Goal: Task Accomplishment & Management: Manage account settings

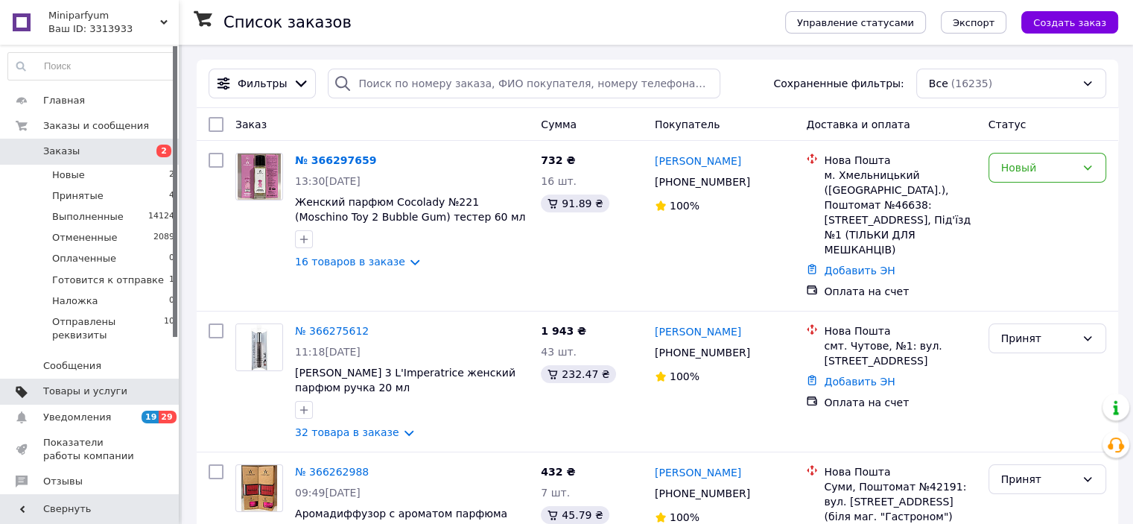
click at [83, 384] on span "Товары и услуги" at bounding box center [85, 390] width 84 height 13
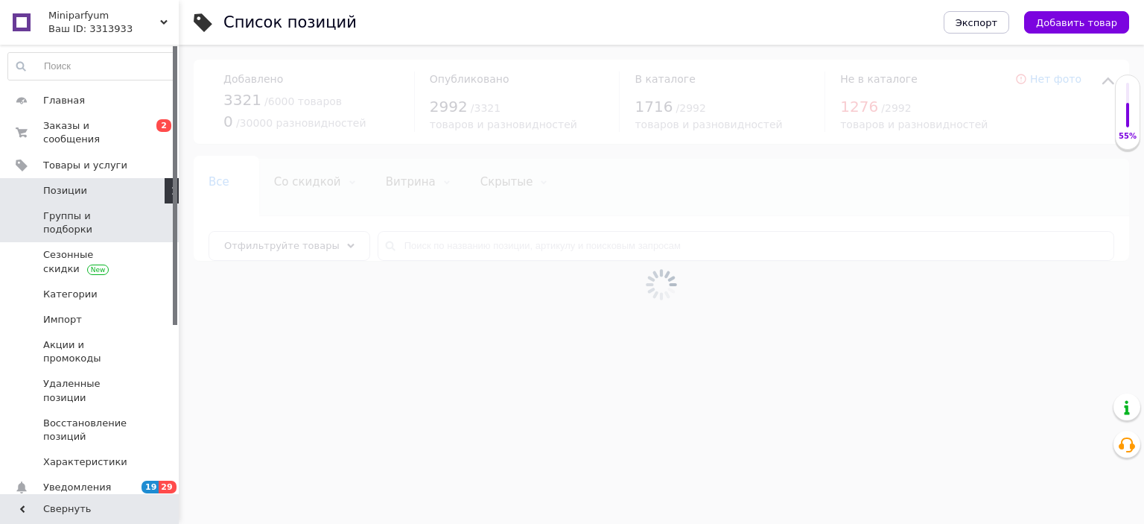
click at [81, 209] on span "Группы и подборки" at bounding box center [90, 222] width 95 height 27
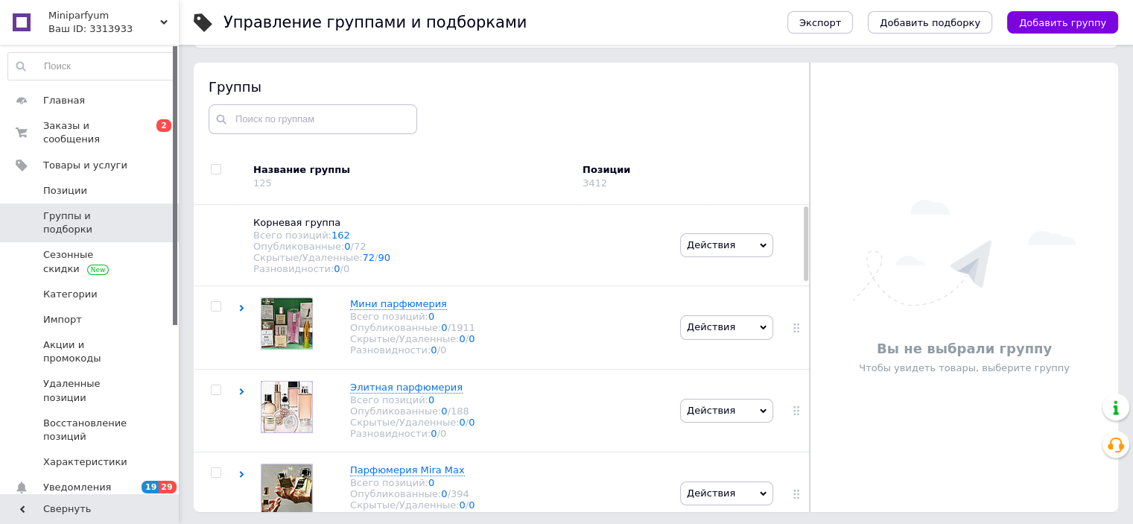
scroll to position [84, 0]
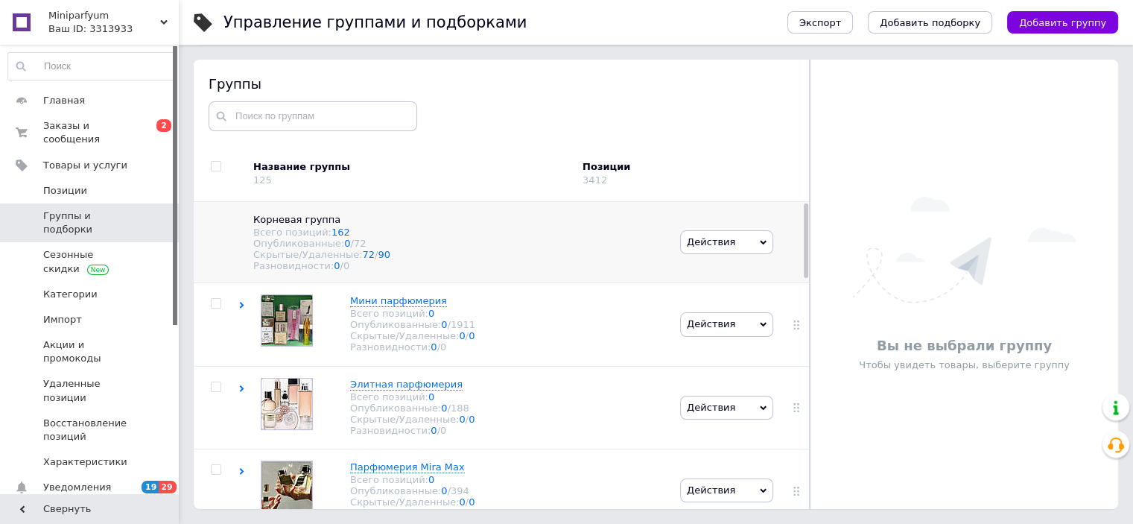
click at [760, 244] on icon at bounding box center [763, 242] width 7 height 7
click at [703, 281] on li "Добавить подгруппу" at bounding box center [727, 277] width 92 height 34
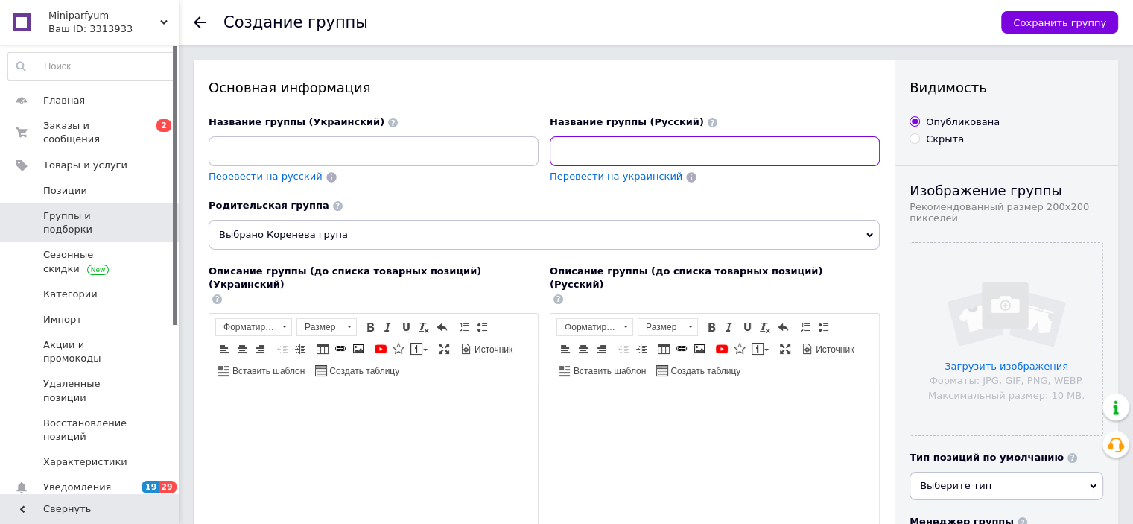
click at [629, 153] on input at bounding box center [715, 151] width 330 height 30
paste input "Парфюмерия COCOLEDY"
type input "Парфюмерия COCOLEDY"
click at [596, 180] on span "Перевести на украинский" at bounding box center [616, 176] width 133 height 11
type input "Парфумерія COCOLEDY"
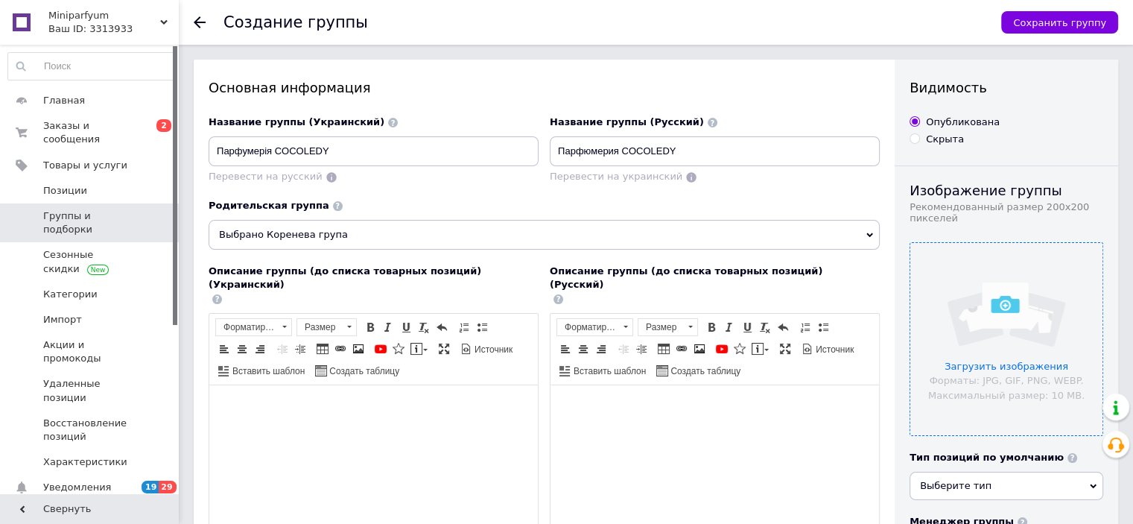
click at [989, 366] on input "file" at bounding box center [1006, 339] width 192 height 192
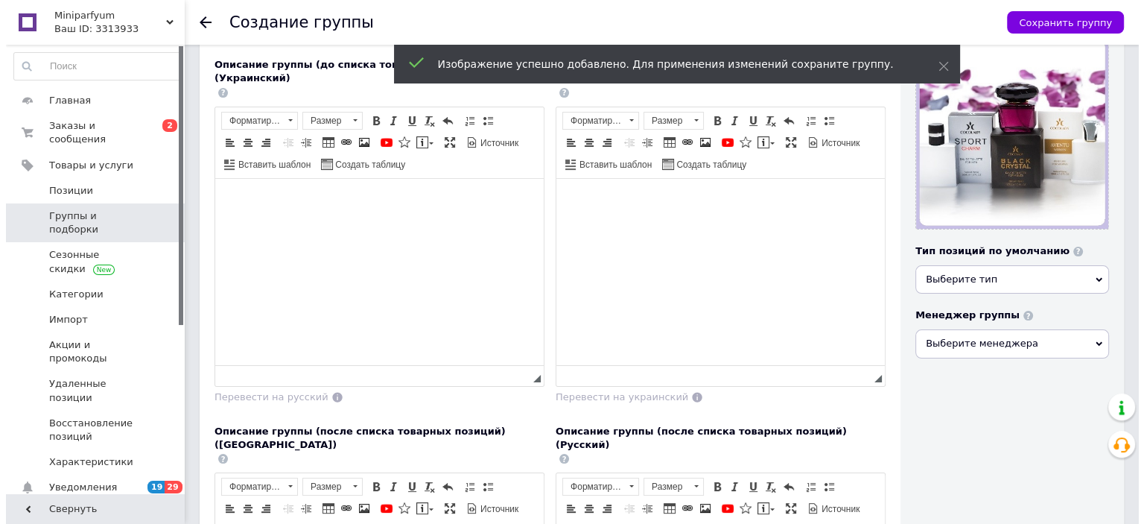
scroll to position [223, 0]
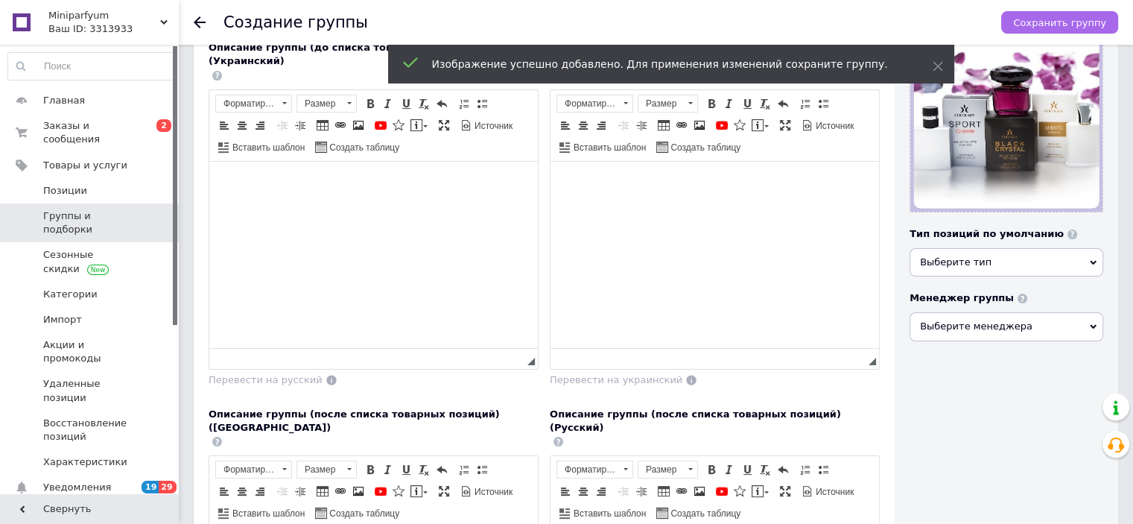
click at [1085, 17] on span "Сохранить группу" at bounding box center [1059, 22] width 93 height 11
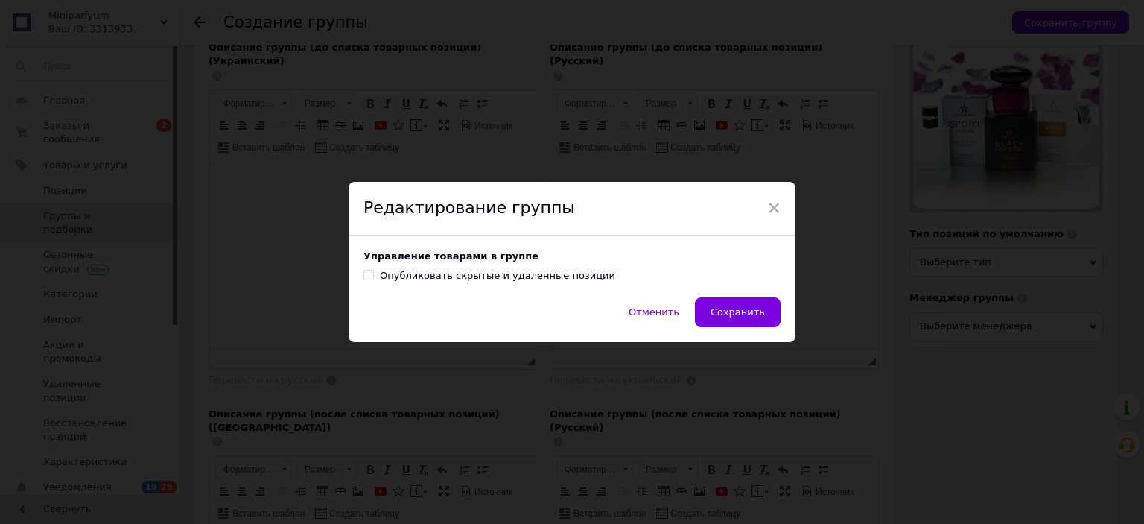
click at [375, 276] on label "Опубликовать скрытые и удаленные позиции" at bounding box center [490, 275] width 252 height 13
click at [373, 276] on input "Опубликовать скрытые и удаленные позиции" at bounding box center [369, 275] width 10 height 10
checkbox input "true"
click at [733, 314] on span "Сохранить" at bounding box center [738, 311] width 54 height 11
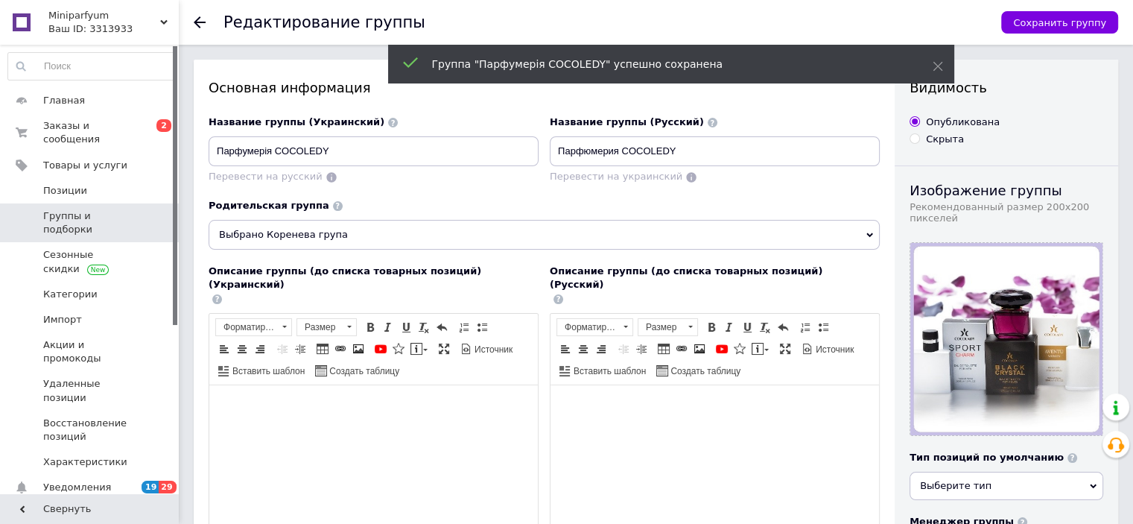
click at [42, 209] on span at bounding box center [21, 222] width 43 height 27
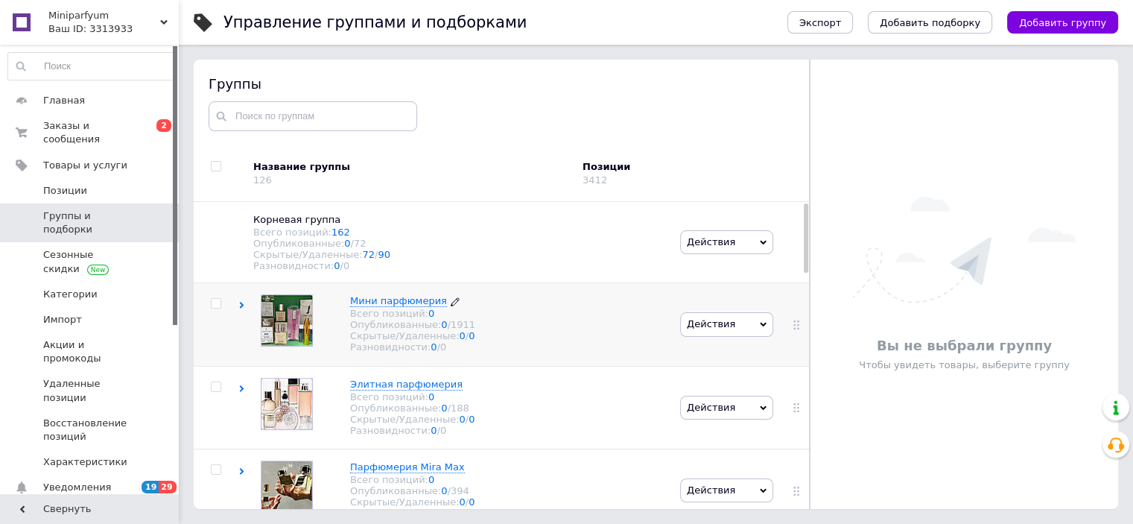
click at [402, 306] on span "Мини парфюмерия" at bounding box center [398, 300] width 97 height 11
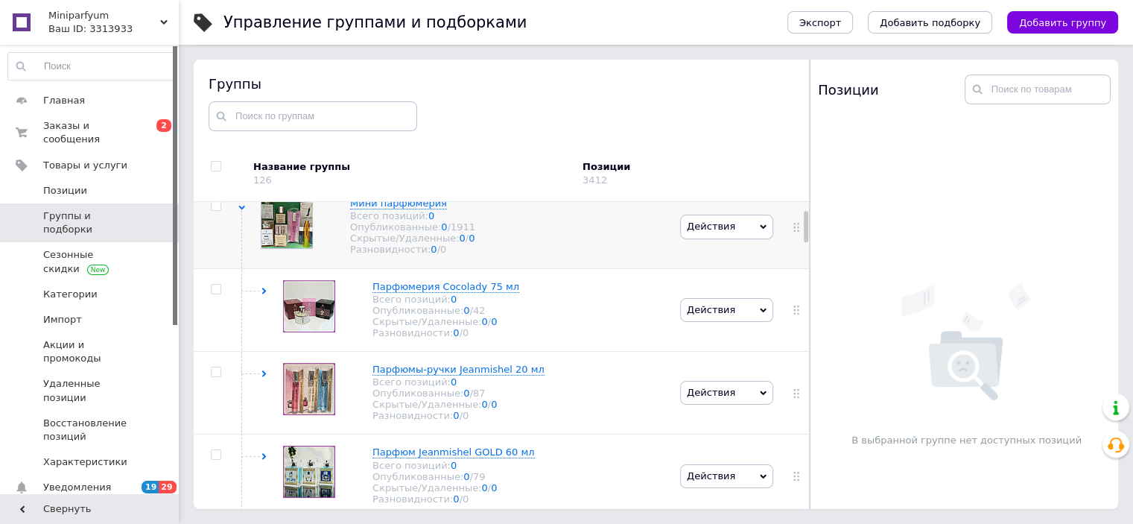
scroll to position [74, 0]
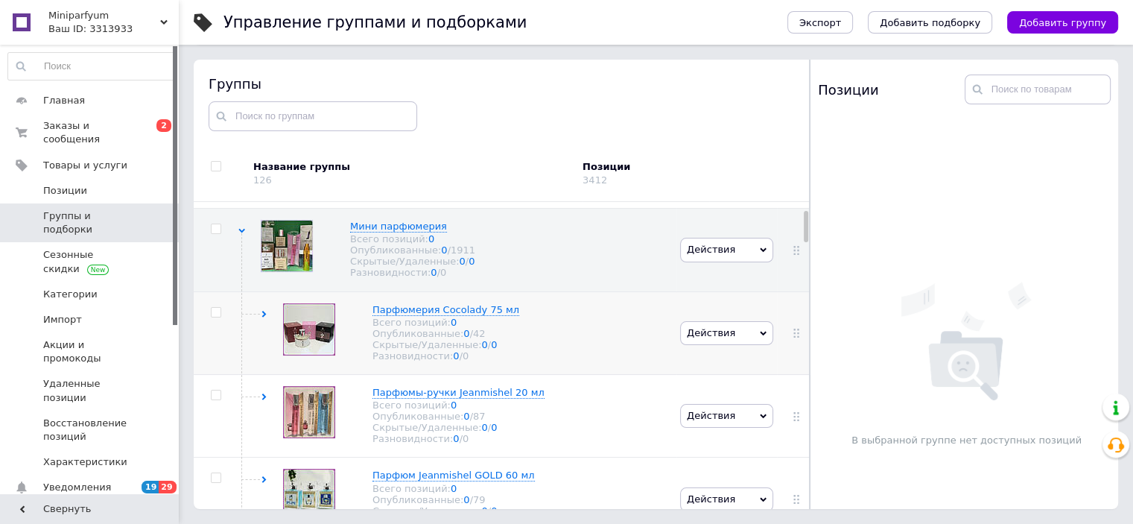
click at [760, 337] on icon at bounding box center [763, 333] width 7 height 7
click at [706, 399] on li "Редактировать группу" at bounding box center [727, 389] width 92 height 34
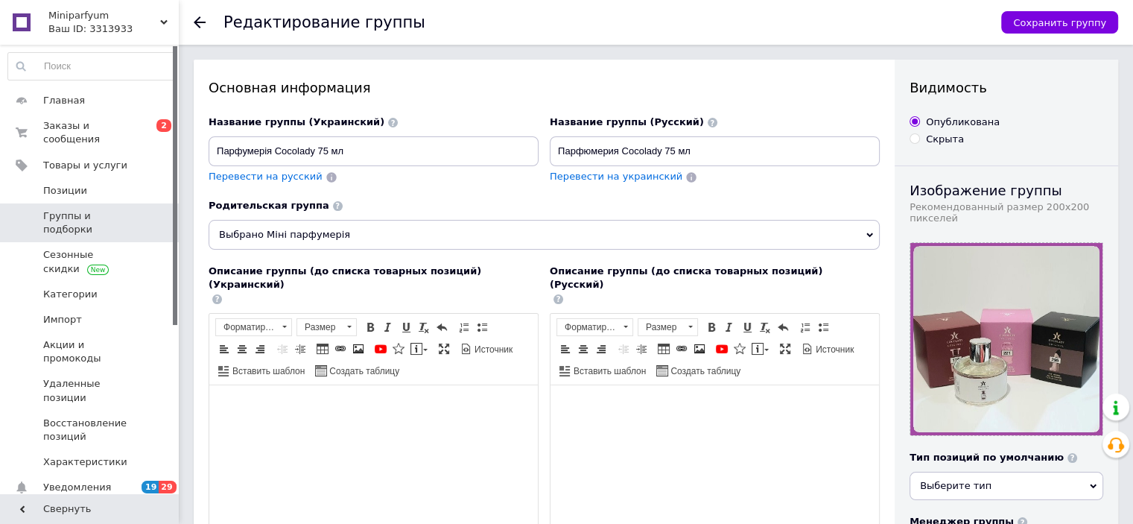
click at [872, 235] on icon at bounding box center [869, 235] width 7 height 7
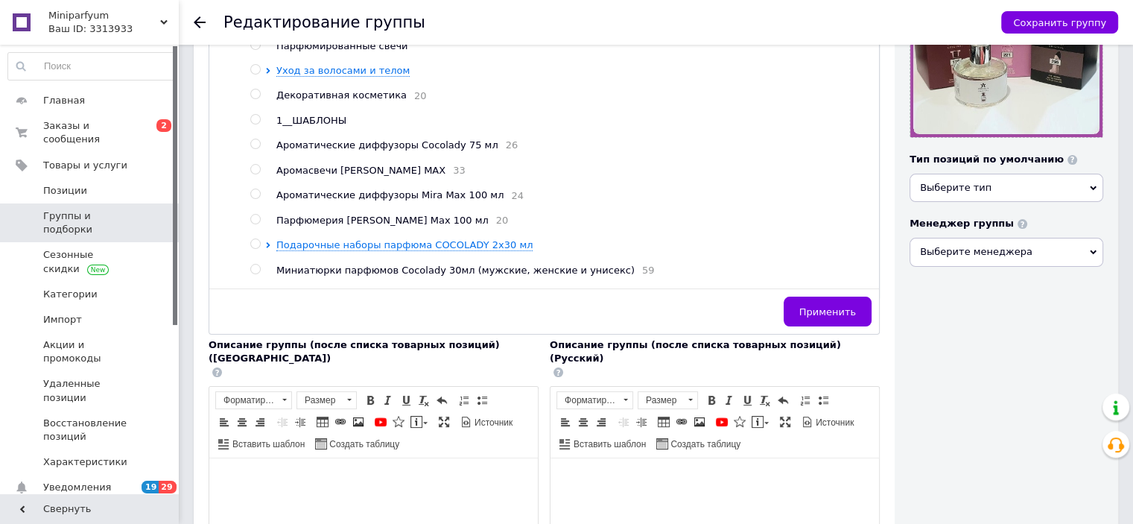
scroll to position [92, 0]
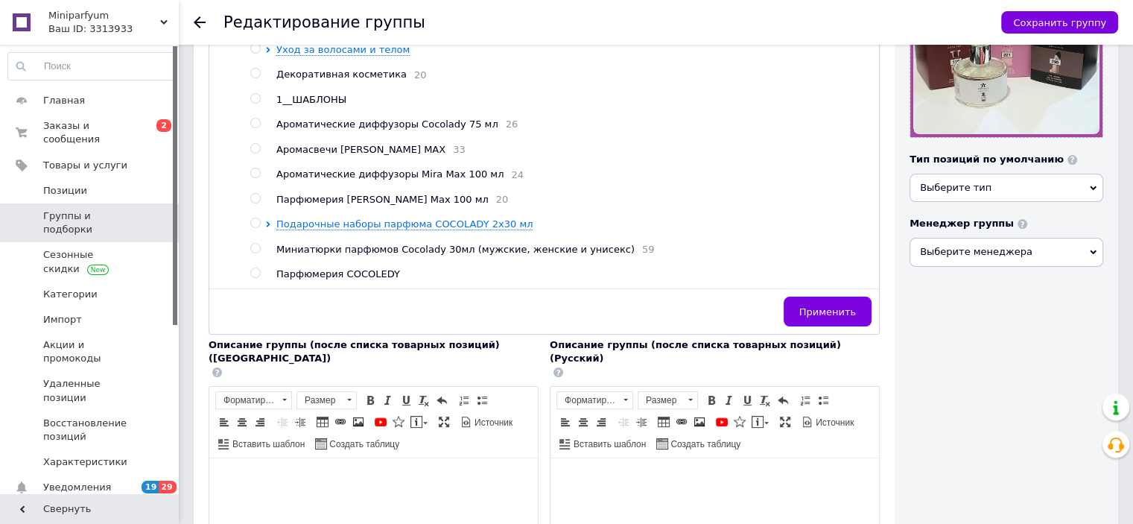
click at [276, 273] on span "Парфюмерия COCOLEDY" at bounding box center [338, 273] width 124 height 11
radio input "false"
radio input "true"
click at [843, 312] on span "Применить" at bounding box center [827, 311] width 57 height 11
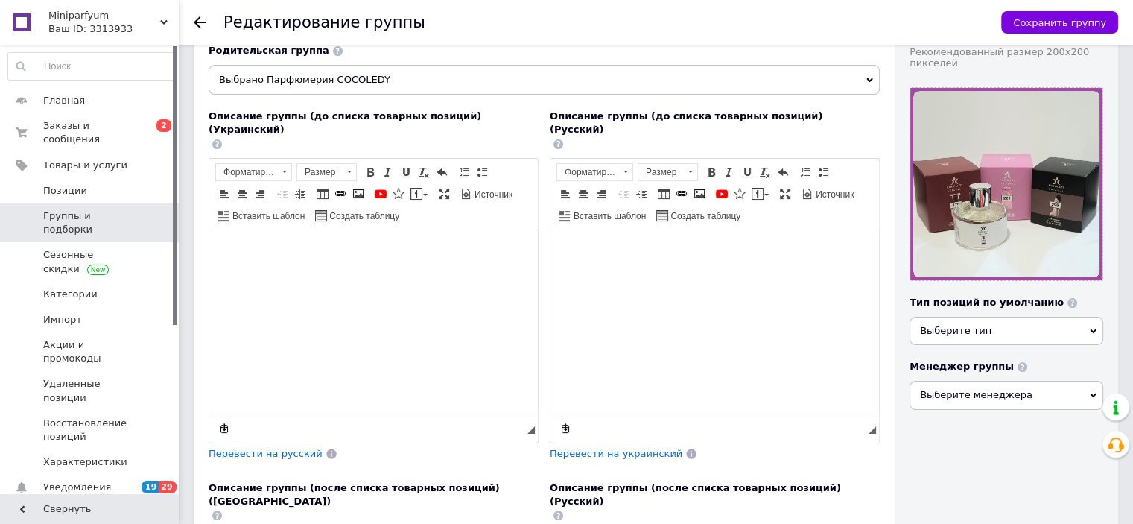
scroll to position [0, 0]
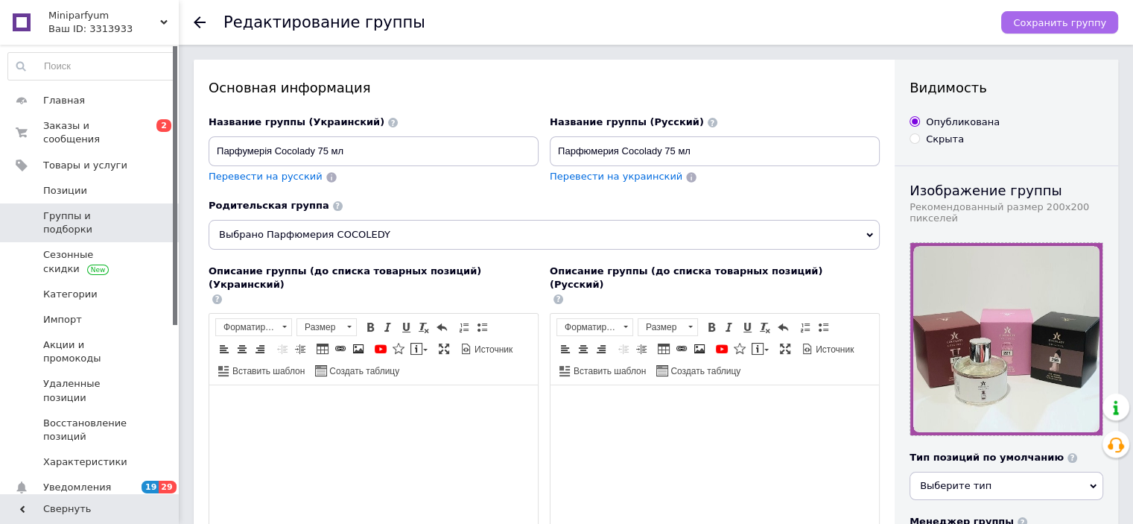
click at [1032, 24] on span "Сохранить группу" at bounding box center [1059, 22] width 93 height 11
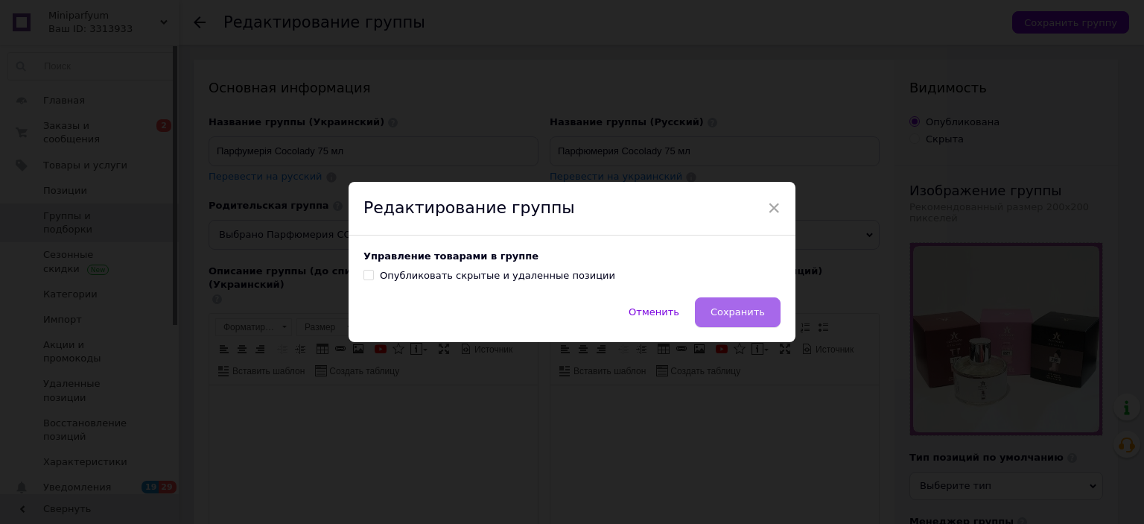
click at [712, 313] on button "Сохранить" at bounding box center [738, 312] width 86 height 30
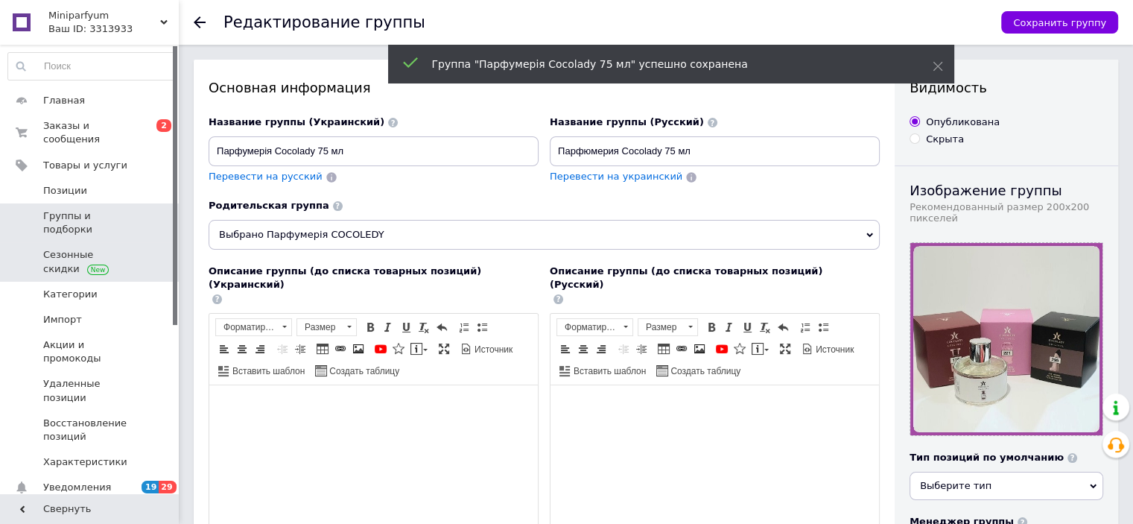
drag, startPoint x: 80, startPoint y: 202, endPoint x: 147, endPoint y: 235, distance: 75.3
click at [80, 209] on span "Группы и подборки" at bounding box center [90, 222] width 95 height 27
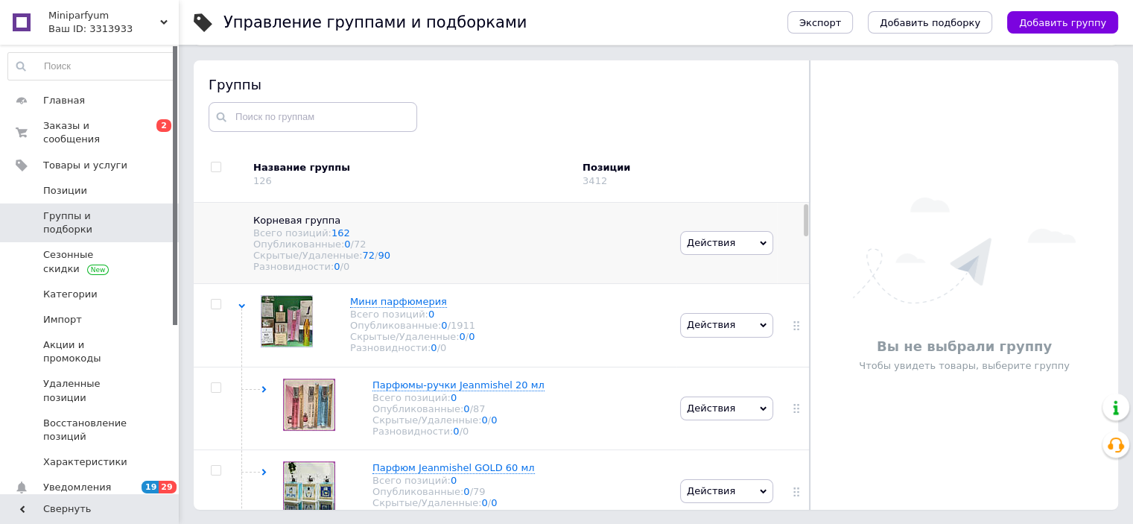
scroll to position [84, 0]
click at [404, 306] on span "Мини парфюмерия" at bounding box center [398, 300] width 97 height 11
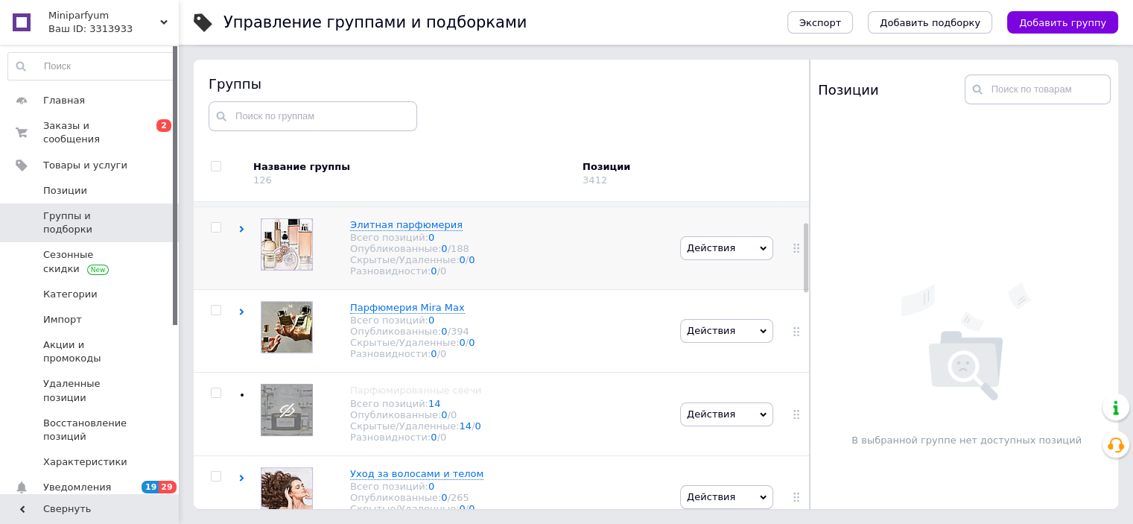
scroll to position [74, 0]
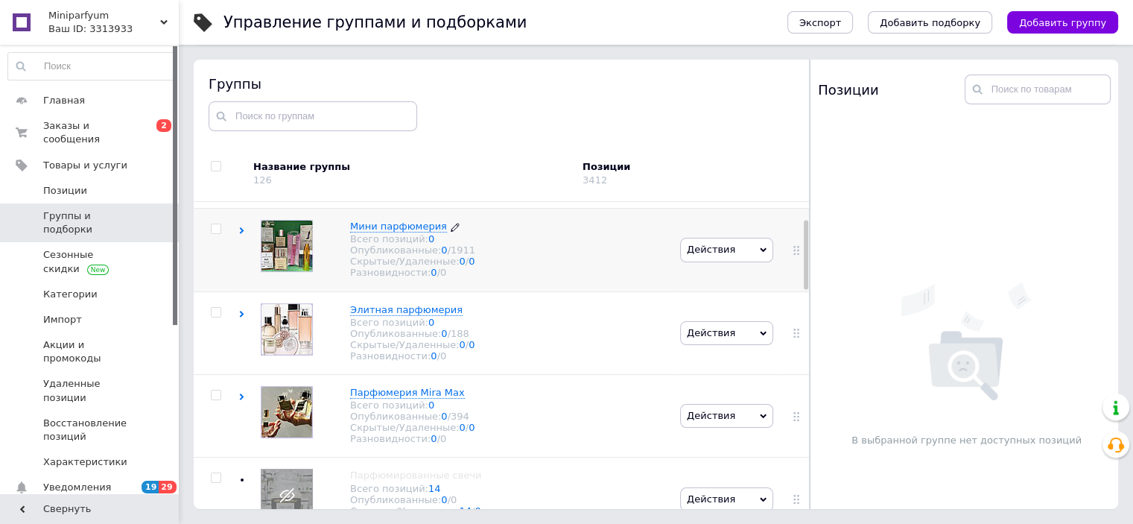
click at [384, 232] on span "Мини парфюмерия" at bounding box center [398, 225] width 97 height 11
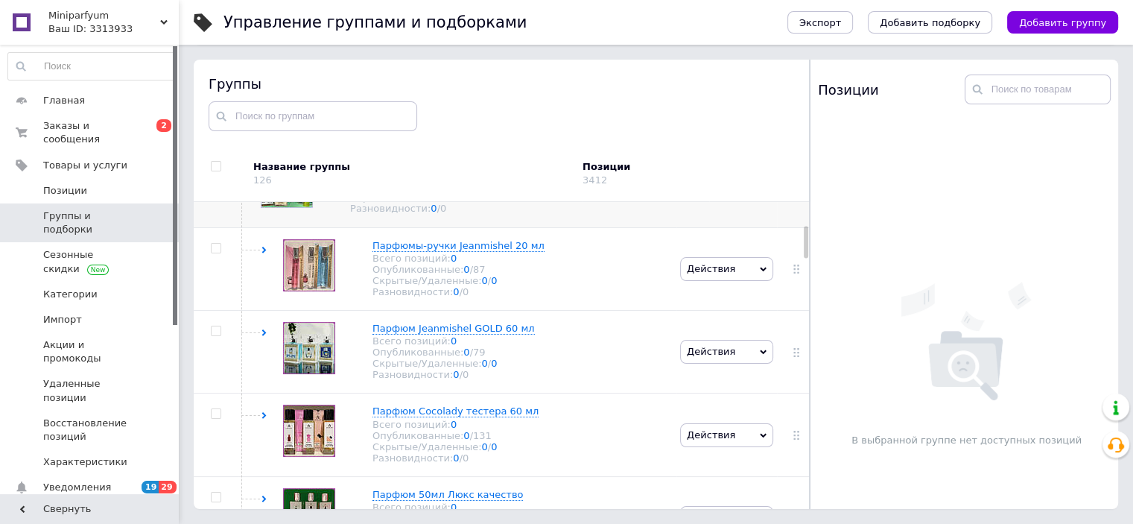
scroll to position [223, 0]
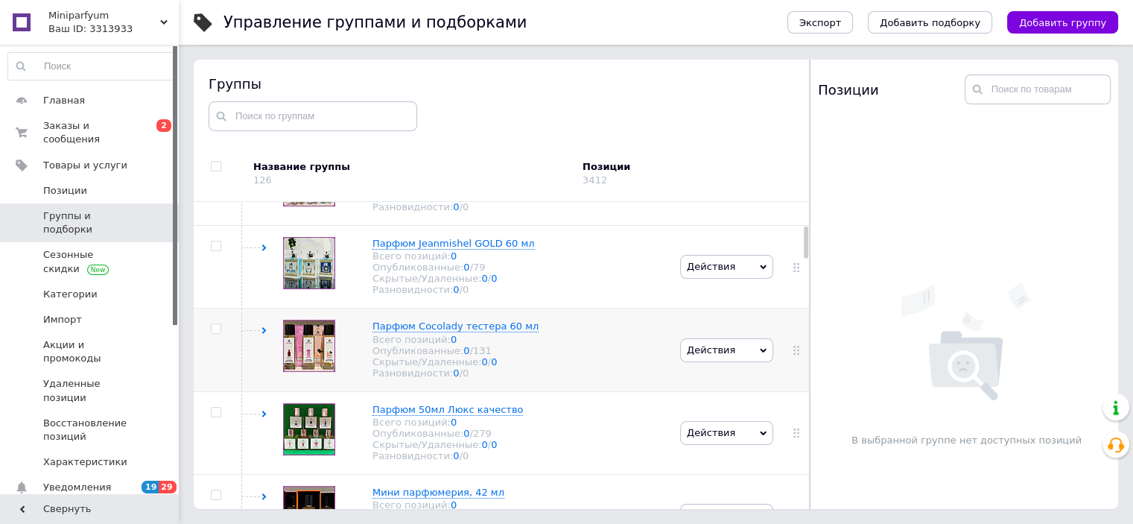
click at [759, 362] on div "Действия Скрыть группу Редактировать группу Добавить подгруппу Добавить товар У…" at bounding box center [726, 350] width 93 height 24
click at [709, 423] on li "Редактировать группу" at bounding box center [727, 406] width 92 height 34
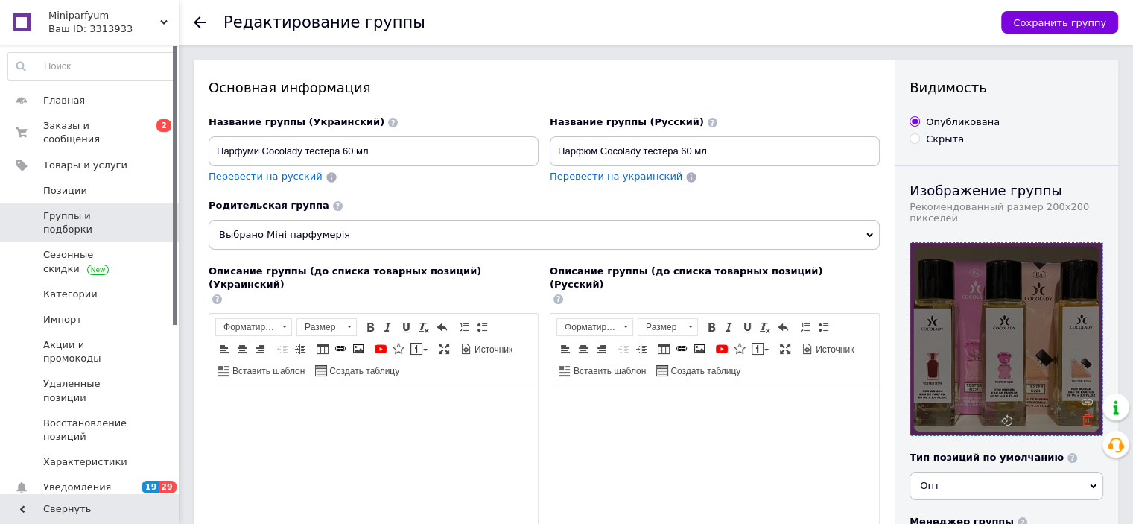
click at [1088, 423] on icon at bounding box center [1087, 419] width 11 height 11
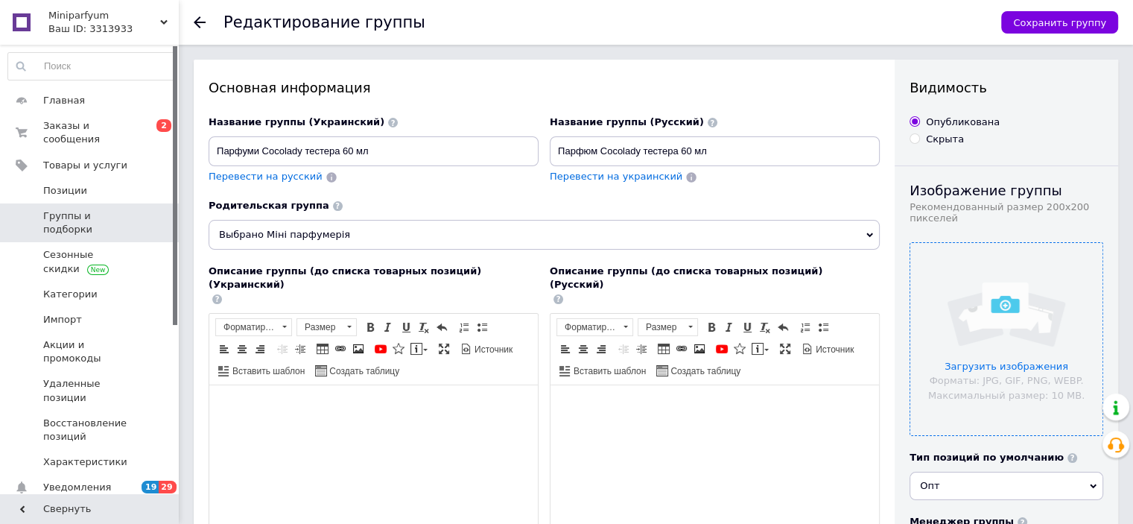
click at [991, 366] on input "file" at bounding box center [1006, 339] width 192 height 192
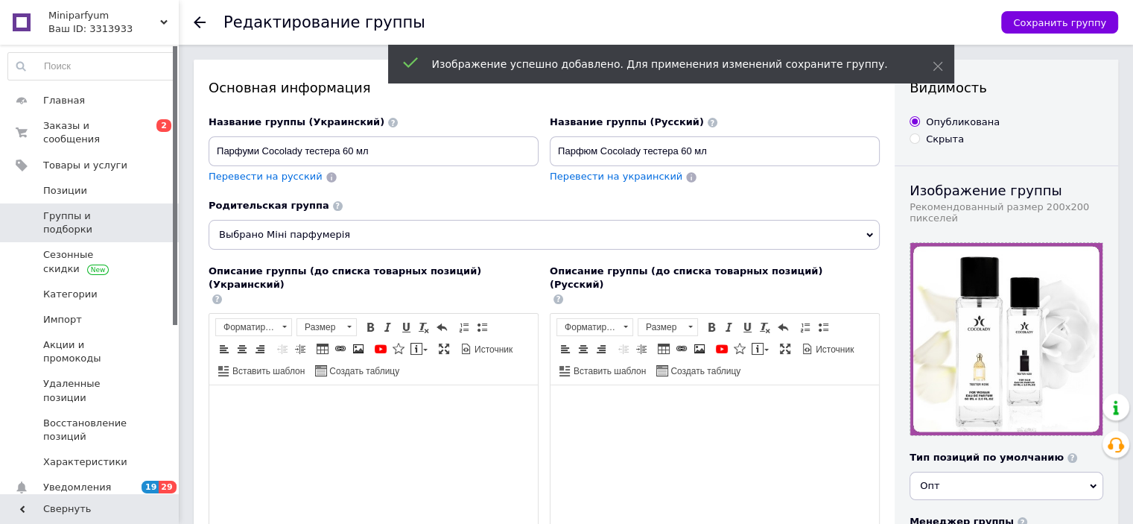
click at [864, 229] on span "Выбрано Міні парфумерія" at bounding box center [544, 235] width 671 height 30
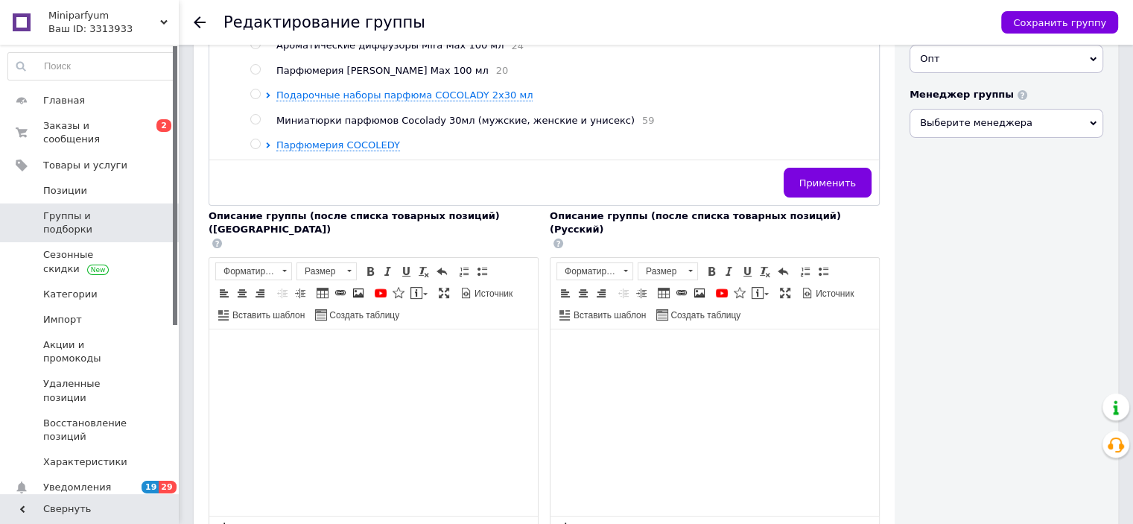
scroll to position [298, 0]
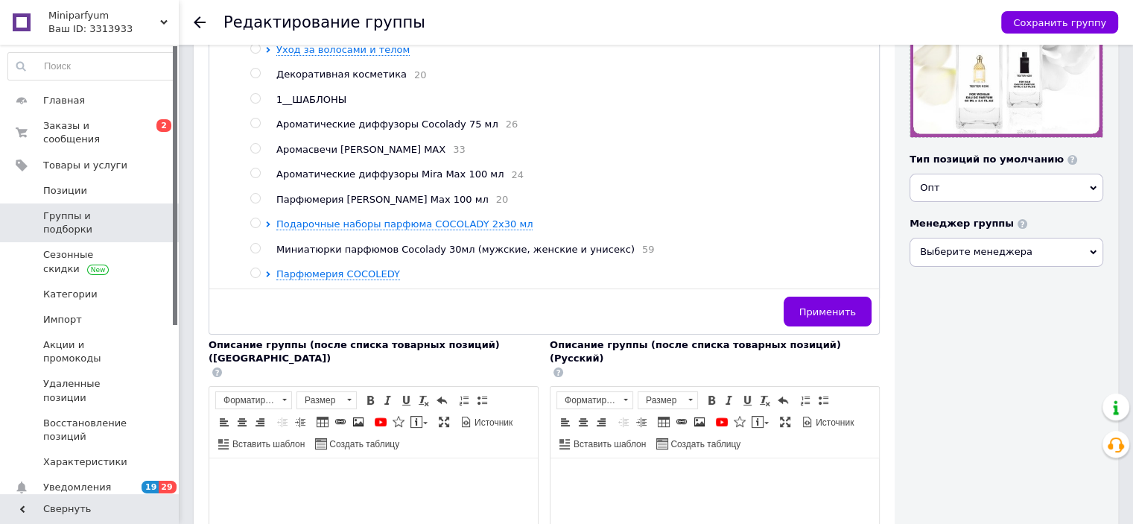
click at [258, 270] on input "radio" at bounding box center [255, 273] width 10 height 10
radio input "true"
radio input "false"
click at [834, 314] on span "Применить" at bounding box center [827, 311] width 57 height 11
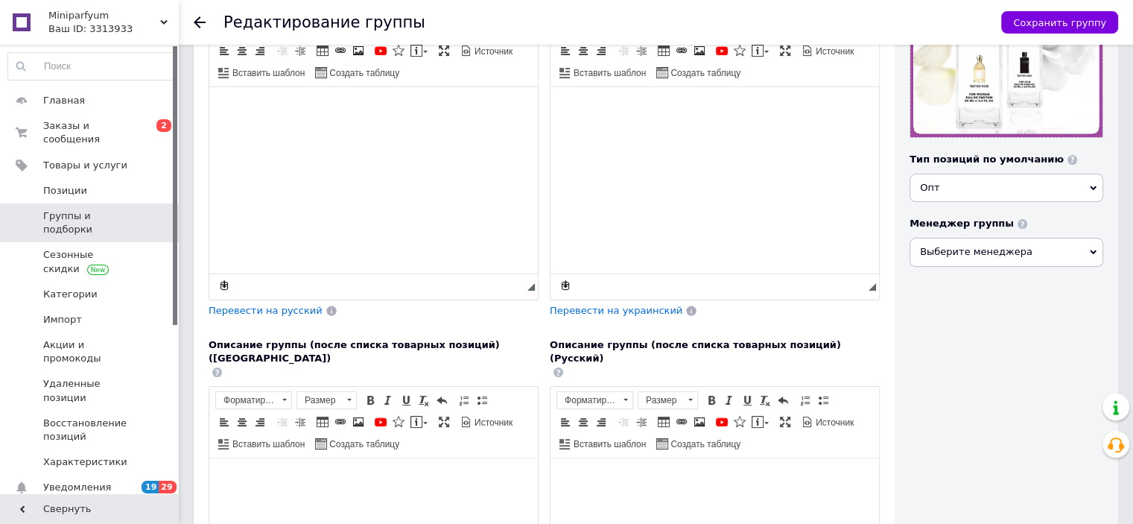
scroll to position [0, 0]
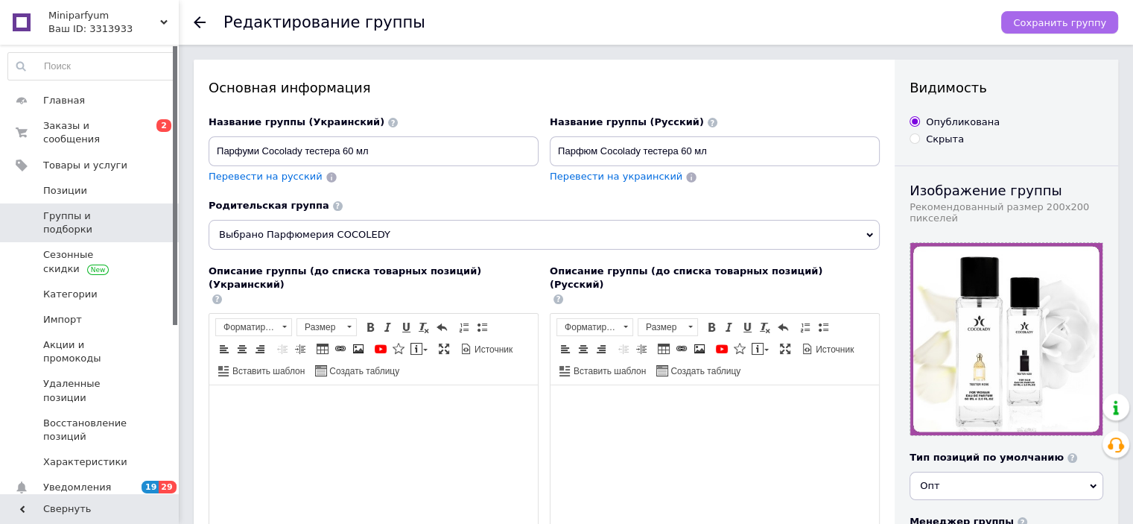
click at [1054, 20] on span "Сохранить группу" at bounding box center [1059, 22] width 93 height 11
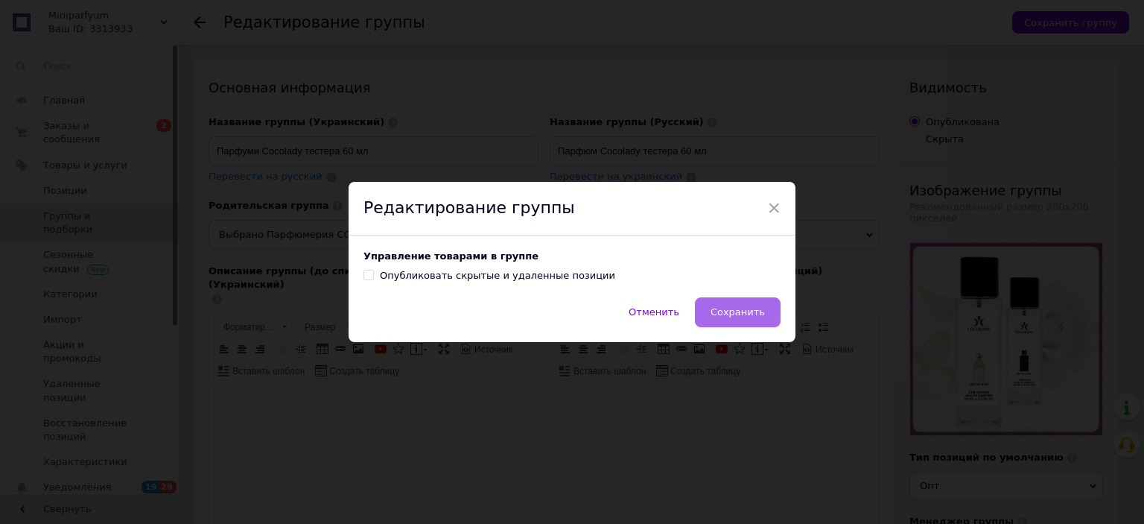
click at [742, 311] on span "Сохранить" at bounding box center [738, 311] width 54 height 11
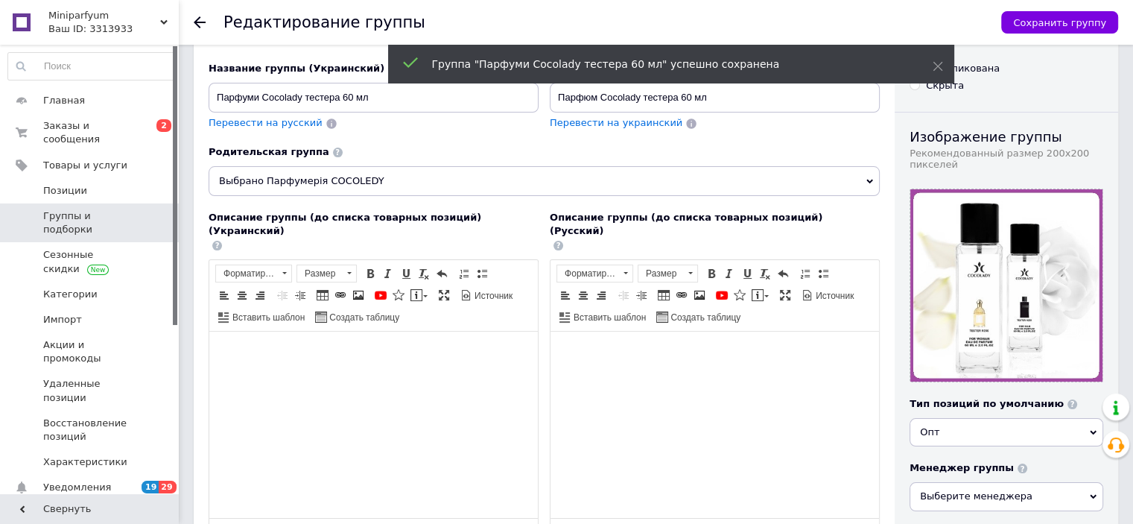
scroll to position [149, 0]
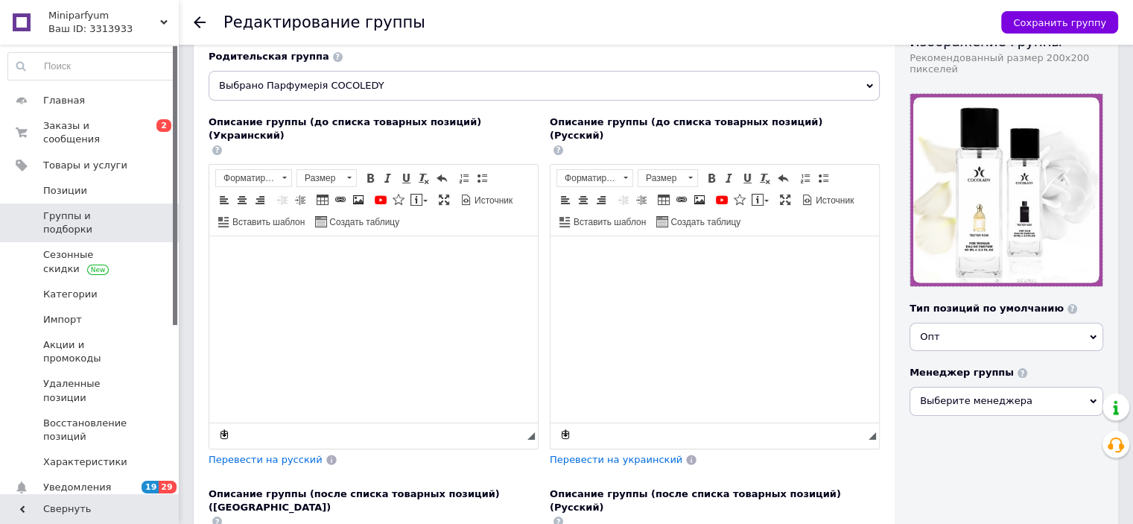
click at [91, 209] on span "Группы и подборки" at bounding box center [90, 222] width 95 height 27
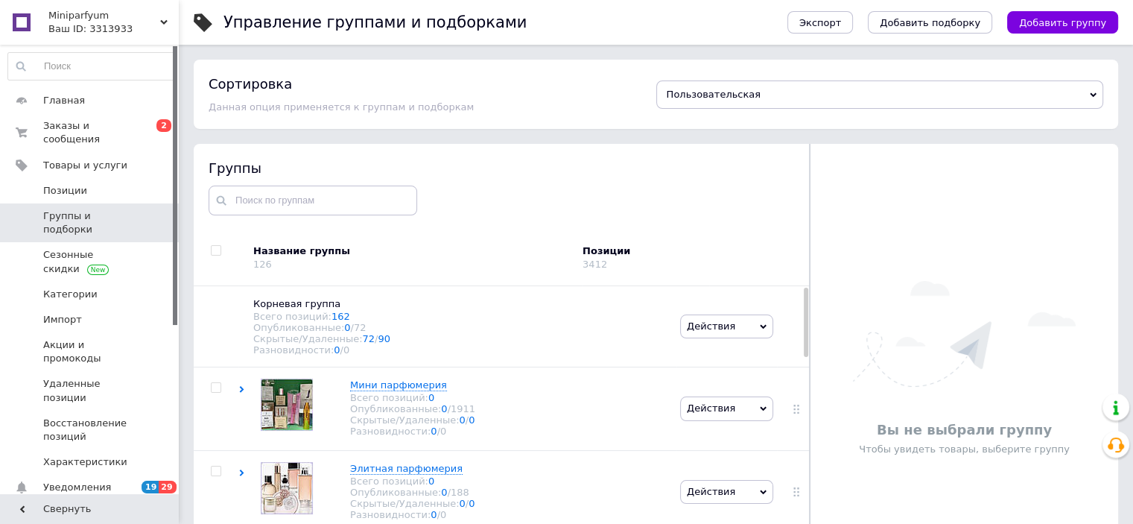
scroll to position [84, 0]
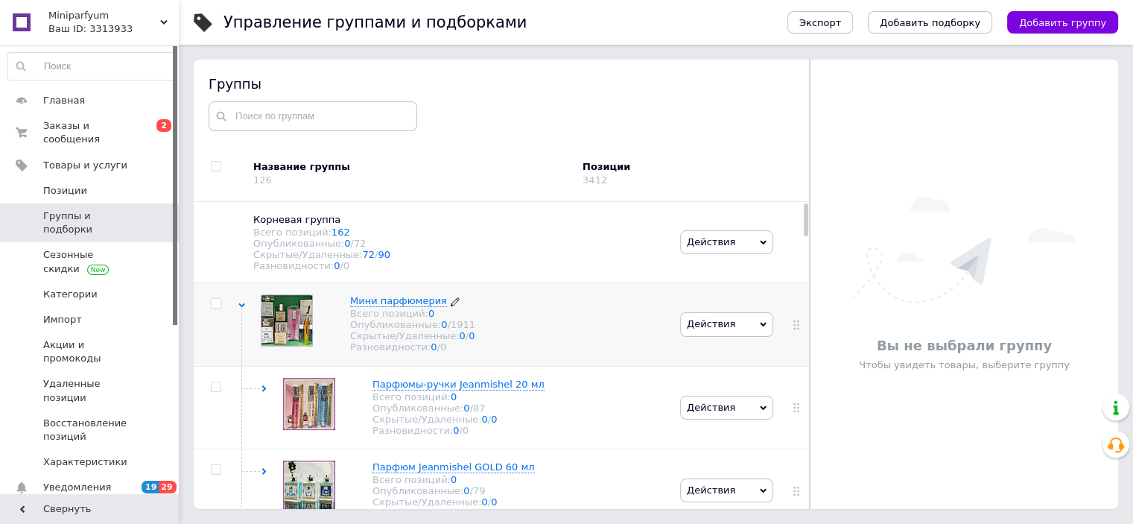
click at [411, 306] on span "Мини парфюмерия" at bounding box center [398, 300] width 97 height 11
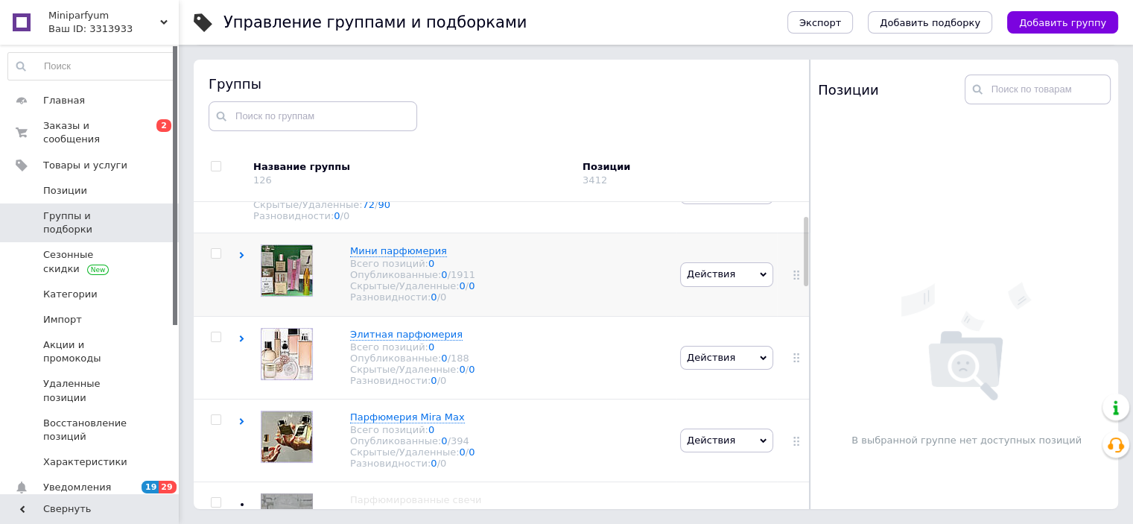
scroll to position [74, 0]
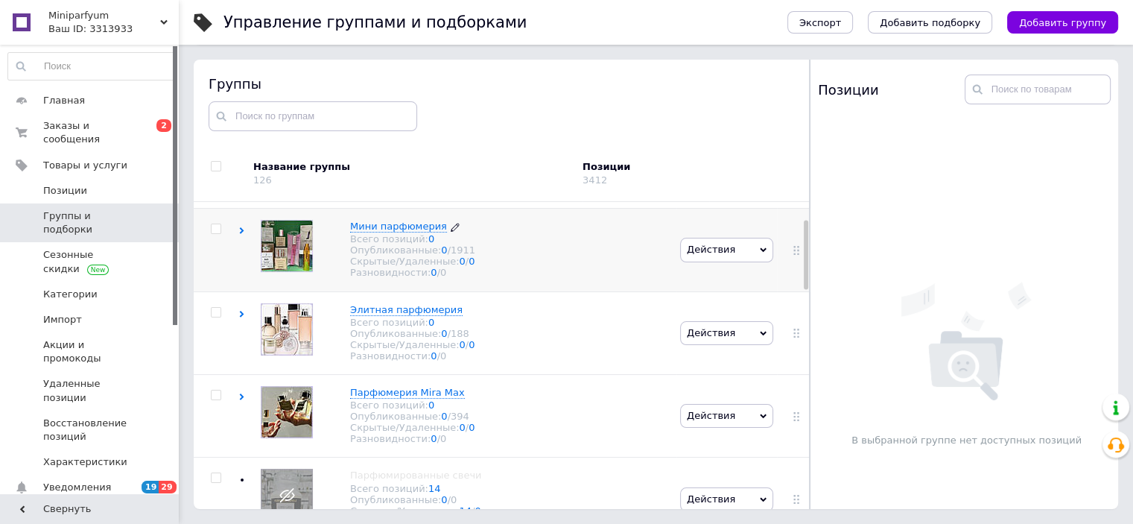
click at [410, 232] on span "Мини парфюмерия" at bounding box center [398, 225] width 97 height 11
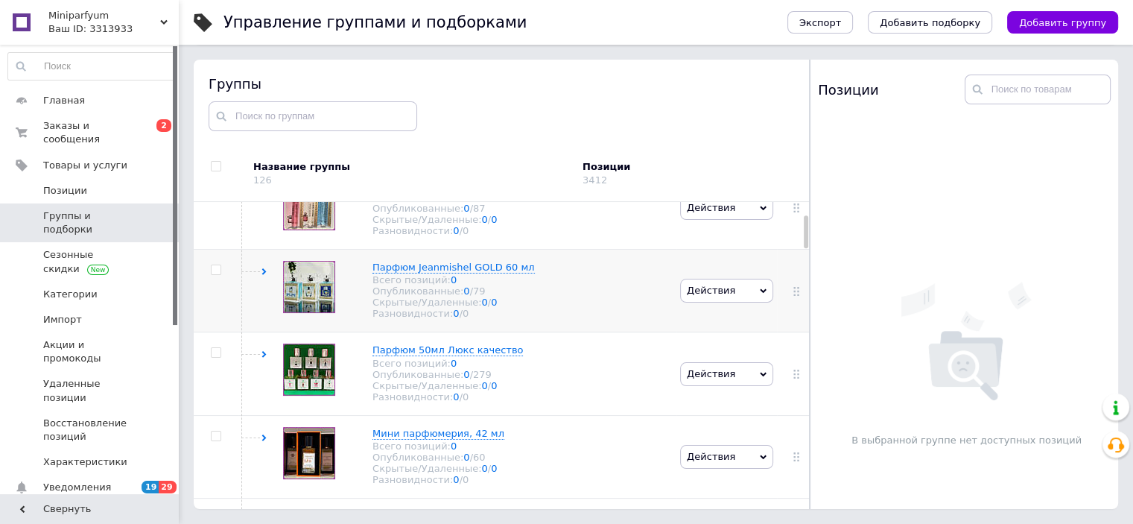
scroll to position [223, 0]
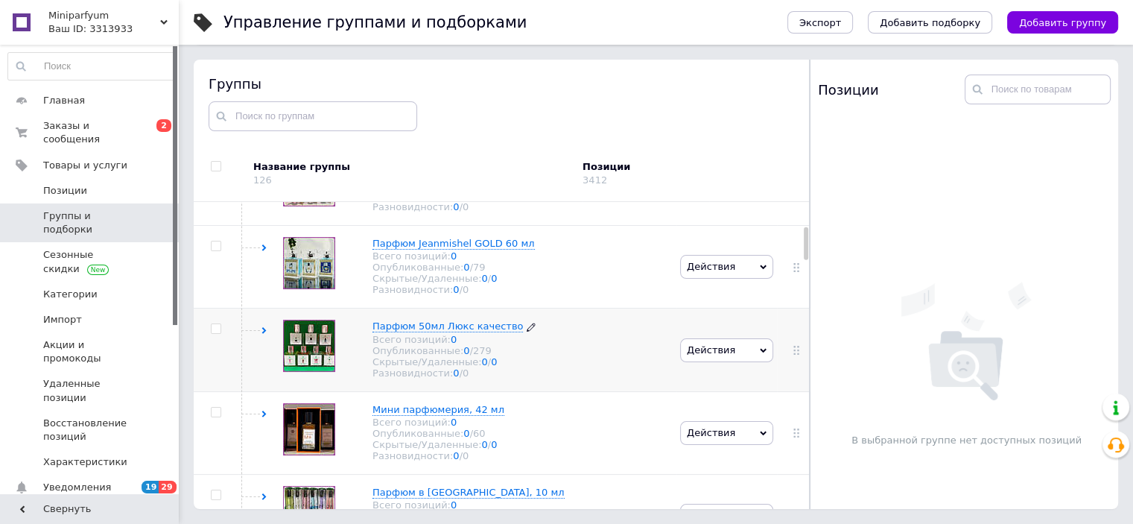
click at [527, 331] on icon at bounding box center [531, 327] width 9 height 9
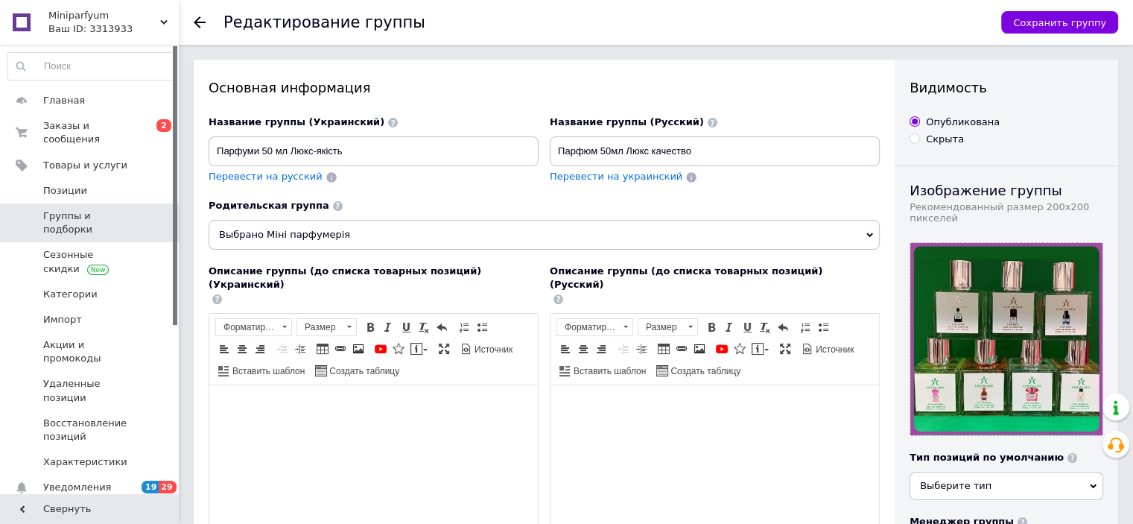
click at [600, 153] on input "Парфюм 50мл Люкс качество" at bounding box center [715, 151] width 330 height 30
paste input "Cocolady"
drag, startPoint x: 668, startPoint y: 147, endPoint x: 795, endPoint y: 147, distance: 126.6
click at [795, 147] on input "Парфюм Cocolady 50мл Люкс качество" at bounding box center [715, 151] width 330 height 30
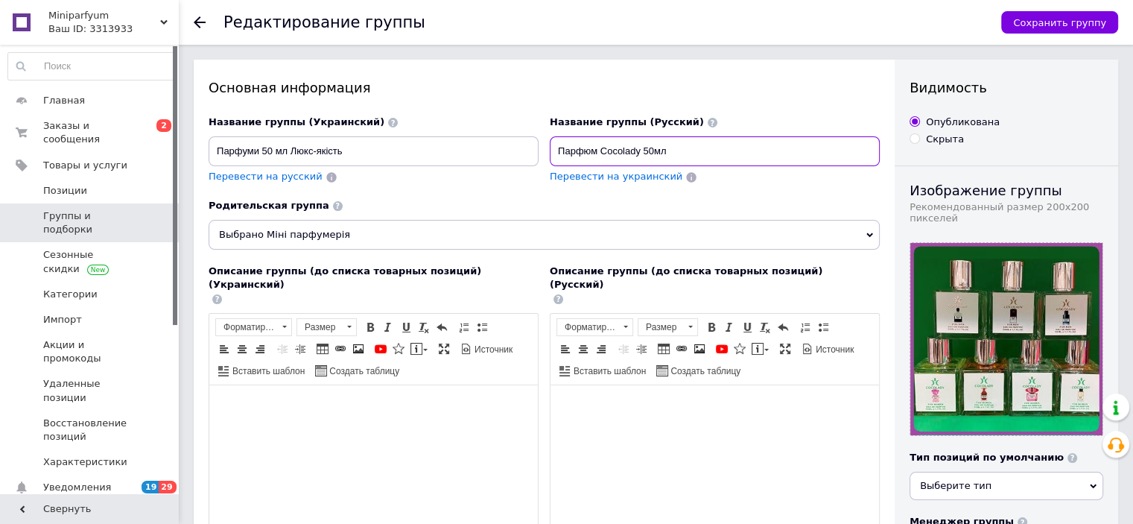
click at [653, 151] on input "Парфюм Cocolady 50мл" at bounding box center [715, 151] width 330 height 30
type input "Парфюм Cocolady 50 мл"
click at [626, 174] on span "Перевести на украинский" at bounding box center [616, 176] width 133 height 11
type input "Парфюм Cocolady 50 мл"
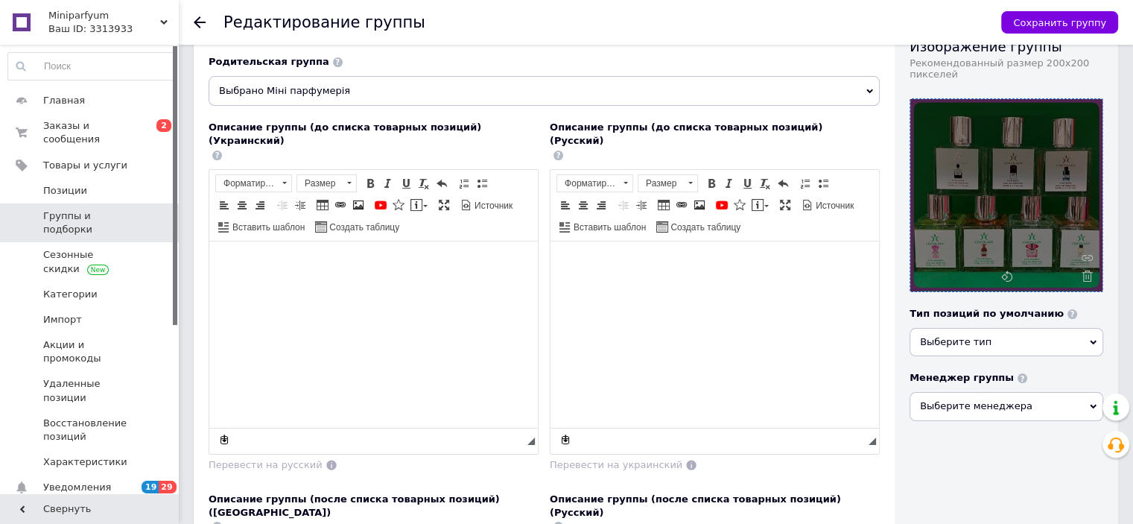
scroll to position [149, 0]
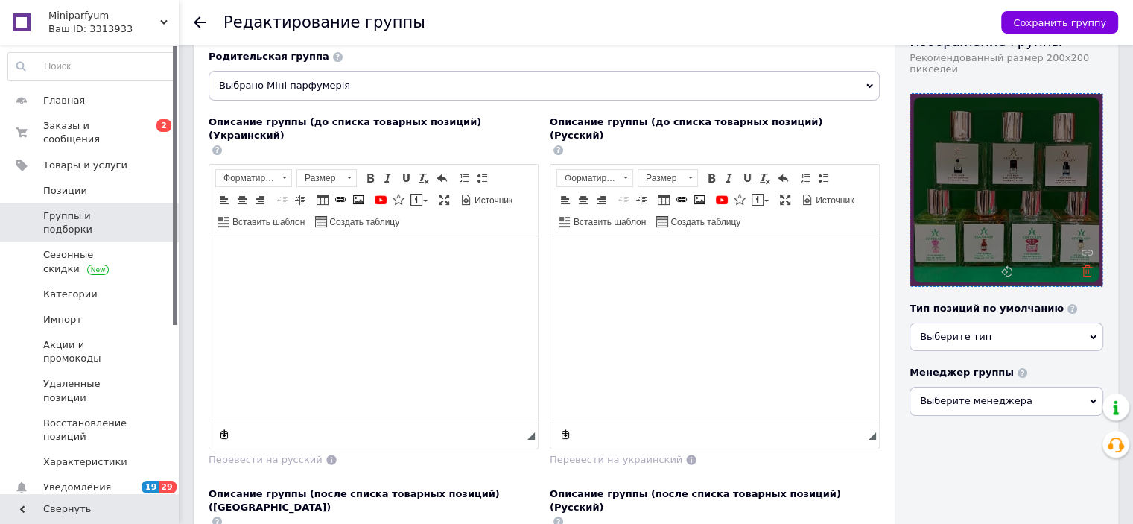
click at [1082, 271] on icon at bounding box center [1087, 270] width 11 height 11
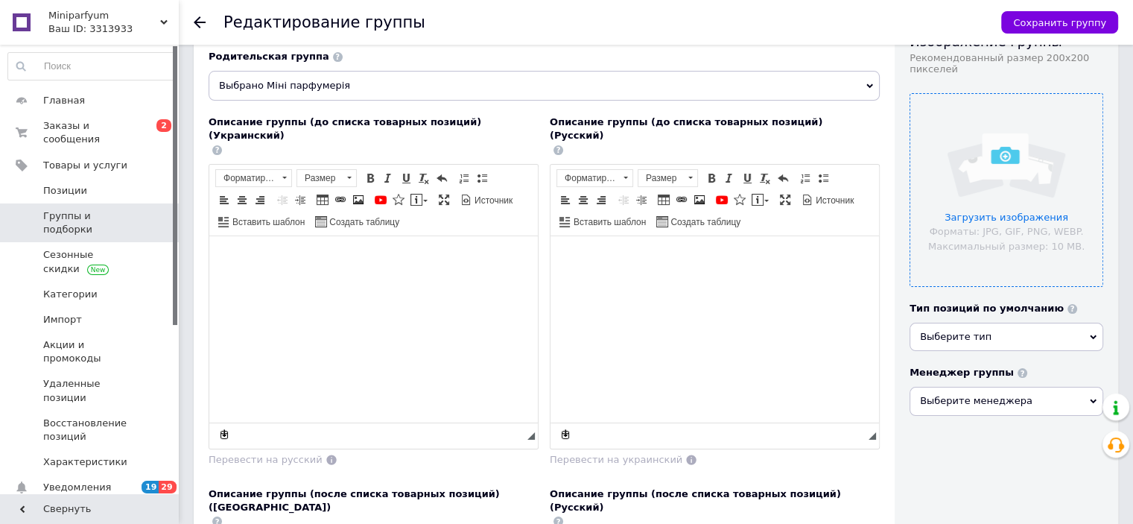
click at [1000, 247] on input "file" at bounding box center [1006, 190] width 192 height 192
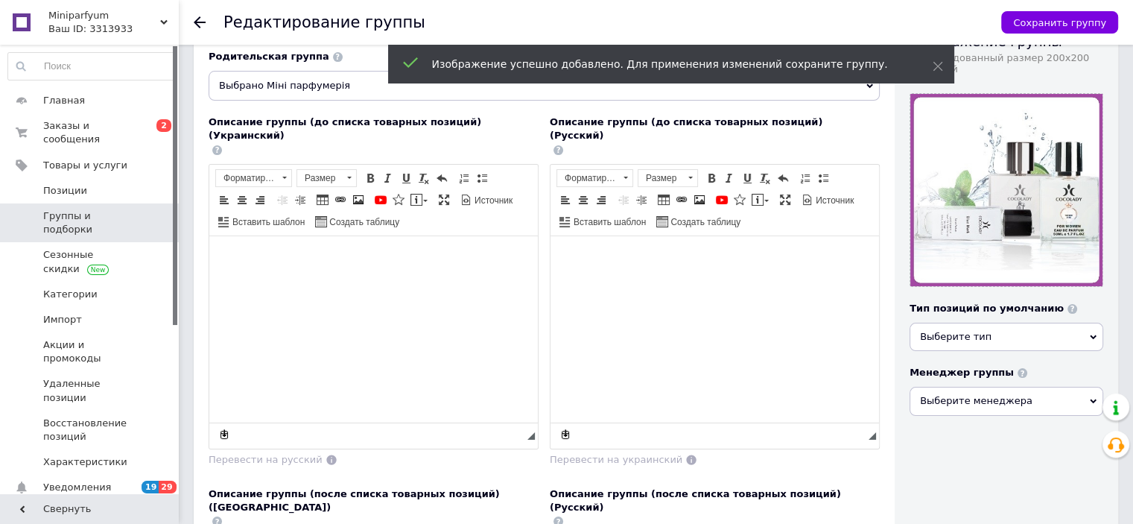
scroll to position [0, 0]
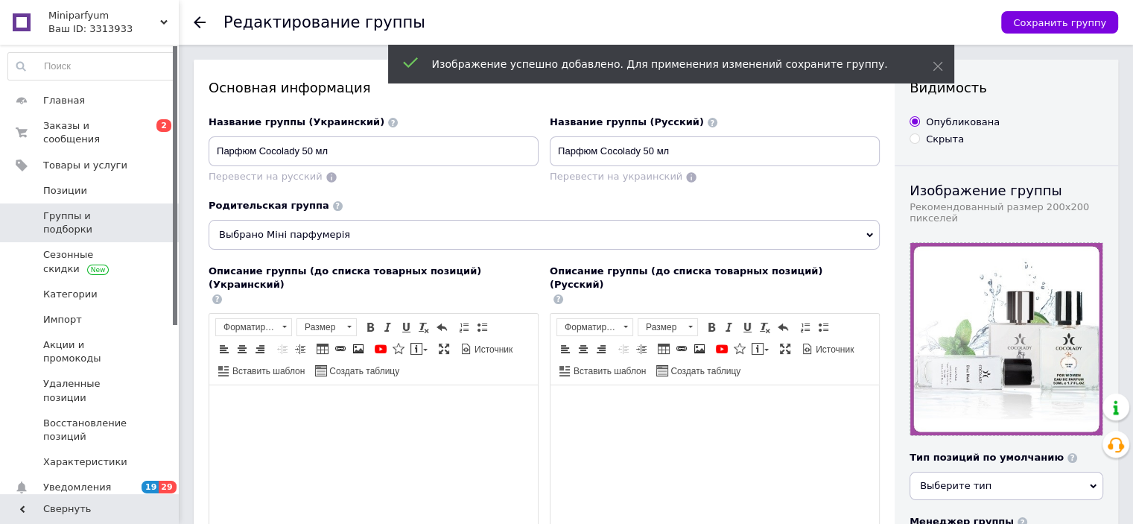
click at [497, 232] on span "Выбрано Міні парфумерія" at bounding box center [544, 235] width 671 height 30
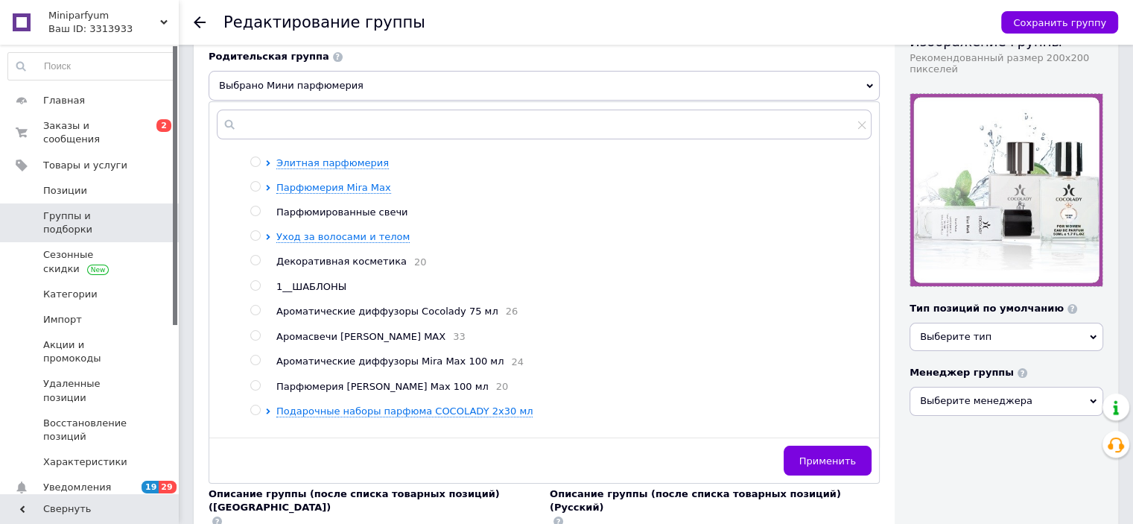
scroll to position [92, 0]
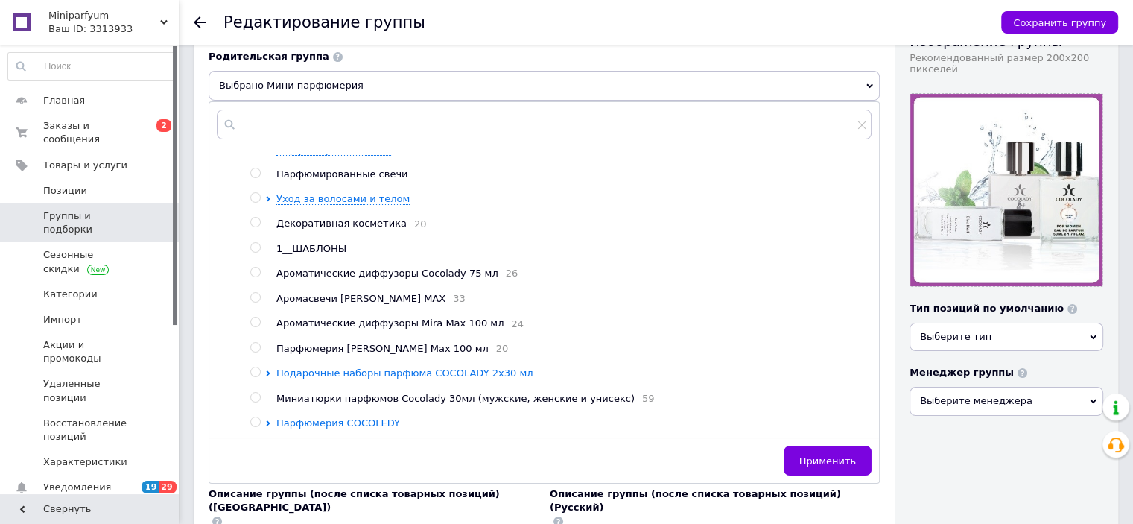
click at [271, 419] on div at bounding box center [270, 422] width 11 height 13
click at [253, 419] on input "radio" at bounding box center [255, 422] width 10 height 10
radio input "true"
radio input "false"
drag, startPoint x: 806, startPoint y: 464, endPoint x: 799, endPoint y: 457, distance: 10.0
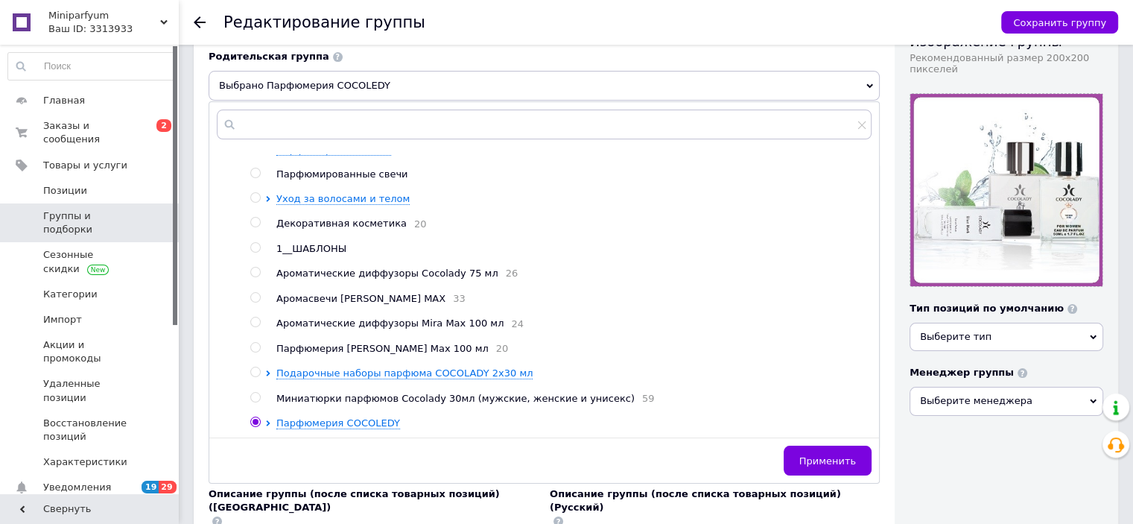
click at [803, 462] on button "Применить" at bounding box center [828, 460] width 88 height 30
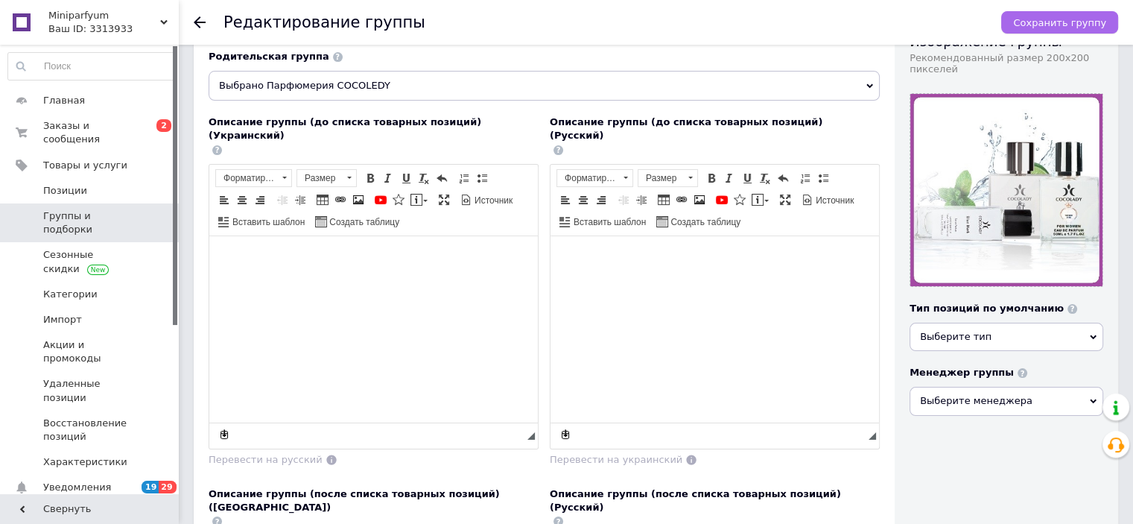
click at [1035, 26] on span "Сохранить группу" at bounding box center [1059, 22] width 93 height 11
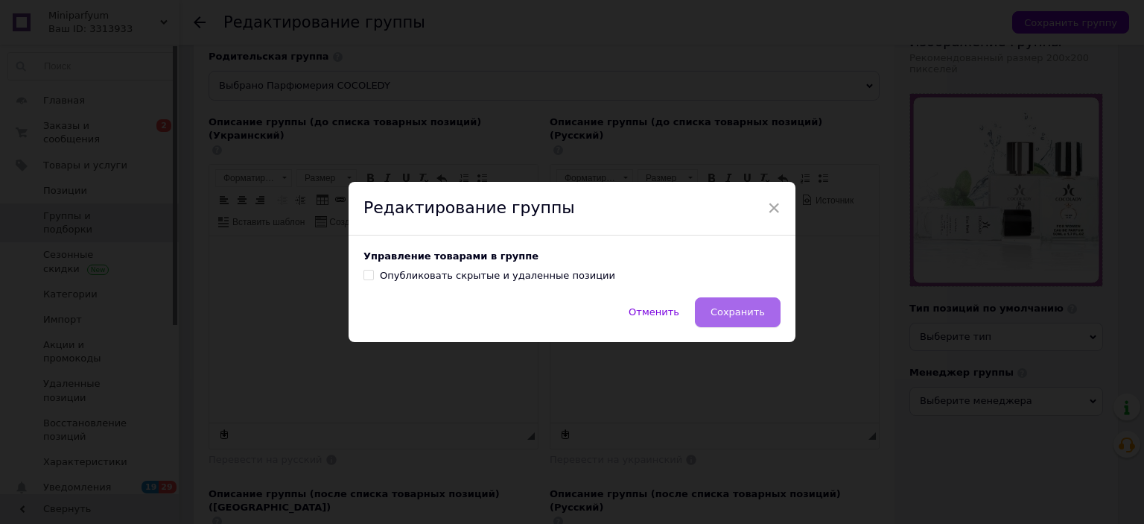
click at [736, 319] on button "Сохранить" at bounding box center [738, 312] width 86 height 30
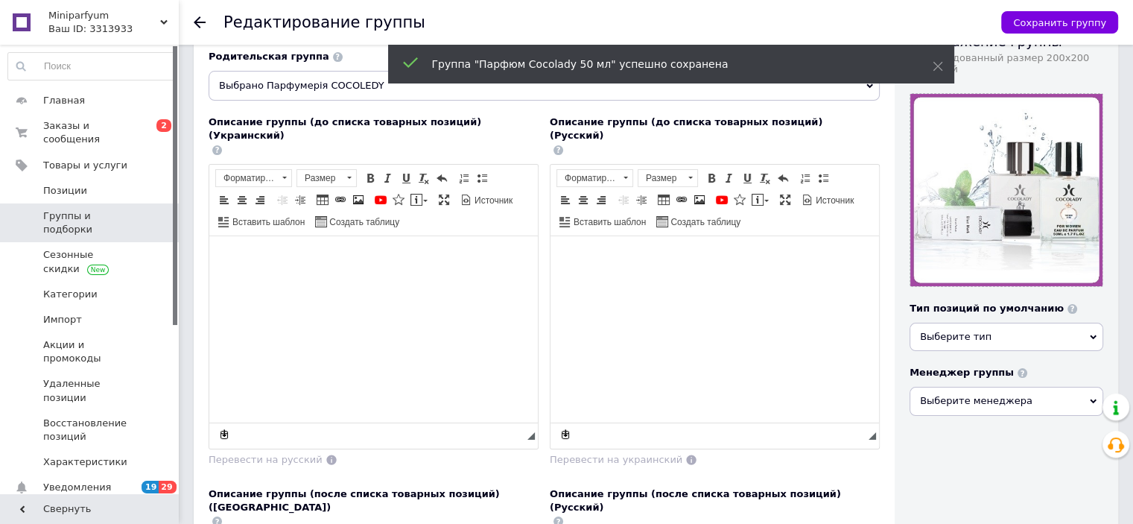
click at [165, 14] on div "Miniparfyum Ваш ID: 3313933" at bounding box center [111, 22] width 136 height 45
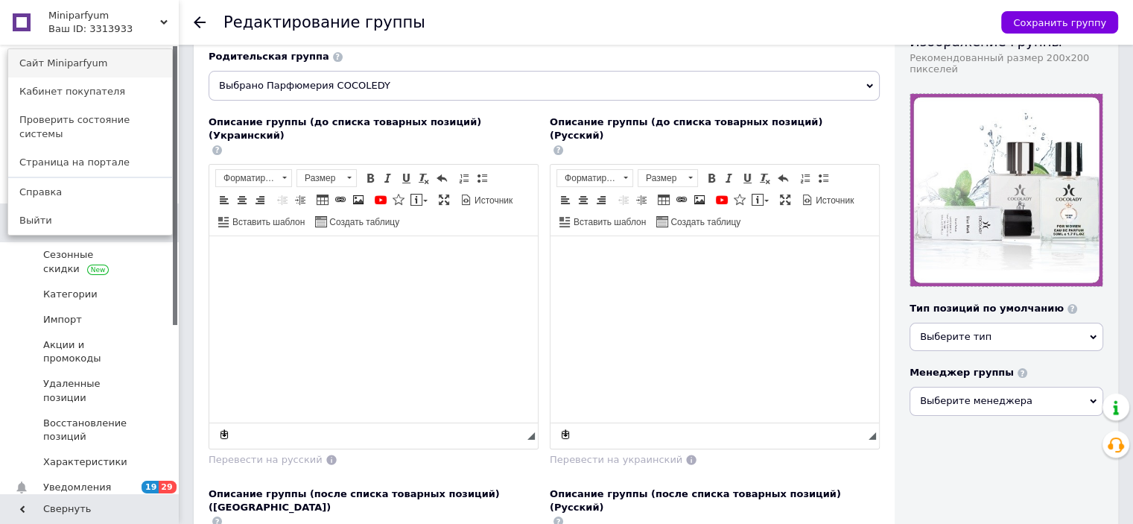
click at [70, 63] on link "Сайт Miniparfyum" at bounding box center [90, 63] width 164 height 28
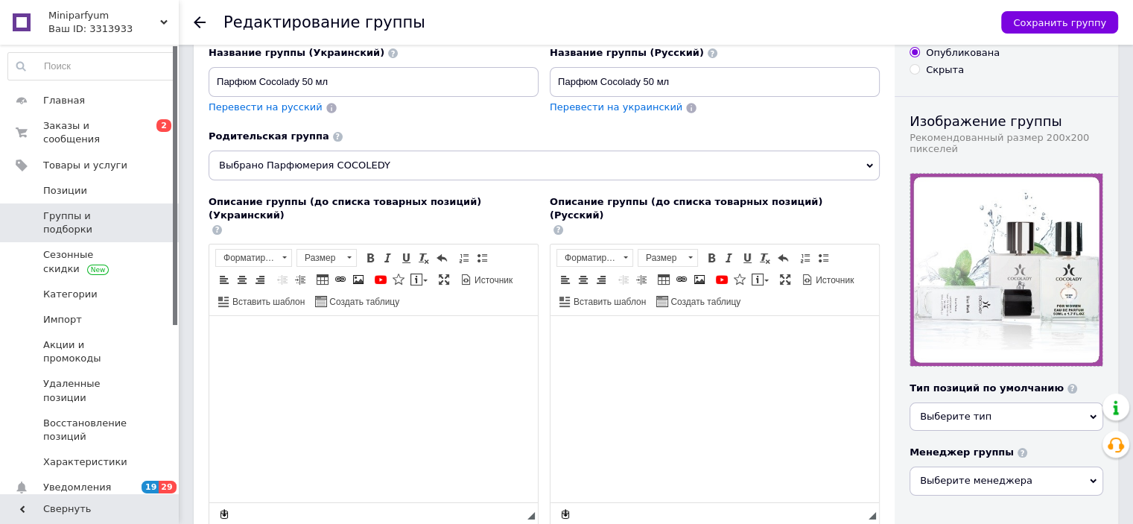
scroll to position [223, 0]
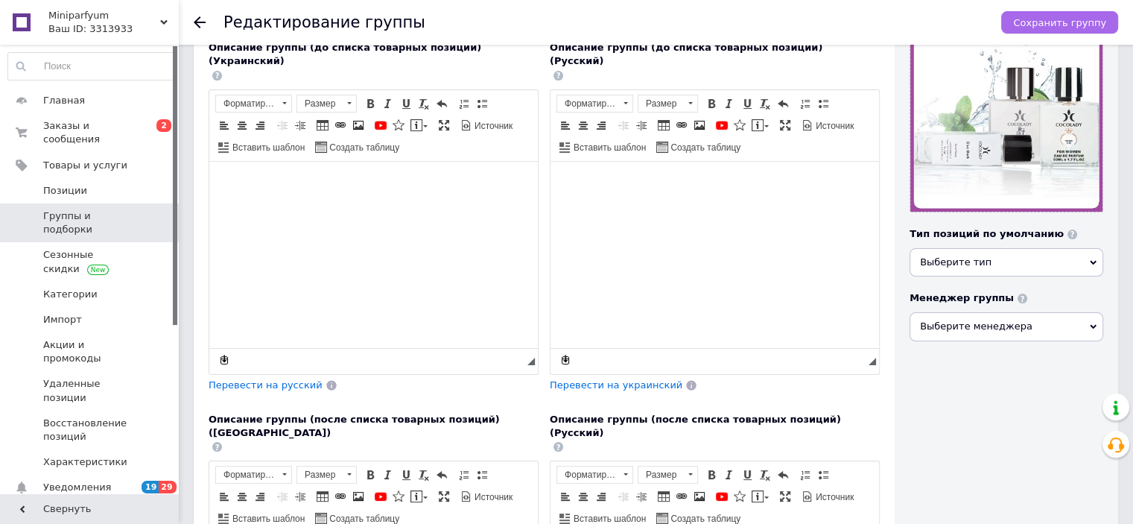
click at [1028, 22] on span "Сохранить группу" at bounding box center [1059, 22] width 93 height 11
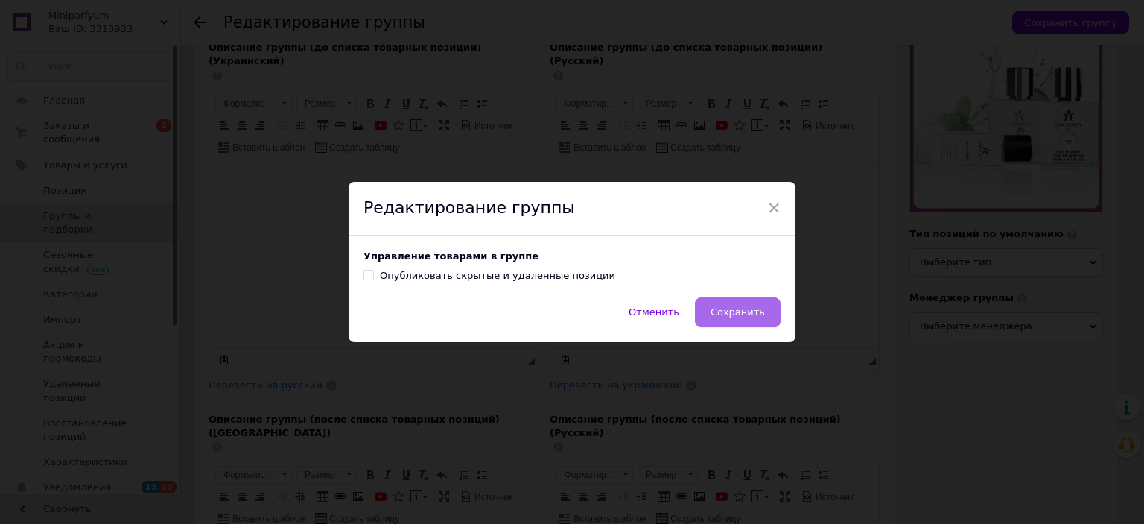
click at [743, 308] on span "Сохранить" at bounding box center [738, 311] width 54 height 11
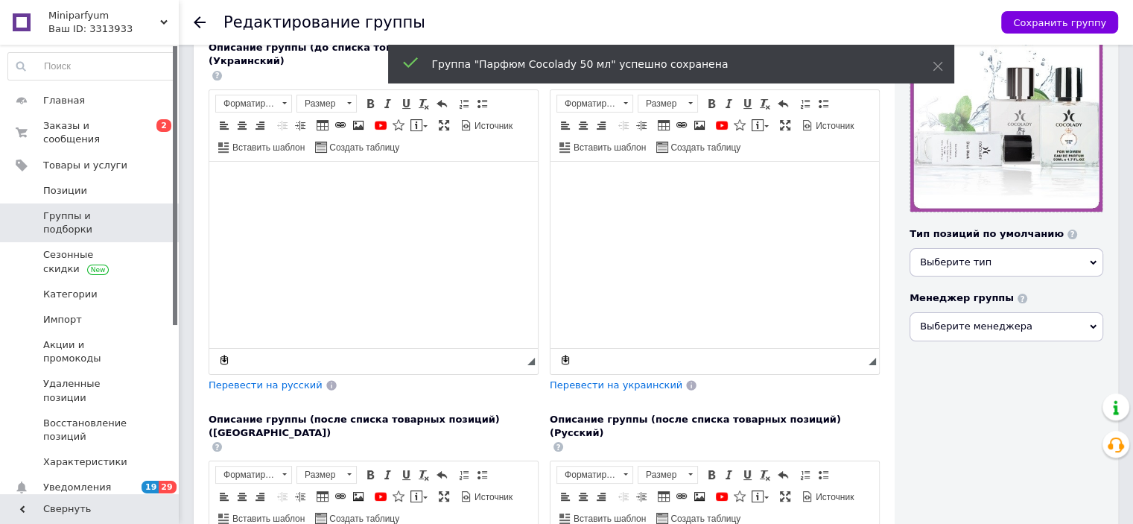
click at [62, 209] on span "Группы и подборки" at bounding box center [90, 222] width 95 height 27
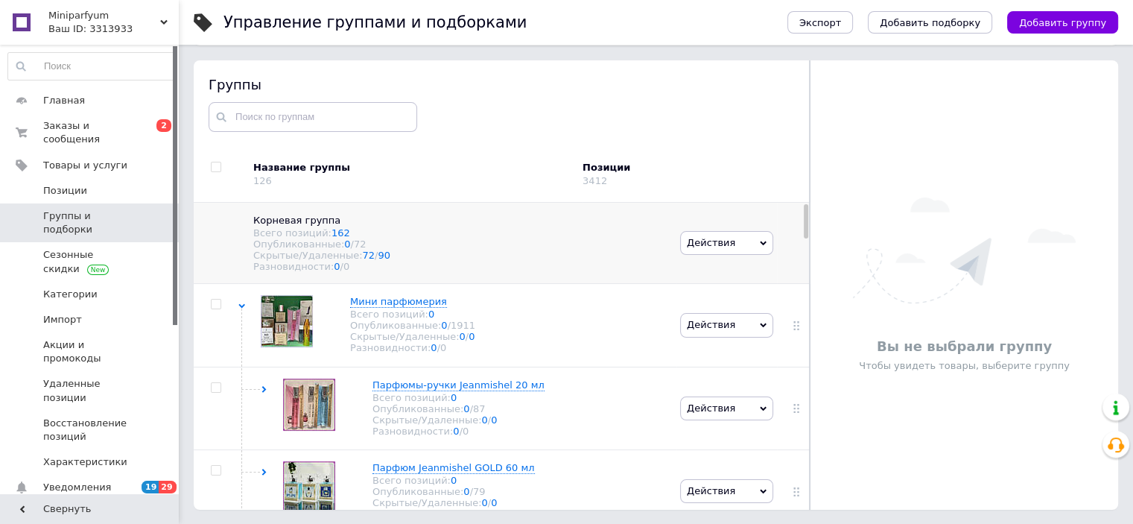
scroll to position [84, 0]
click at [388, 306] on span "Мини парфюмерия" at bounding box center [398, 300] width 97 height 11
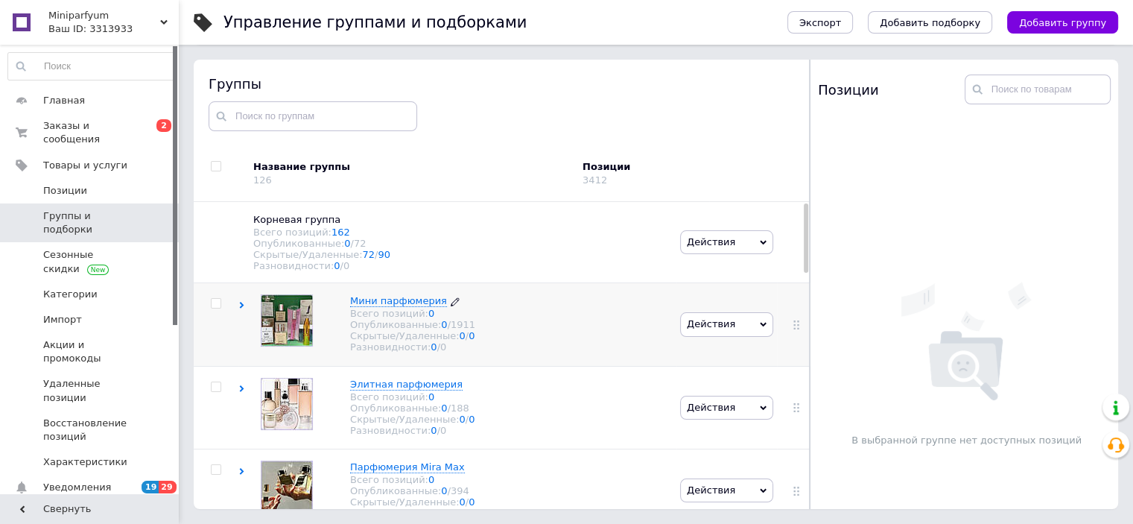
click at [388, 306] on span "Мини парфюмерия" at bounding box center [398, 300] width 97 height 11
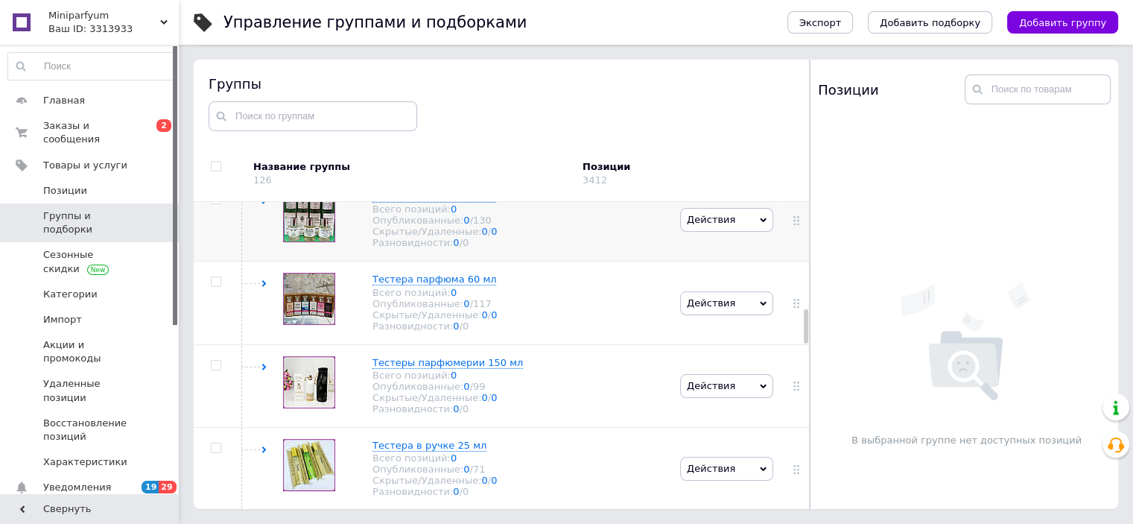
scroll to position [968, 0]
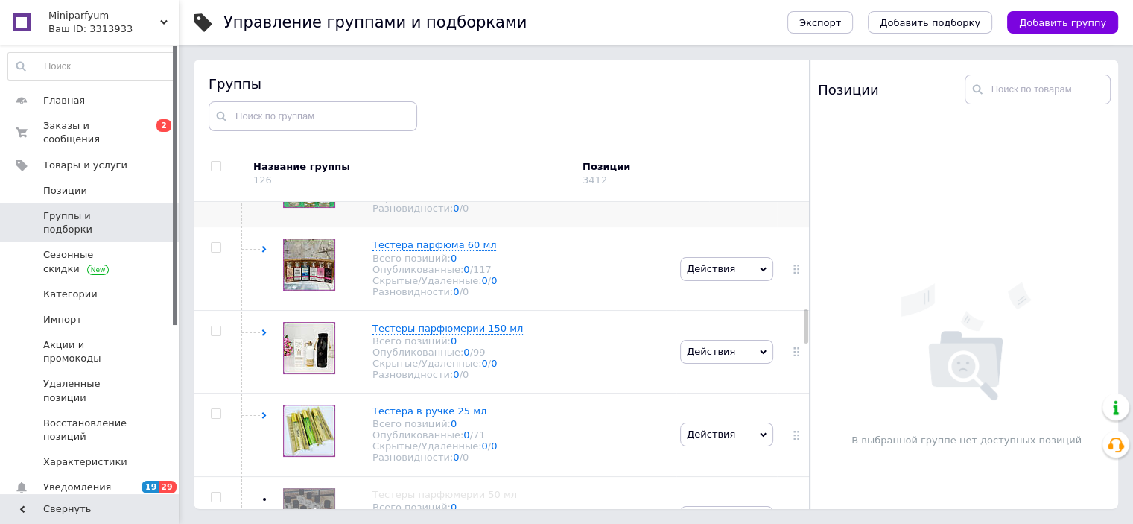
click at [741, 197] on span "Действия" at bounding box center [726, 186] width 93 height 24
click at [715, 259] on li "Редактировать группу" at bounding box center [727, 242] width 92 height 34
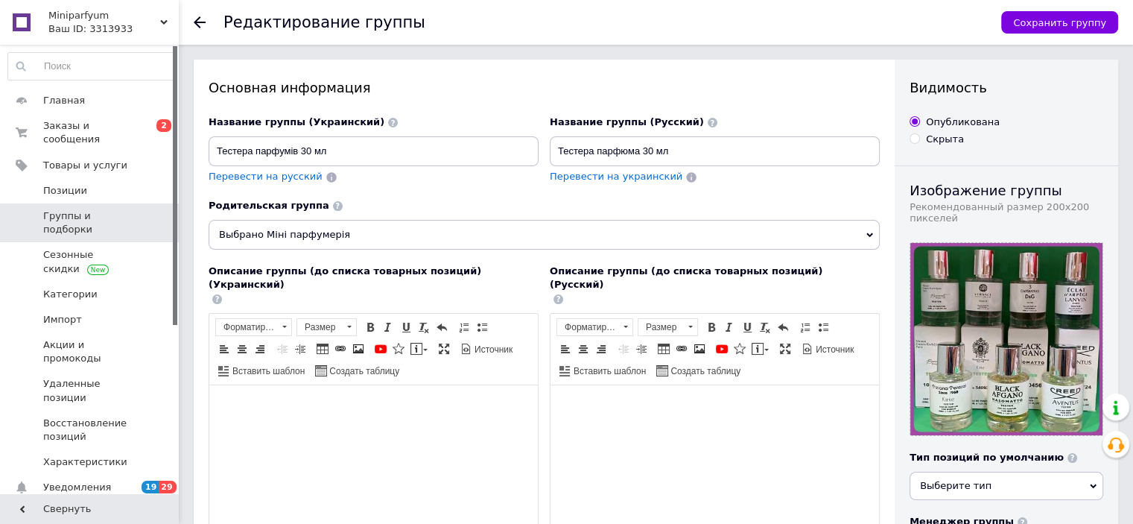
click at [673, 230] on span "Выбрано Міні парфумерія" at bounding box center [544, 235] width 671 height 30
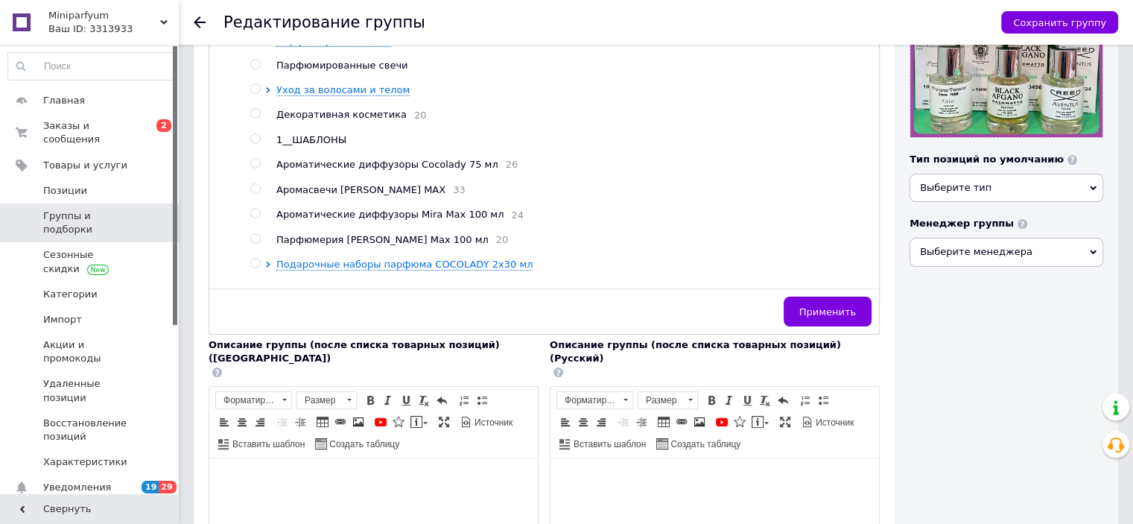
scroll to position [92, 0]
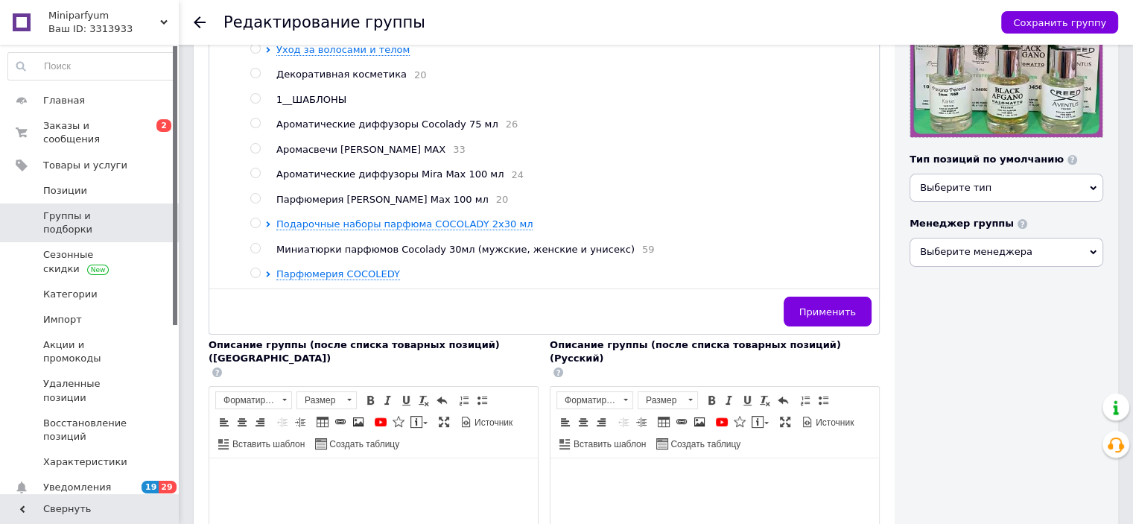
click at [257, 272] on input "radio" at bounding box center [255, 273] width 10 height 10
radio input "true"
radio input "false"
click at [805, 315] on span "Применить" at bounding box center [827, 311] width 57 height 11
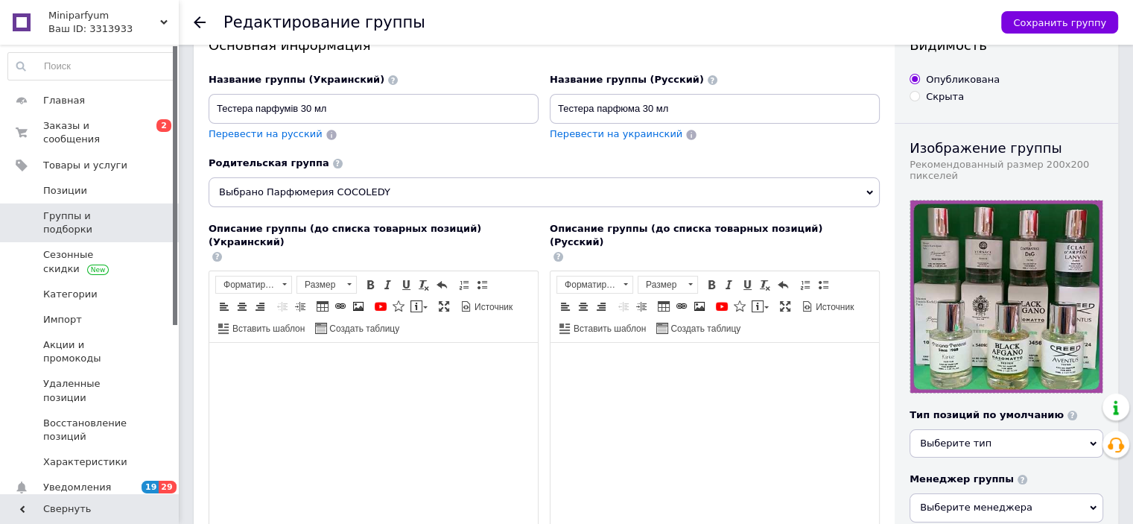
scroll to position [0, 0]
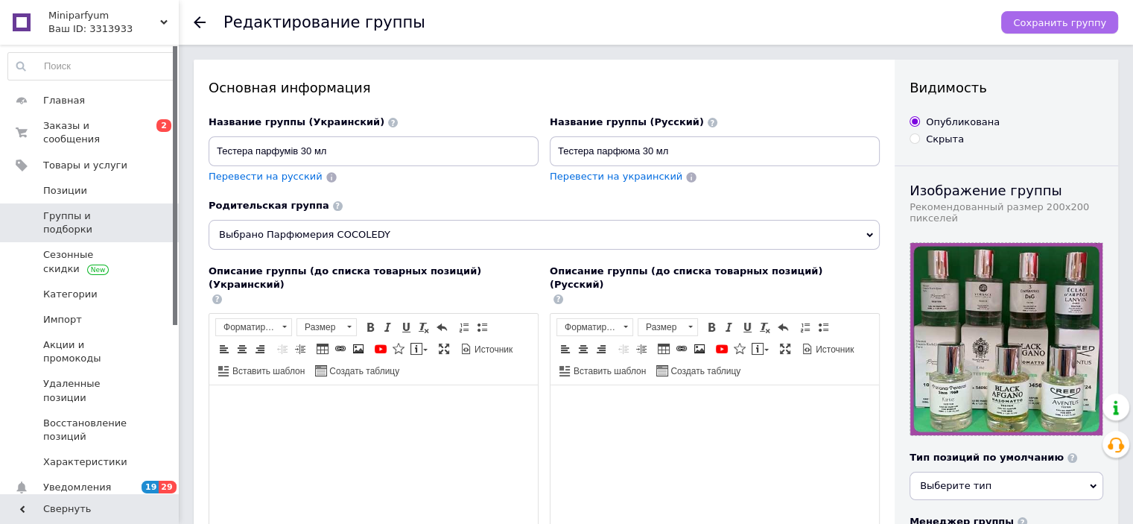
click at [1045, 24] on span "Сохранить группу" at bounding box center [1059, 22] width 93 height 11
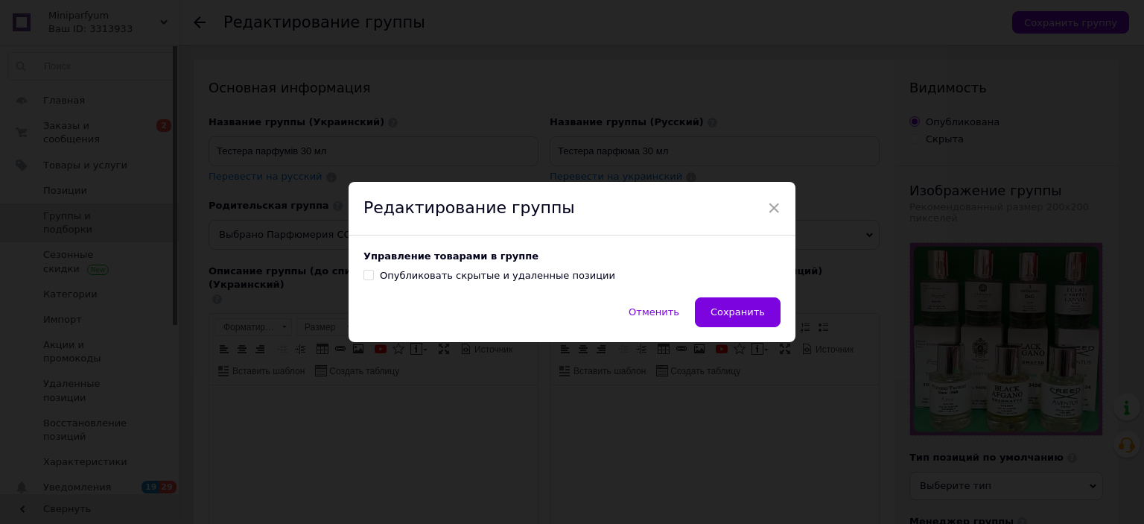
click at [724, 309] on span "Сохранить" at bounding box center [738, 311] width 54 height 11
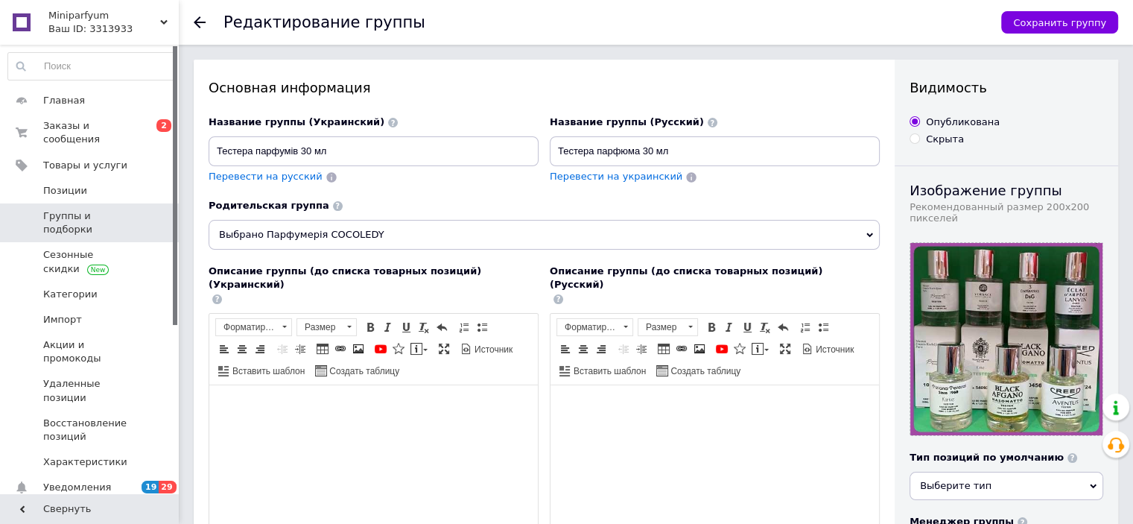
click at [115, 209] on span "Группы и подборки" at bounding box center [90, 222] width 95 height 27
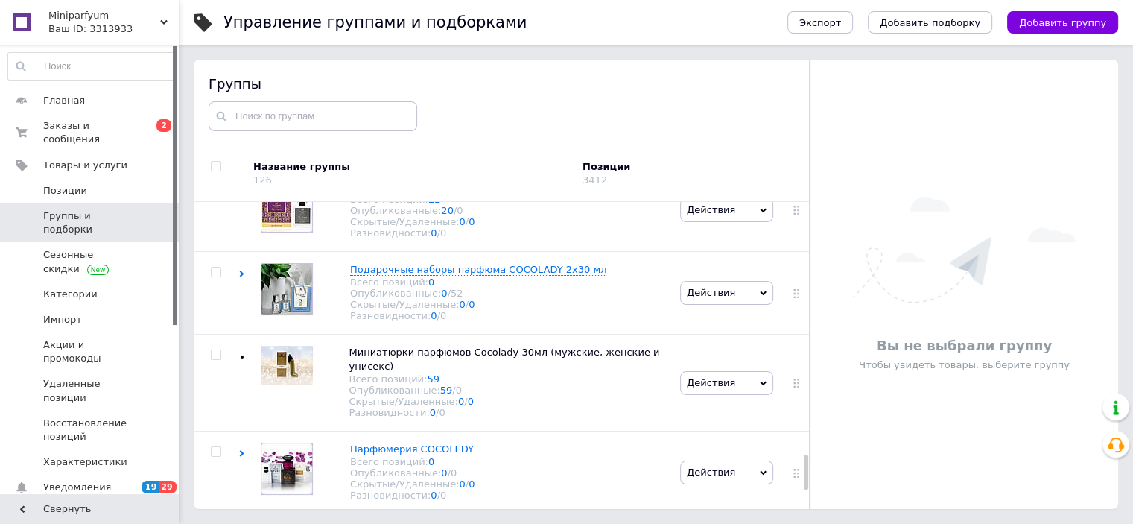
scroll to position [2309, 0]
click at [737, 305] on span "Действия" at bounding box center [726, 293] width 93 height 24
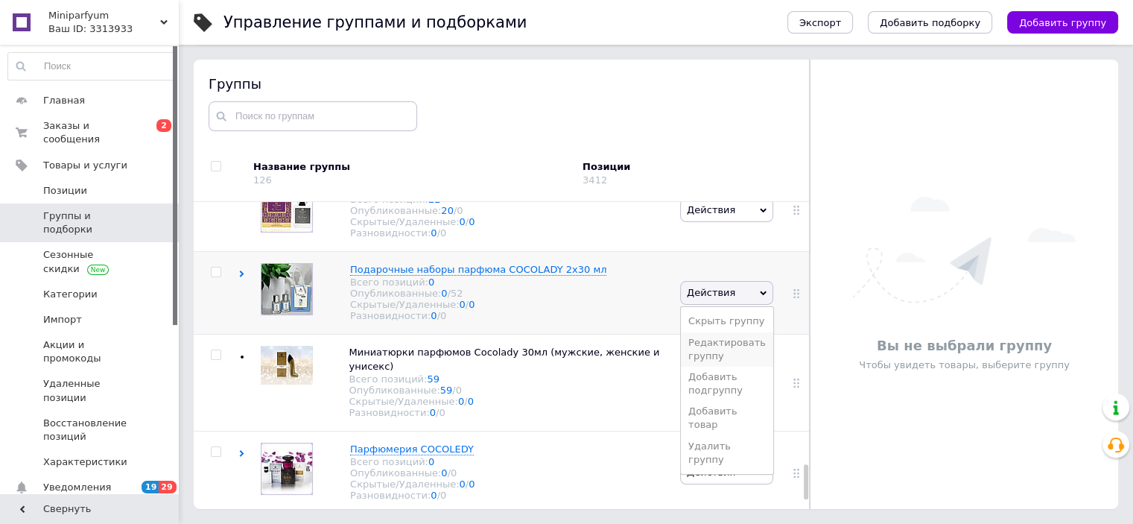
click at [690, 366] on li "Редактировать группу" at bounding box center [727, 349] width 92 height 34
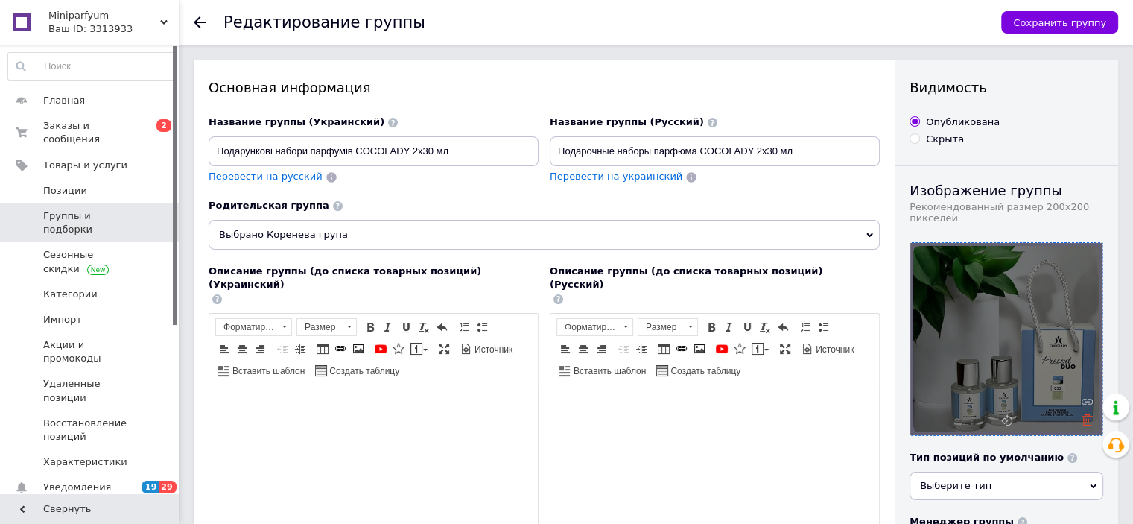
click at [1088, 422] on icon at bounding box center [1087, 419] width 11 height 11
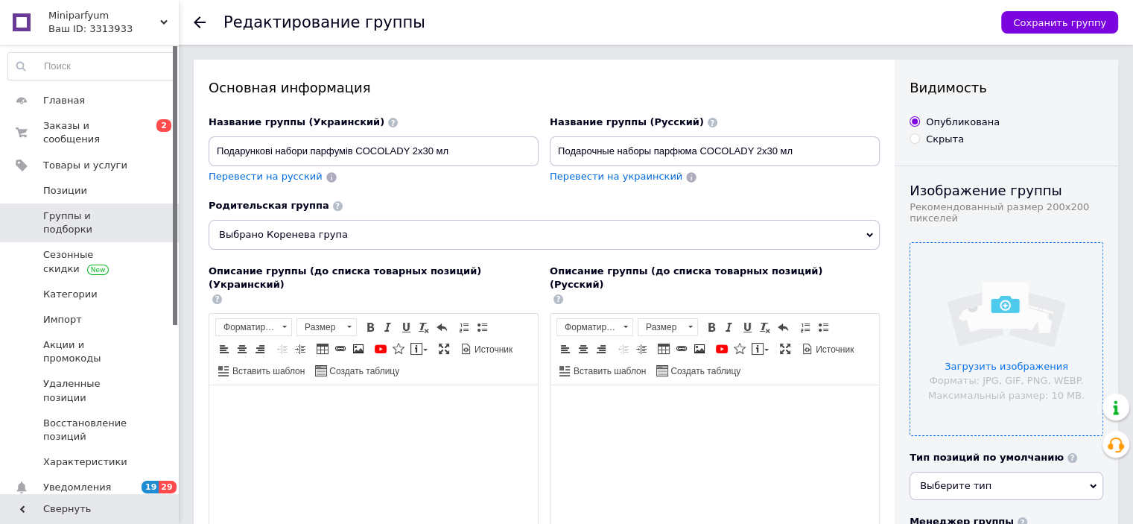
click at [981, 342] on input "file" at bounding box center [1006, 339] width 192 height 192
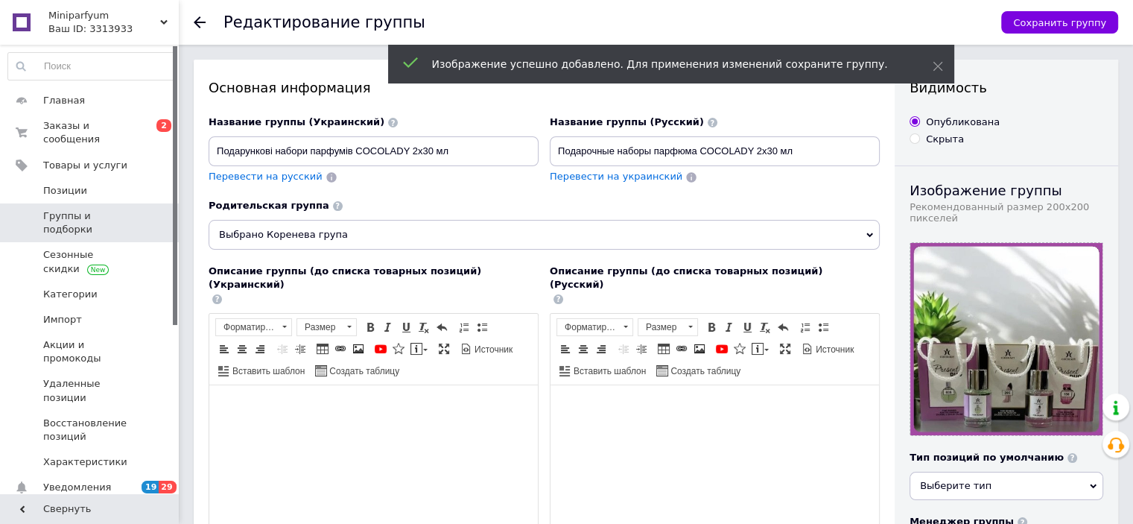
click at [404, 229] on span "Выбрано Коренева група" at bounding box center [544, 235] width 671 height 30
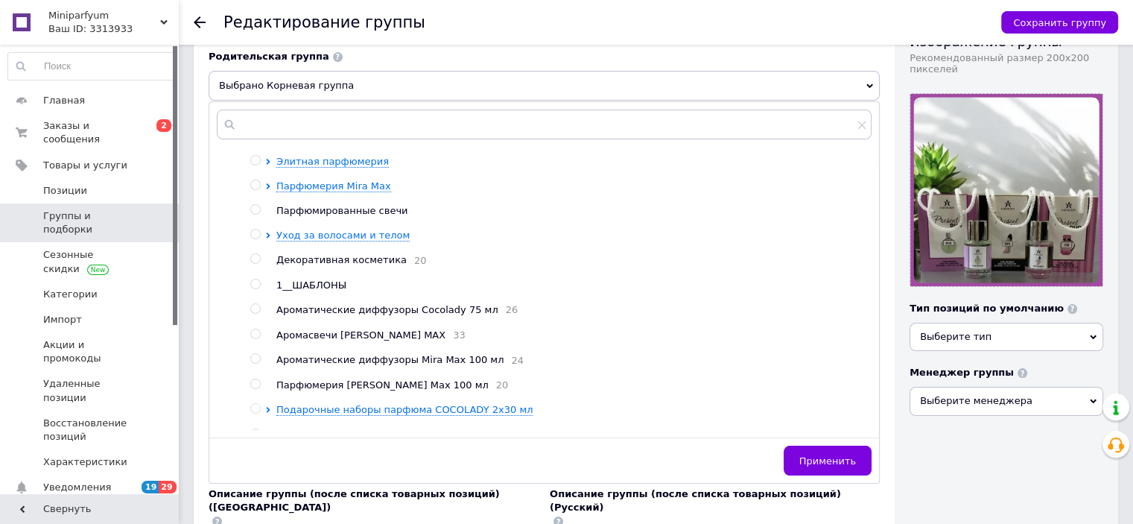
scroll to position [92, 0]
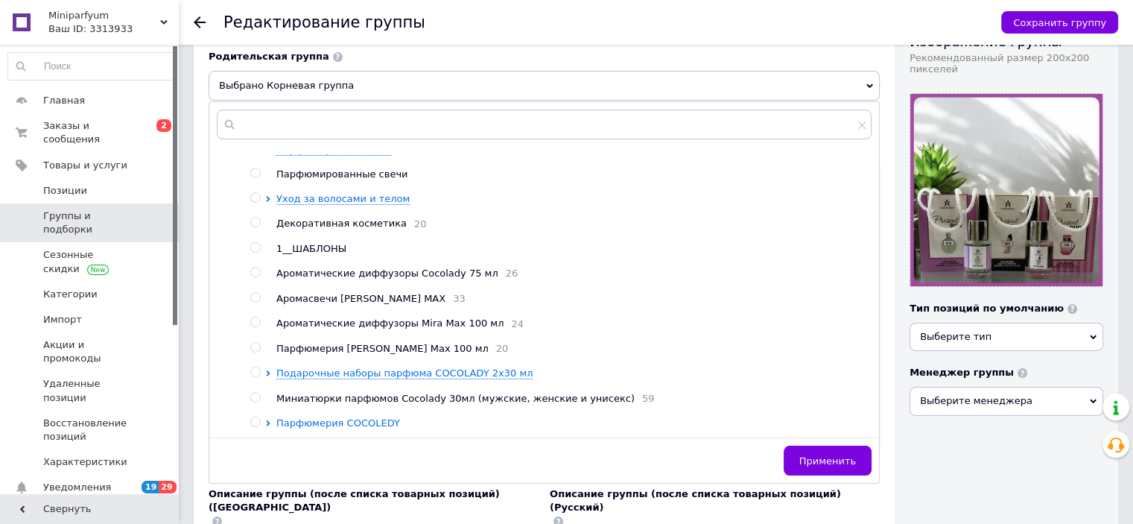
click at [294, 420] on span "Парфюмерия COCOLEDY" at bounding box center [338, 422] width 124 height 11
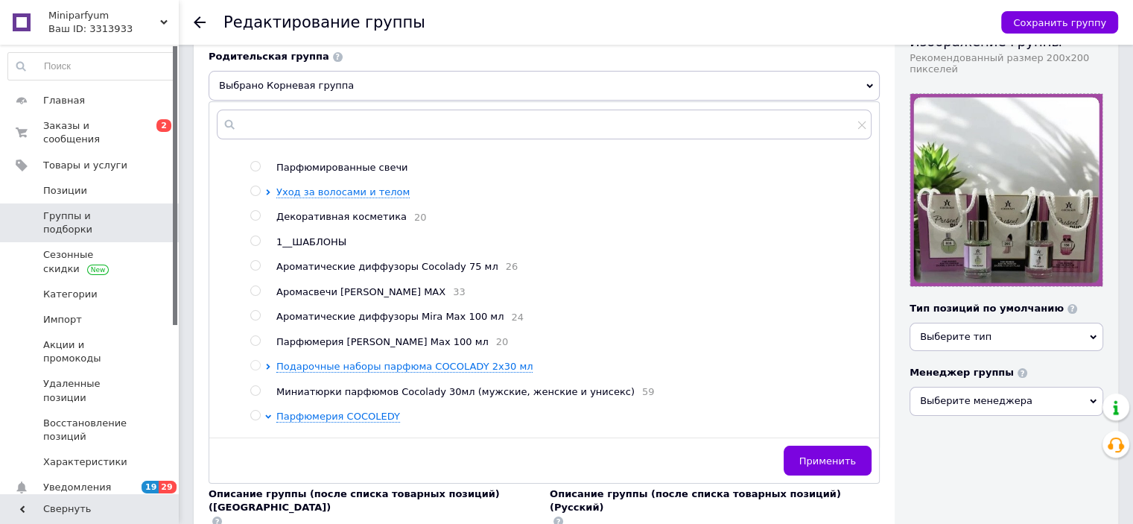
click at [255, 419] on input "radio" at bounding box center [255, 415] width 10 height 10
radio input "true"
radio input "false"
click at [828, 462] on span "Применить" at bounding box center [827, 460] width 57 height 11
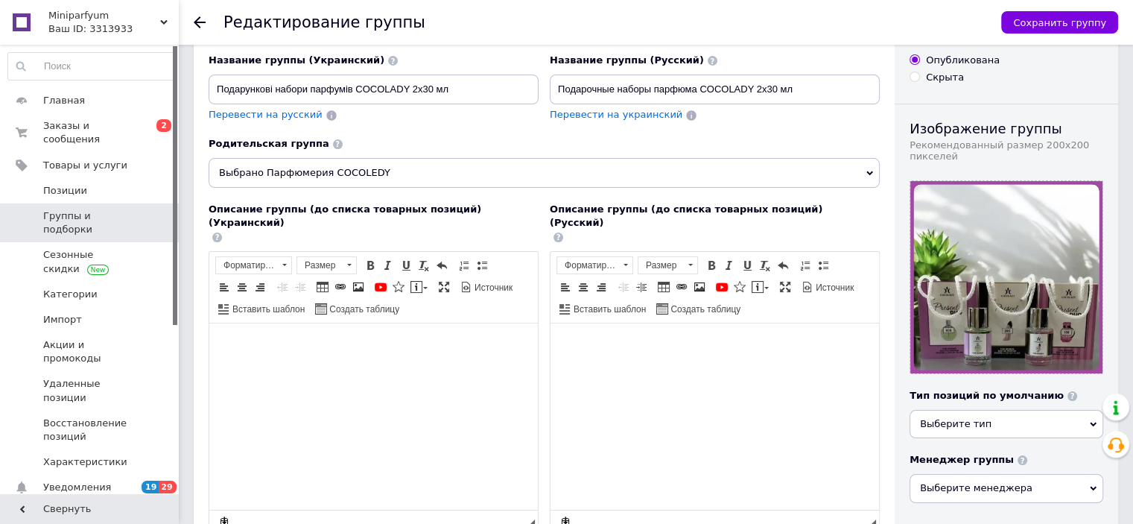
scroll to position [0, 0]
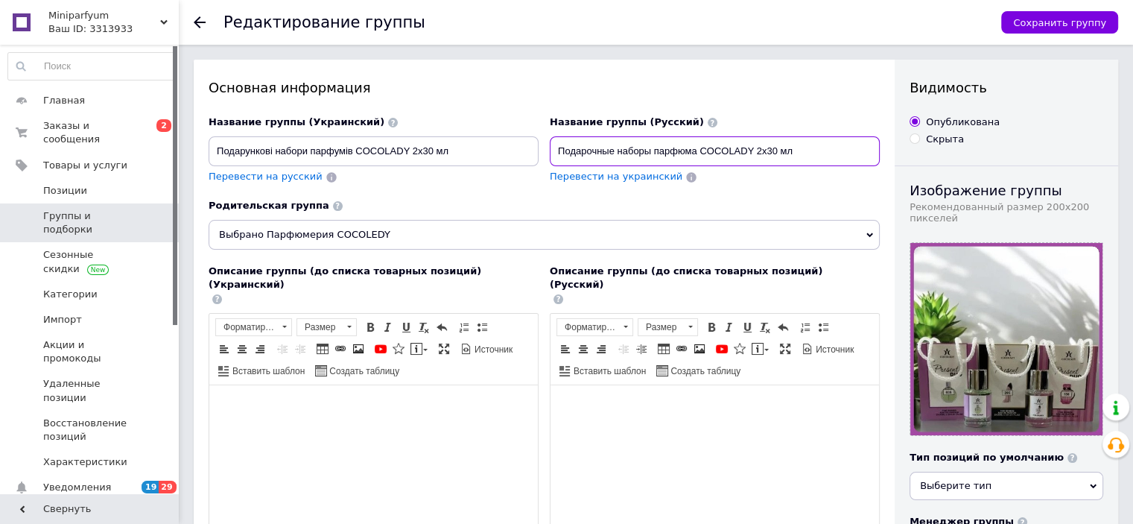
drag, startPoint x: 699, startPoint y: 152, endPoint x: 751, endPoint y: 154, distance: 51.4
click at [751, 154] on input "Подарочные наборы парфюма COCOLADY 2х30 мл" at bounding box center [715, 151] width 330 height 30
paste input "ocolady"
type input "Подарочные наборы парфюма Cocolady 2х30 мл"
click at [621, 173] on span "Перевести на украинский" at bounding box center [616, 176] width 133 height 11
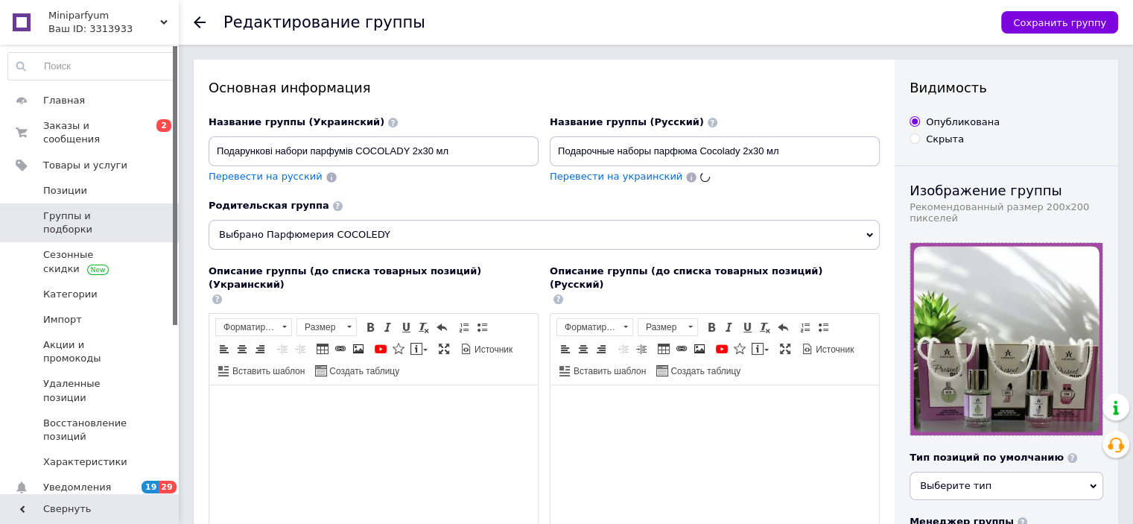
type input "Подарункові набори парфумів Cocolady 2х30 мл"
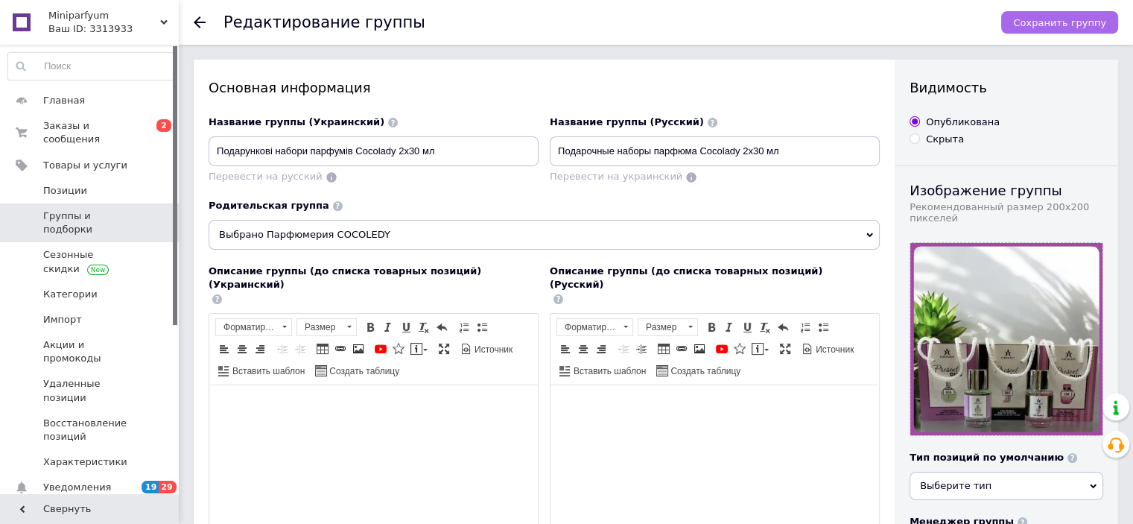
click at [1064, 20] on span "Сохранить группу" at bounding box center [1059, 22] width 93 height 11
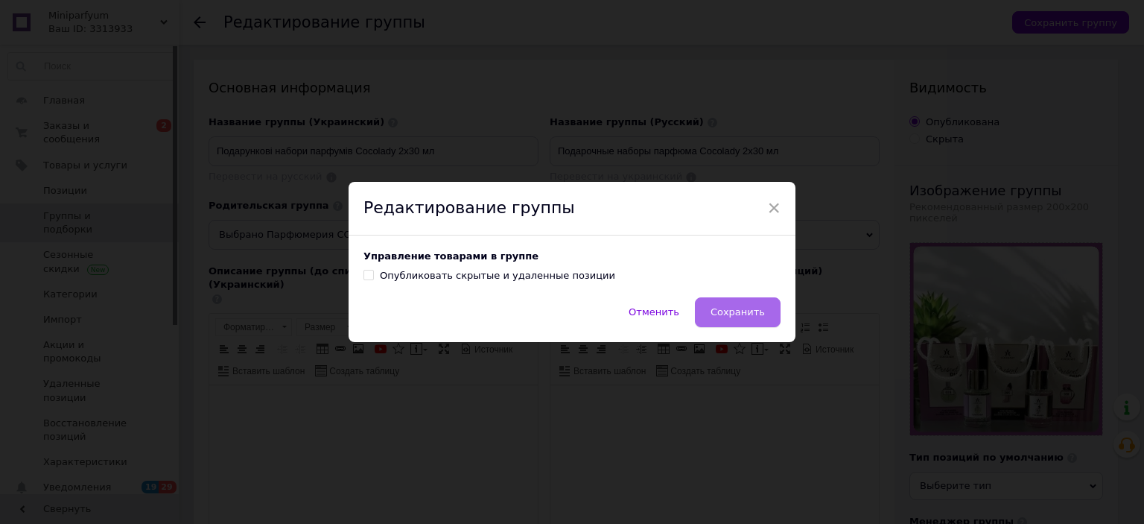
click at [746, 309] on span "Сохранить" at bounding box center [738, 311] width 54 height 11
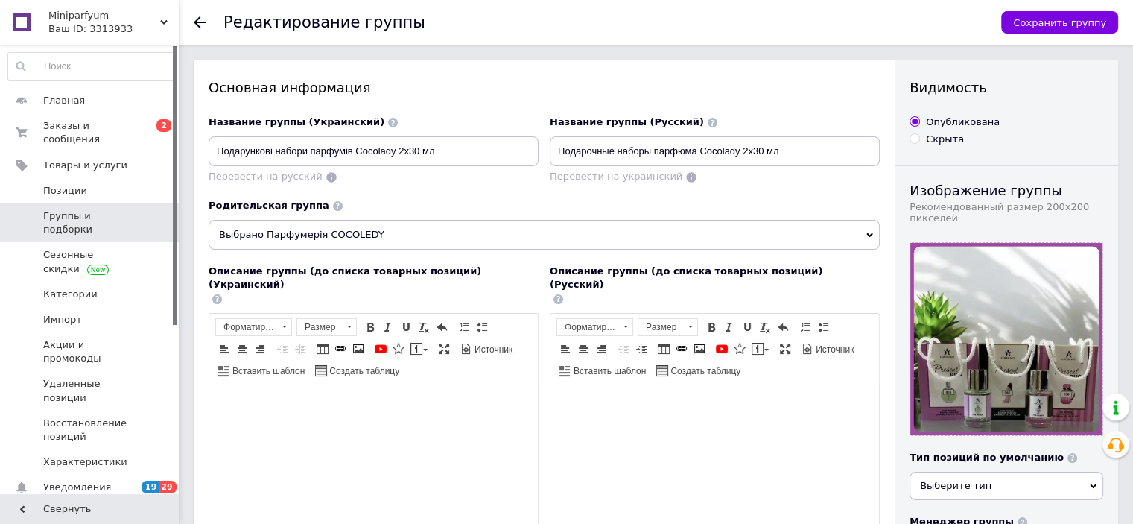
click at [76, 209] on span "Группы и подборки" at bounding box center [90, 222] width 95 height 27
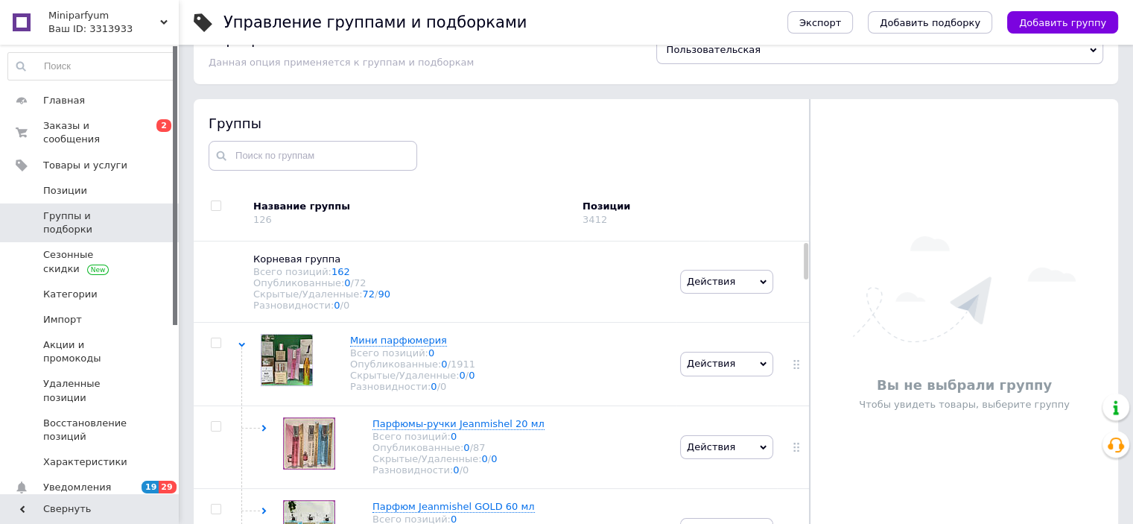
scroll to position [84, 0]
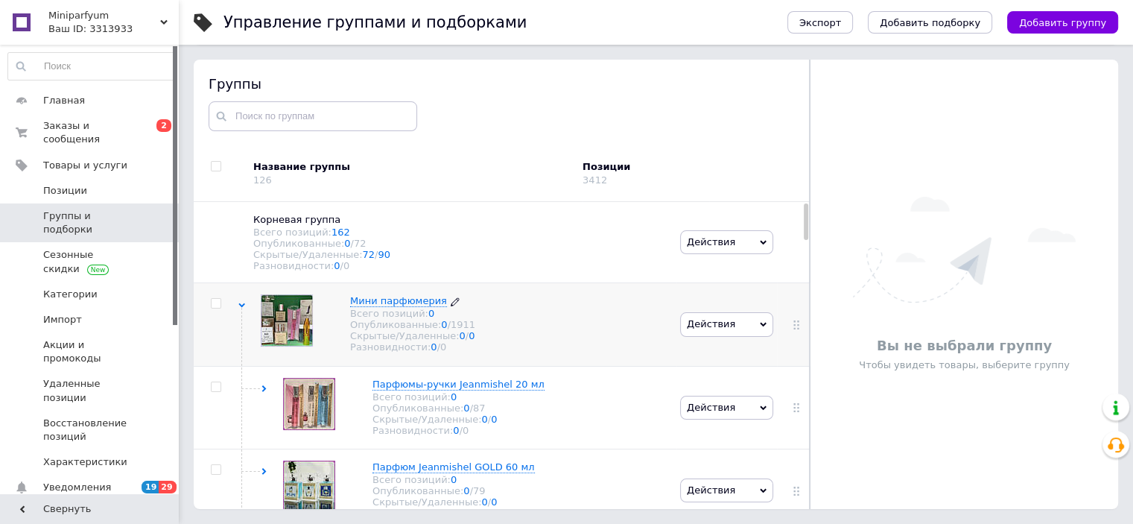
click at [387, 306] on span "Мини парфюмерия" at bounding box center [398, 300] width 97 height 11
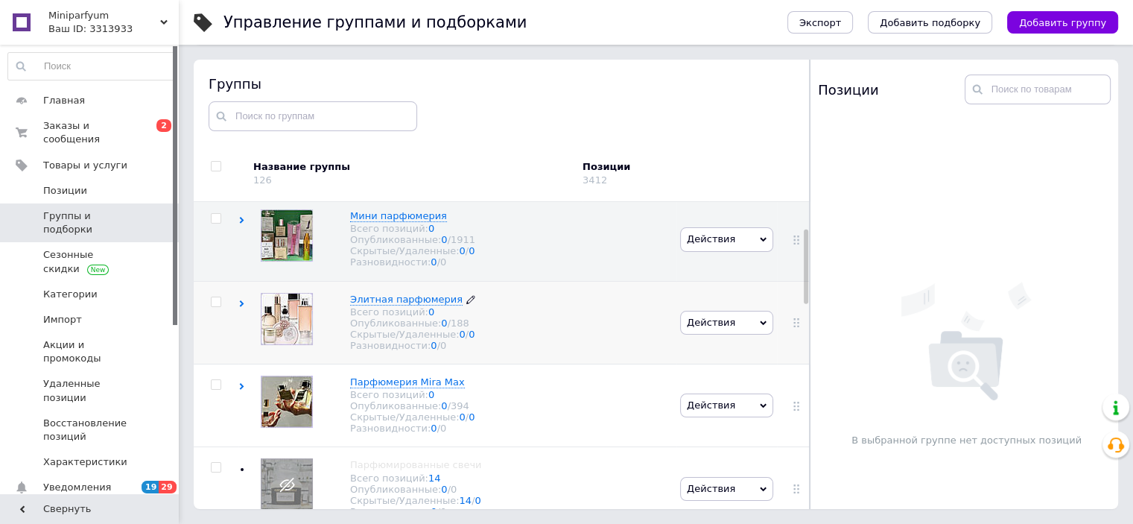
scroll to position [149, 0]
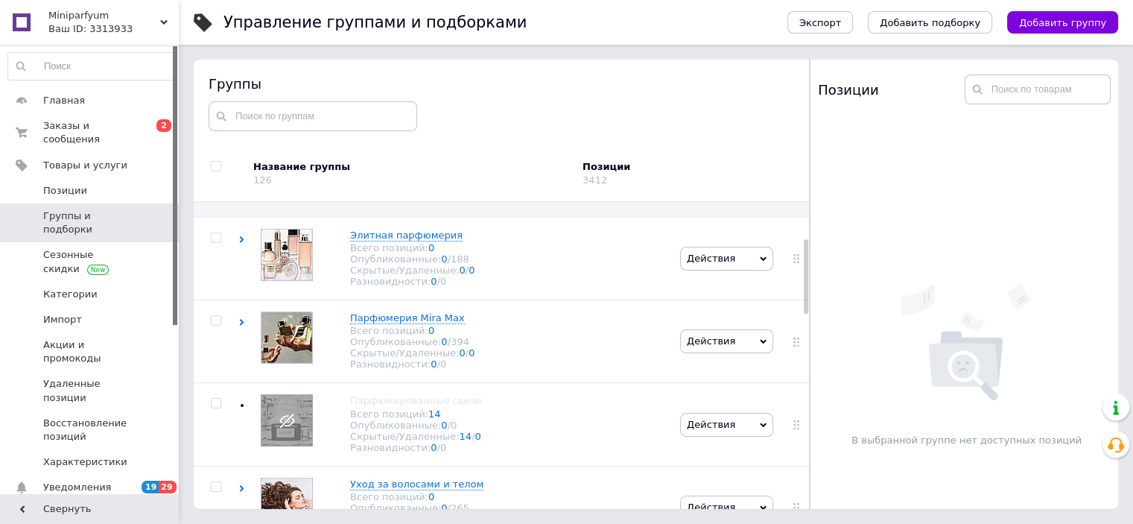
drag, startPoint x: 412, startPoint y: 226, endPoint x: 535, endPoint y: 127, distance: 157.9
click at [535, 127] on div "Группы" at bounding box center [502, 102] width 586 height 56
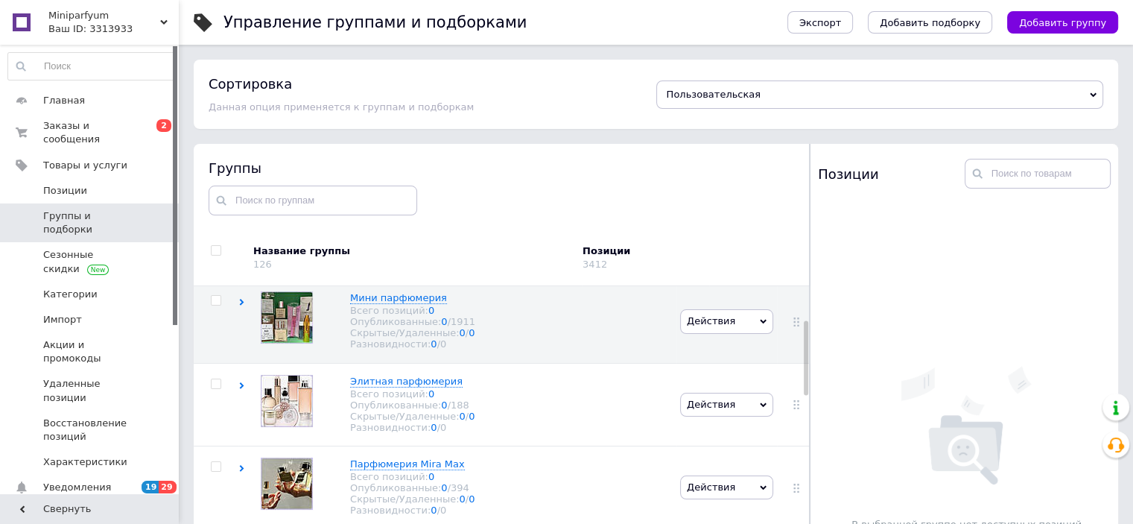
scroll to position [0, 0]
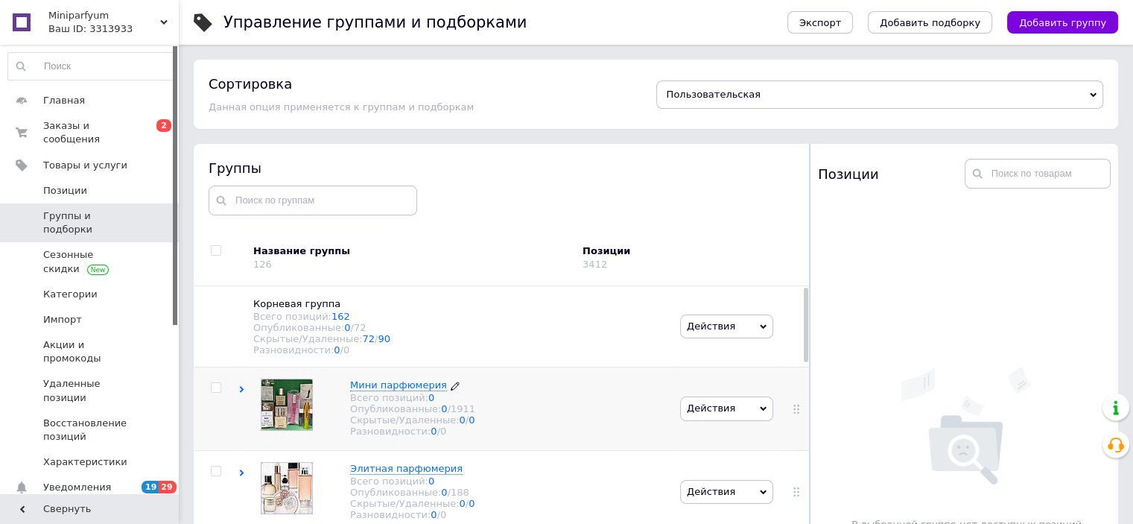
click at [384, 390] on span "Мини парфюмерия" at bounding box center [398, 384] width 97 height 11
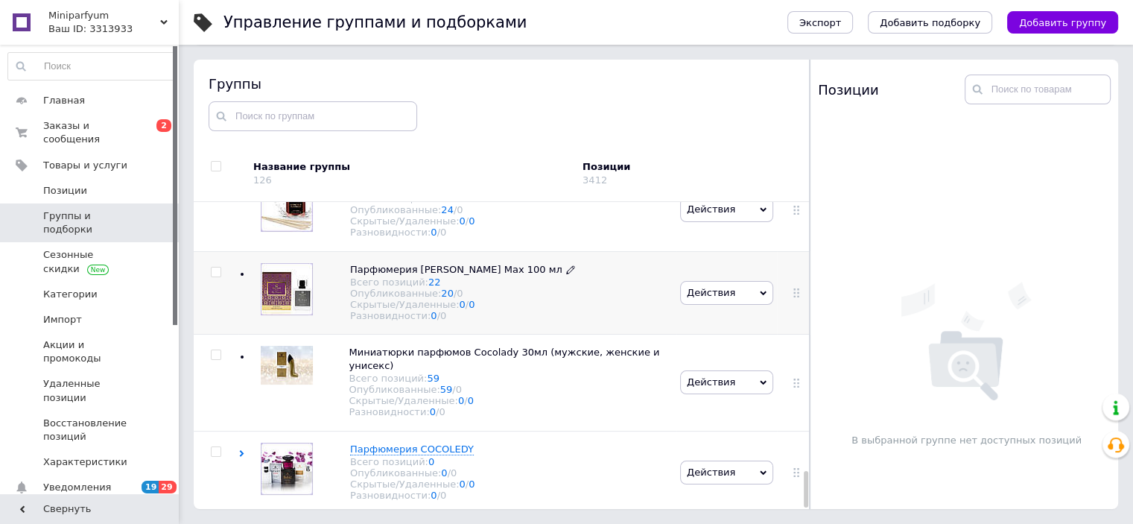
scroll to position [2297, 0]
click at [760, 381] on icon at bounding box center [763, 383] width 7 height 4
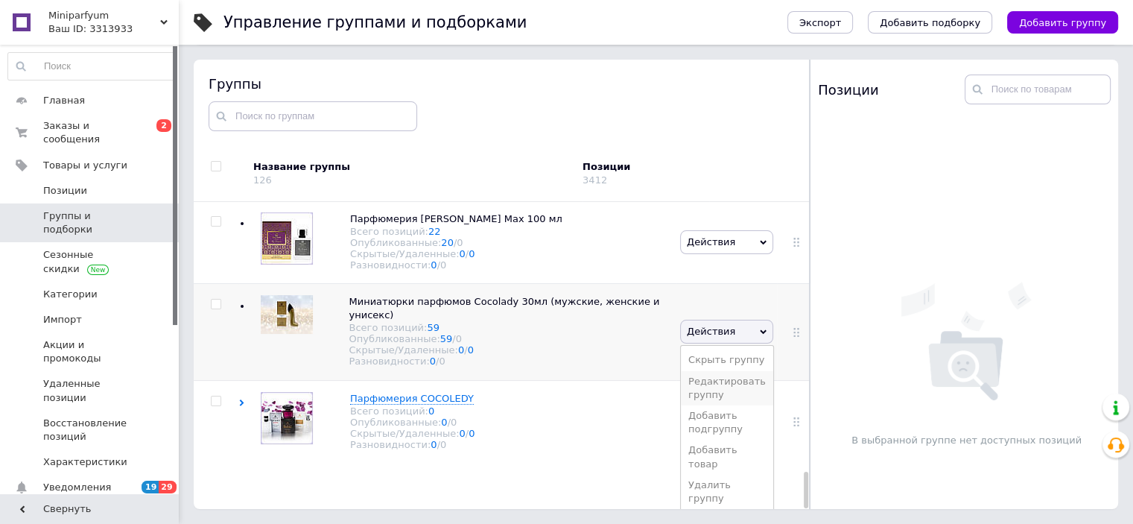
click at [705, 405] on li "Редактировать группу" at bounding box center [727, 388] width 92 height 34
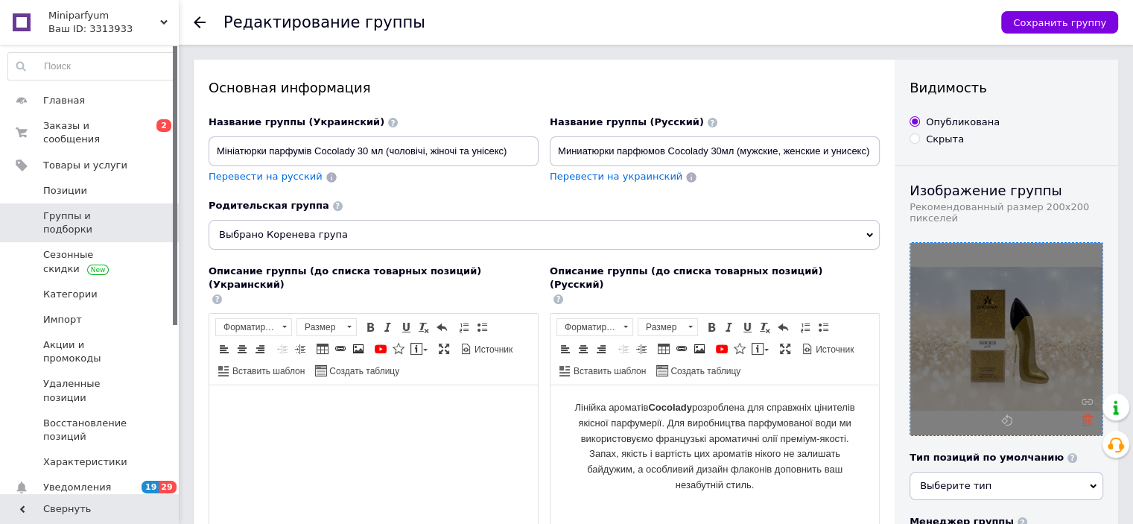
click at [1086, 425] on use at bounding box center [1087, 419] width 11 height 11
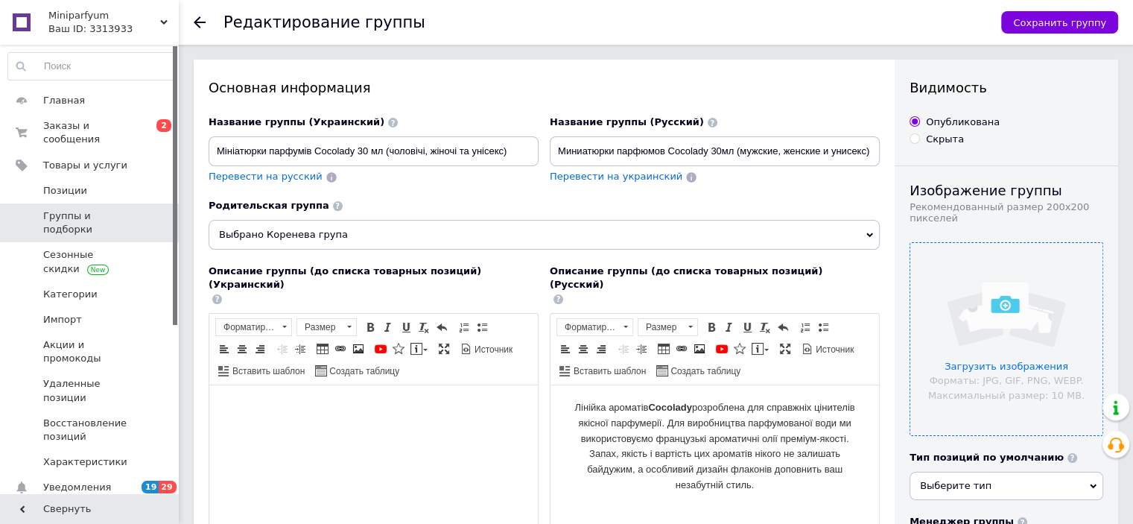
click at [1001, 362] on input "file" at bounding box center [1006, 339] width 192 height 192
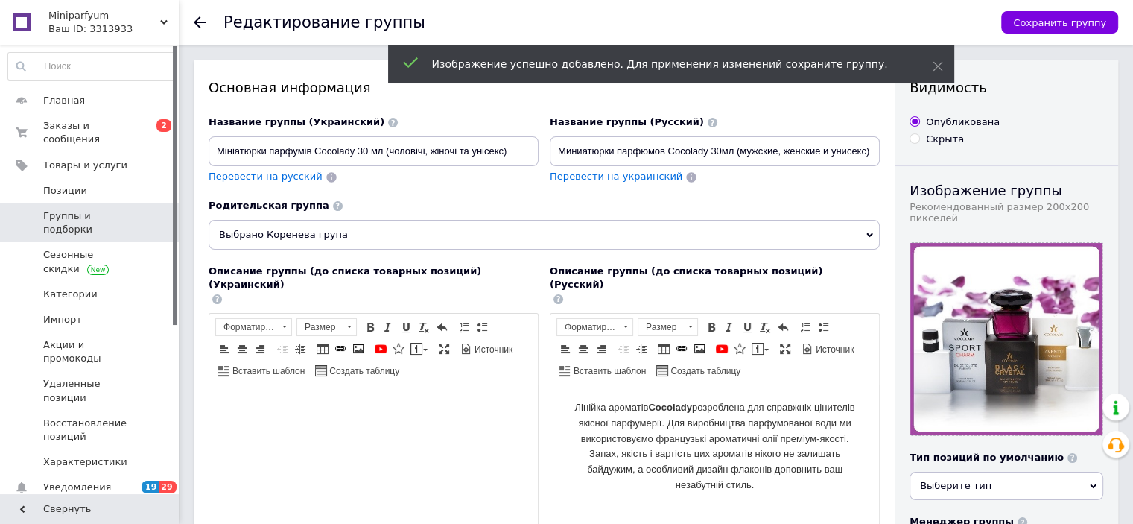
click at [498, 233] on span "Выбрано Коренева група" at bounding box center [544, 235] width 671 height 30
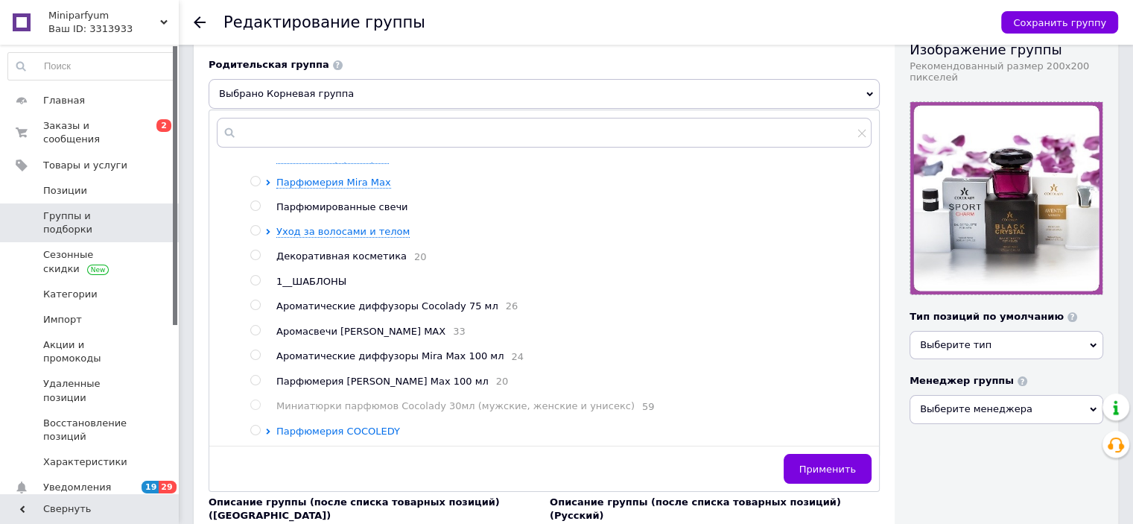
scroll to position [149, 0]
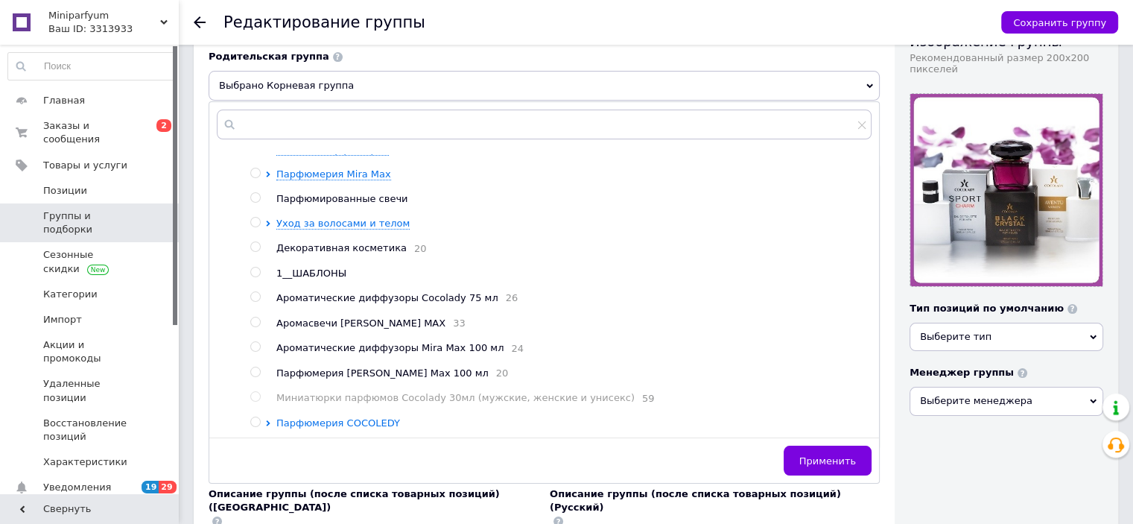
click at [333, 428] on span "Парфюмерия COCOLEDY" at bounding box center [338, 422] width 124 height 11
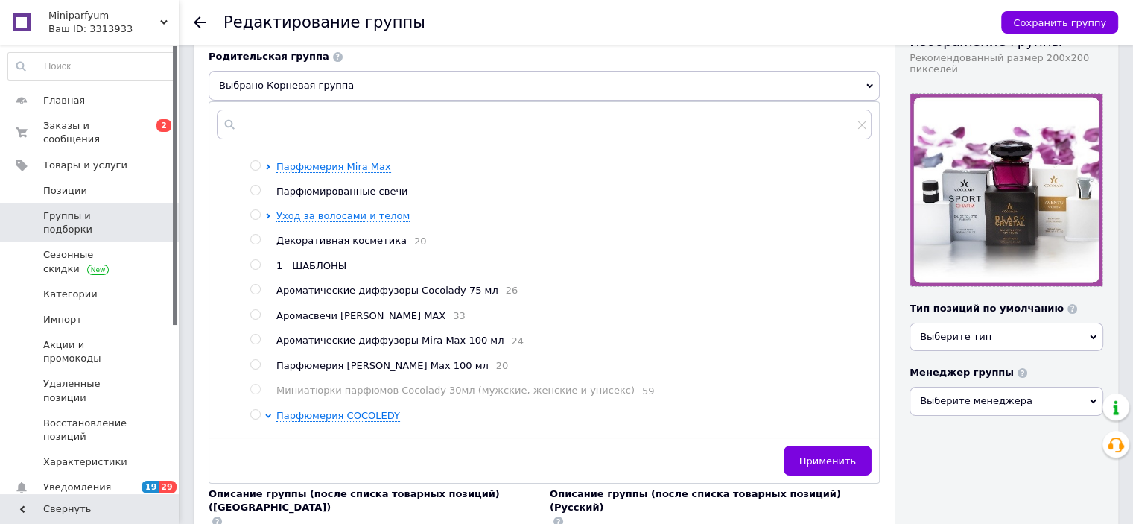
click at [253, 419] on input "radio" at bounding box center [255, 415] width 10 height 10
radio input "true"
radio input "false"
click at [814, 456] on span "Применить" at bounding box center [827, 460] width 57 height 11
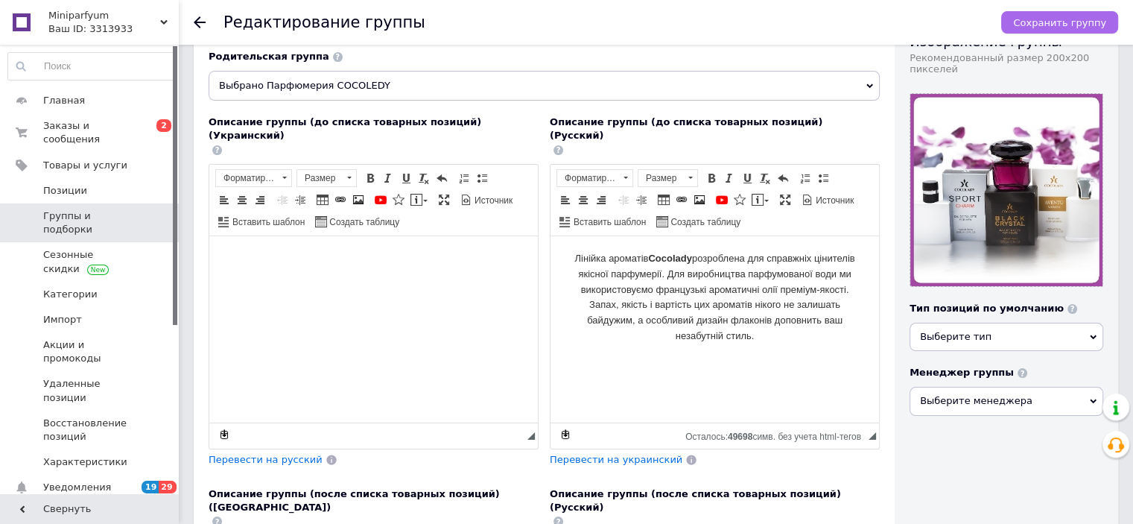
click at [1029, 26] on span "Сохранить группу" at bounding box center [1059, 22] width 93 height 11
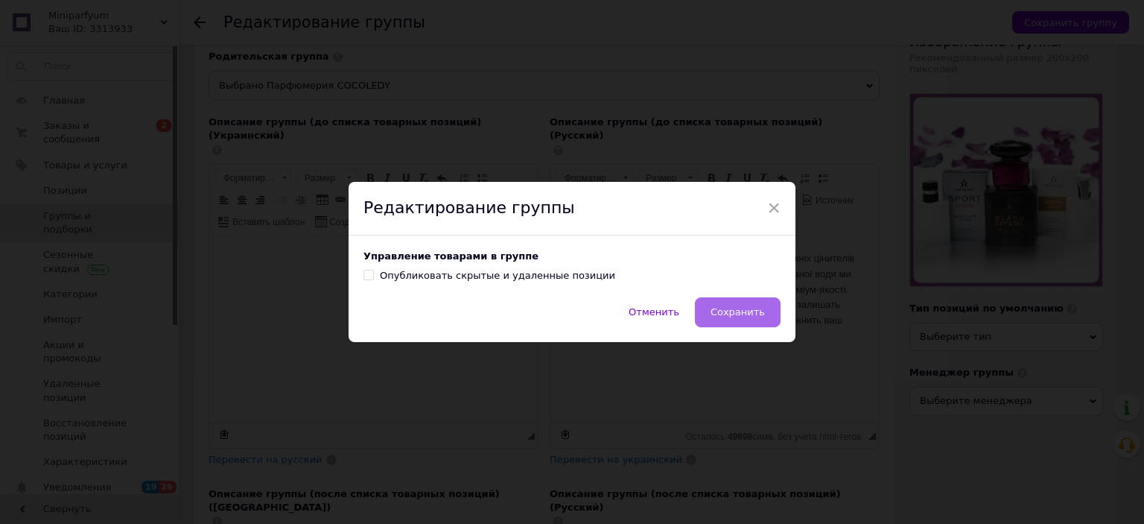
click at [748, 319] on button "Сохранить" at bounding box center [738, 312] width 86 height 30
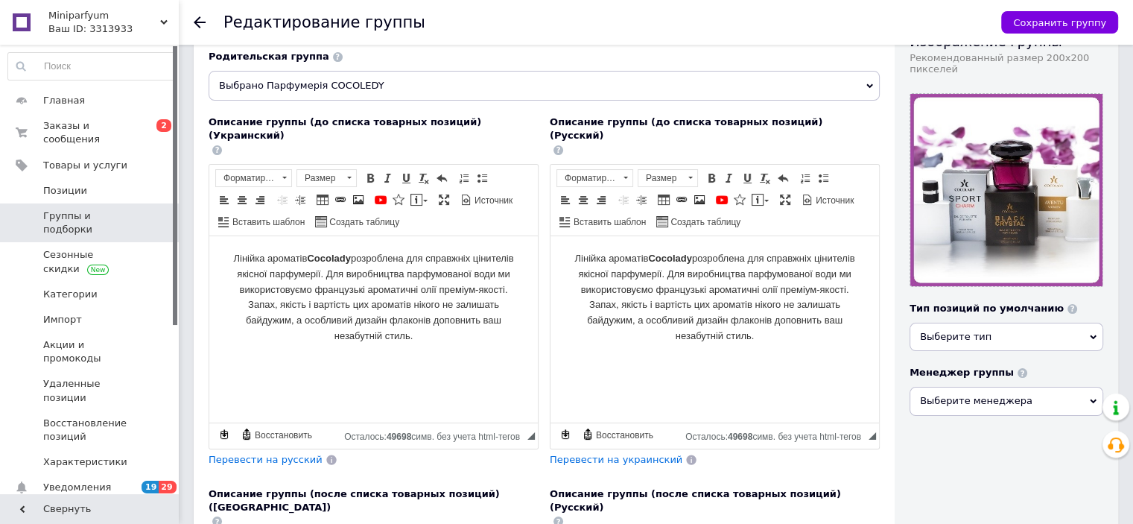
click at [86, 209] on link "Группы и подборки" at bounding box center [91, 222] width 183 height 39
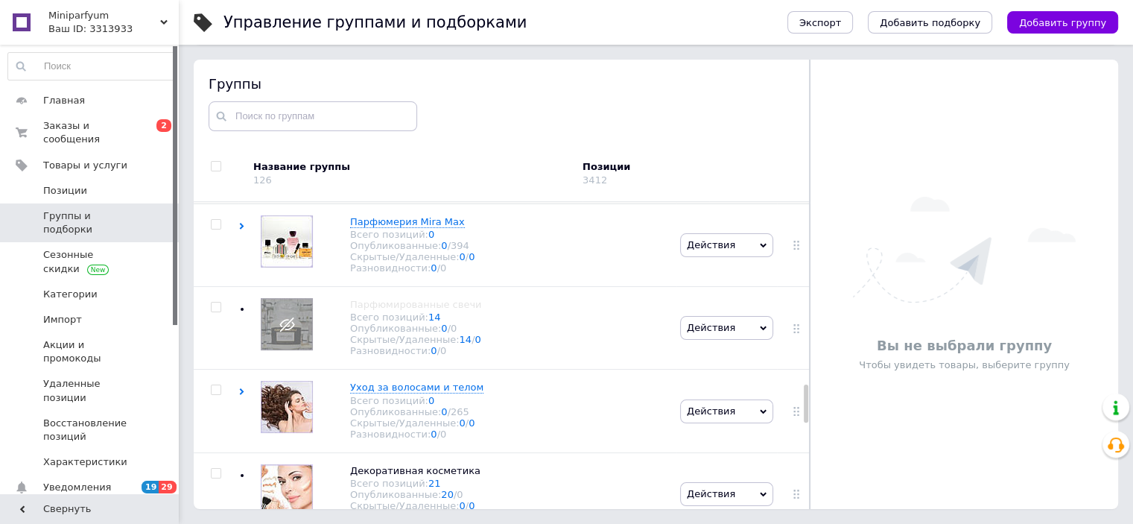
scroll to position [1490, 0]
click at [402, 227] on span "Парфюмерия Mira Max" at bounding box center [407, 221] width 115 height 11
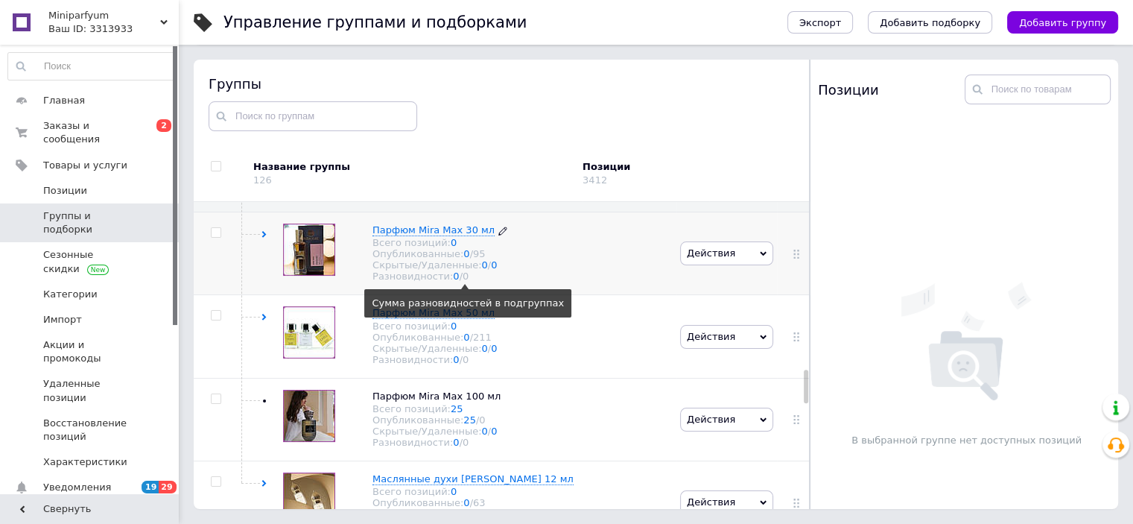
scroll to position [1564, 0]
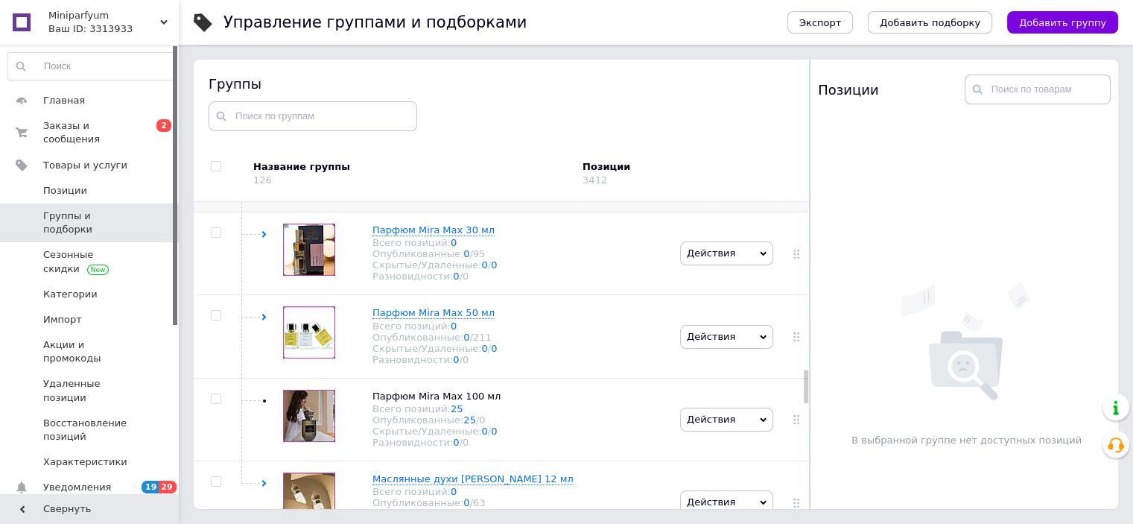
click at [469, 152] on icon at bounding box center [473, 147] width 9 height 9
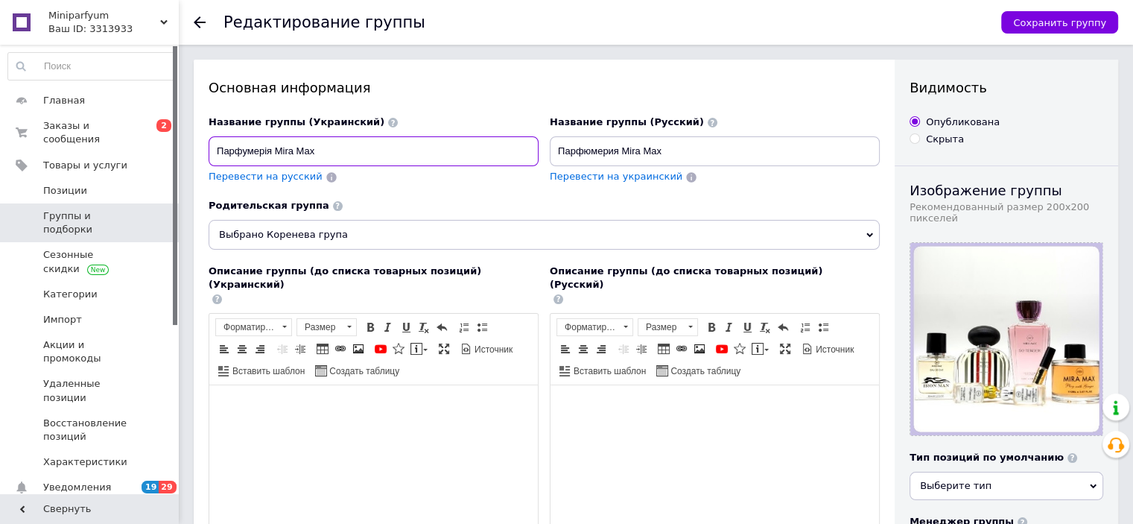
click at [284, 150] on input "Парфумерія Mira Max" at bounding box center [374, 151] width 330 height 30
click at [282, 150] on input "Парфумерія Mira Max" at bounding box center [374, 151] width 330 height 30
type input "Парфумерія MIRA MAX"
click at [259, 175] on span "Перевести на русский" at bounding box center [266, 176] width 114 height 11
click at [262, 185] on div "Название группы (Украинский) Парфумерія MIRA [PERSON_NAME] на русский" at bounding box center [373, 157] width 341 height 95
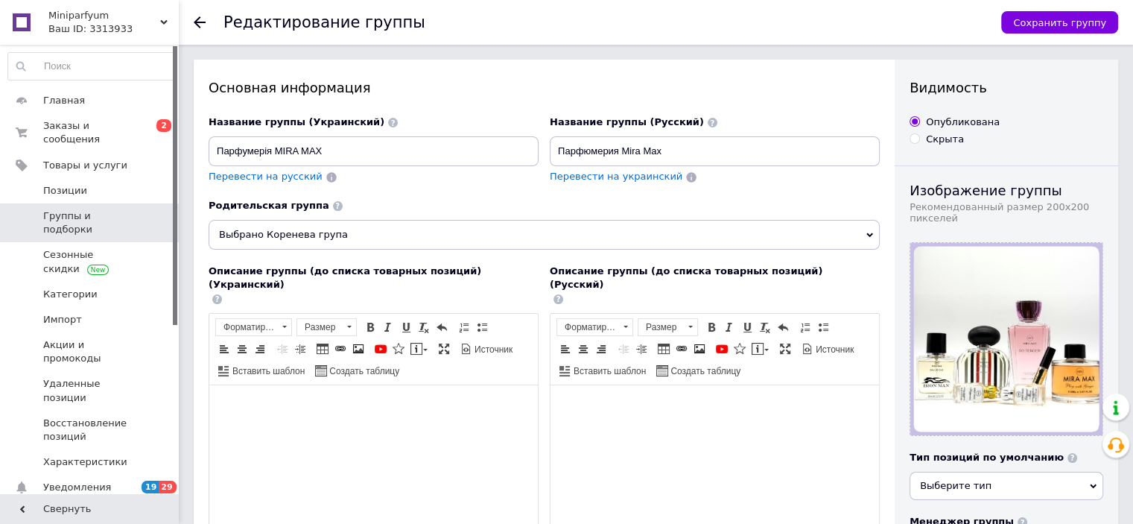
click at [265, 176] on span "Перевести на русский" at bounding box center [266, 176] width 114 height 11
drag, startPoint x: 277, startPoint y: 147, endPoint x: 345, endPoint y: 144, distance: 67.9
click at [345, 144] on input "Парфумерія MIRA MAX" at bounding box center [374, 151] width 330 height 30
drag, startPoint x: 623, startPoint y: 150, endPoint x: 672, endPoint y: 148, distance: 48.5
click at [672, 148] on input "Парфюмерия Mira Max" at bounding box center [715, 151] width 330 height 30
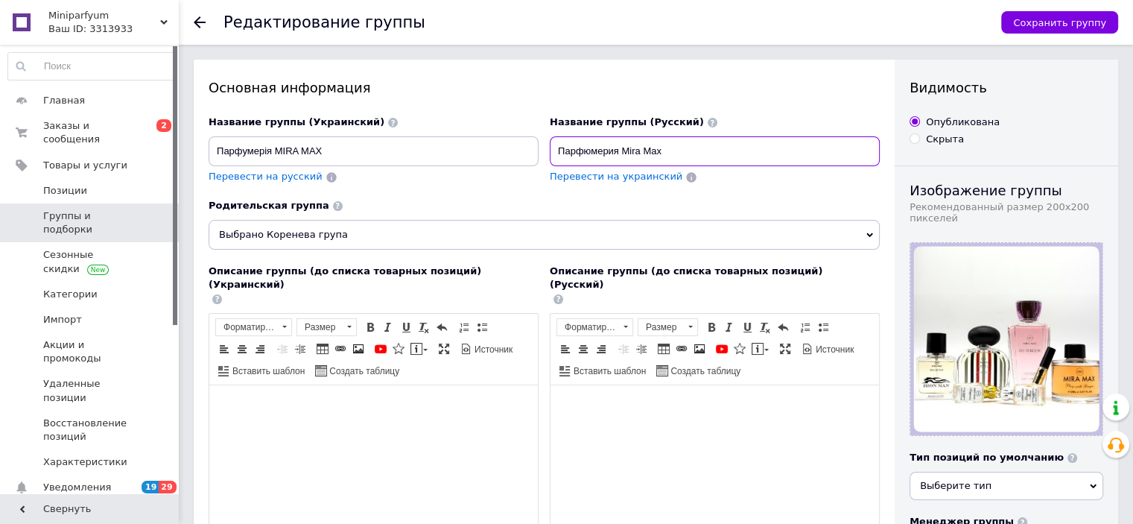
paste input "[PERSON_NAME]"
type input "Парфюмерия MIRA MAX"
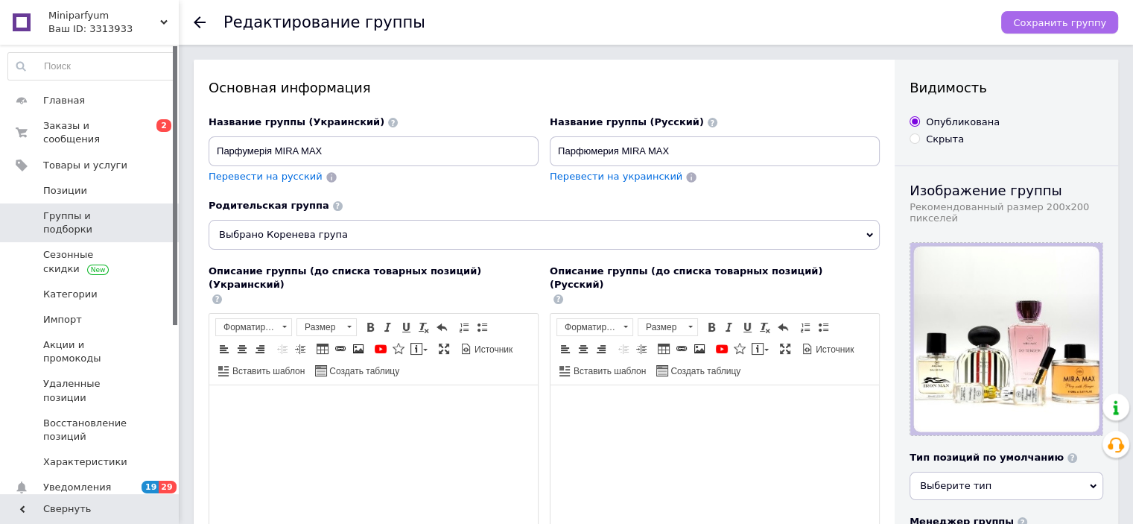
click at [1062, 17] on span "Сохранить группу" at bounding box center [1059, 22] width 93 height 11
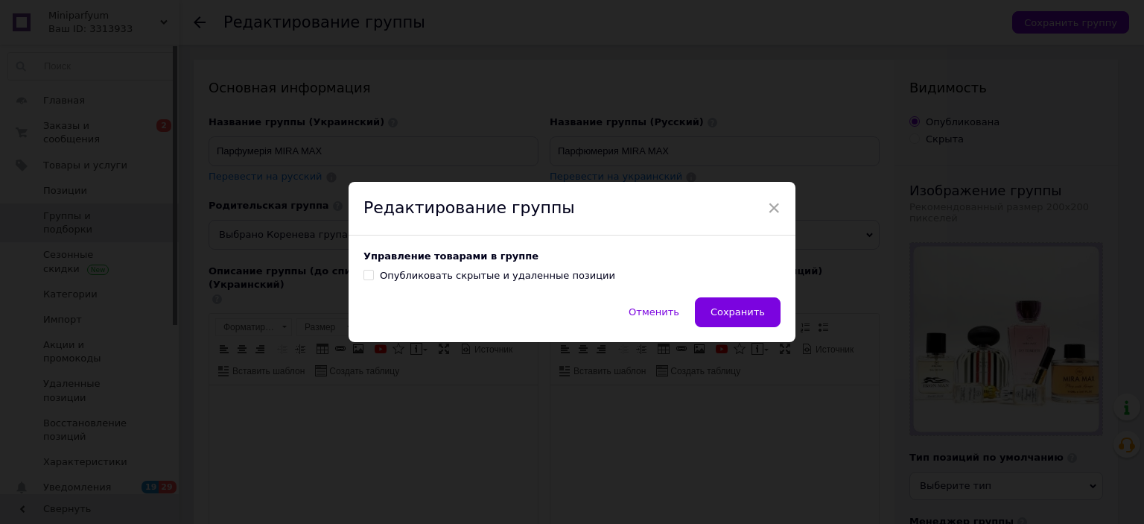
click at [368, 272] on label "Опубликовать скрытые и удаленные позиции" at bounding box center [490, 275] width 252 height 13
click at [368, 272] on input "Опубликовать скрытые и удаленные позиции" at bounding box center [369, 275] width 10 height 10
checkbox input "true"
click at [757, 304] on button "Сохранить" at bounding box center [738, 312] width 86 height 30
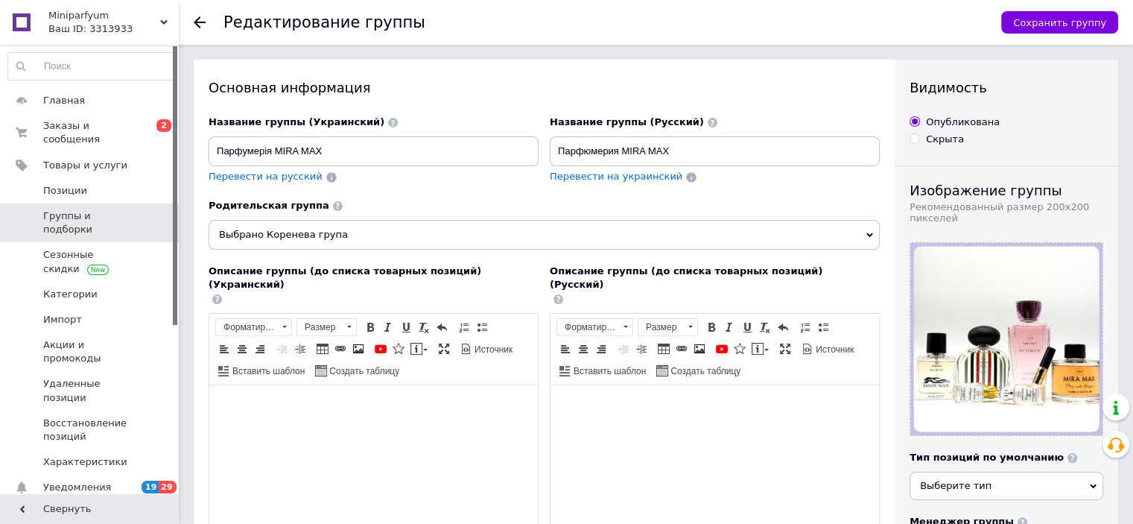
click at [104, 209] on span "Группы и подборки" at bounding box center [90, 222] width 95 height 27
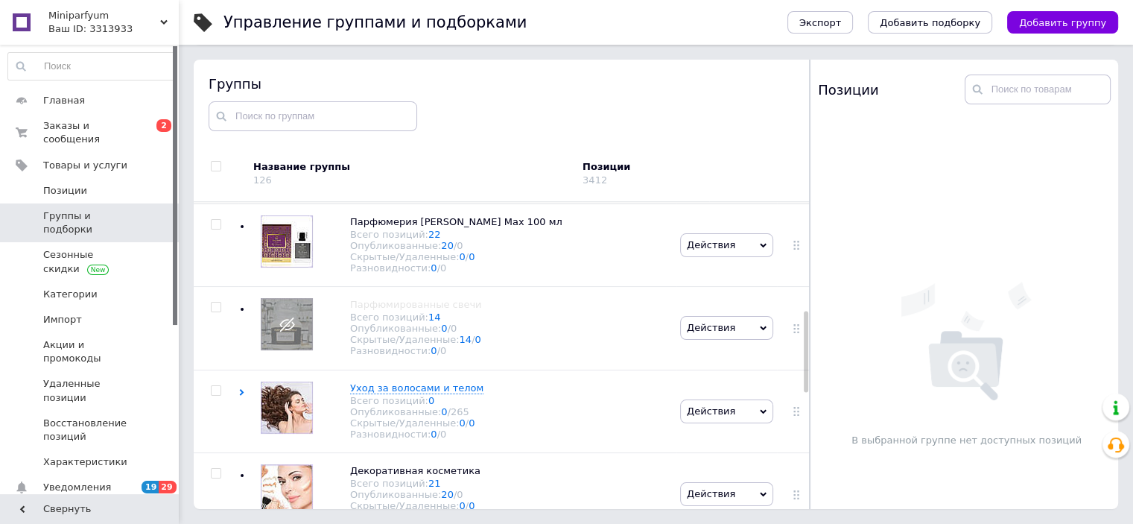
scroll to position [447, 0]
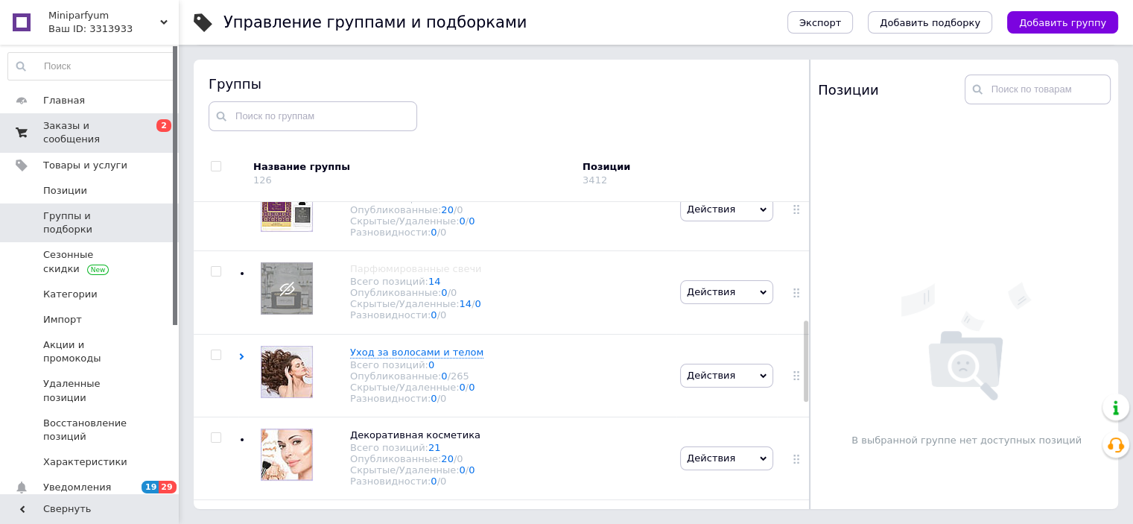
click at [99, 130] on span "Заказы и сообщения" at bounding box center [90, 132] width 95 height 27
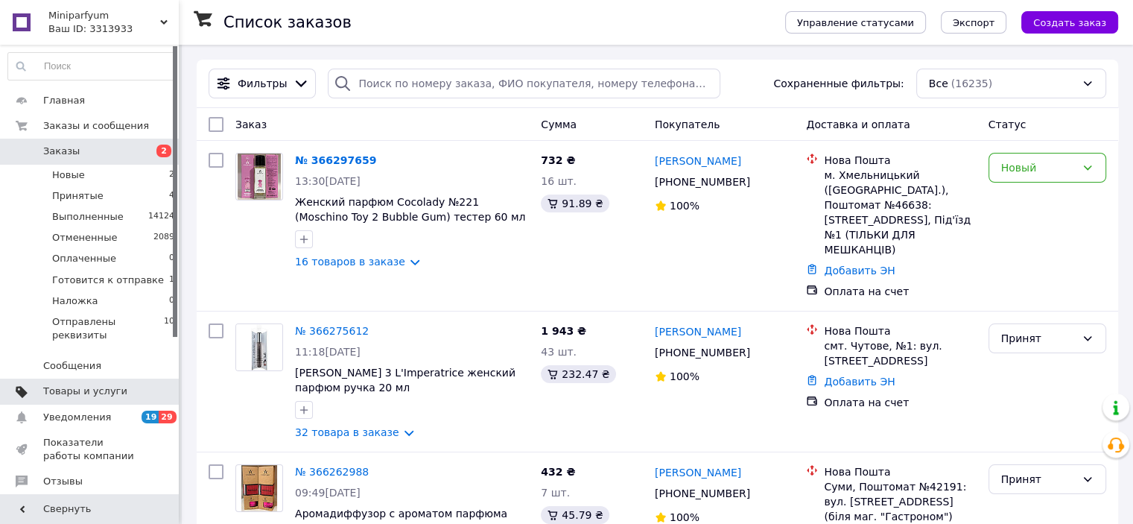
click at [64, 384] on span "Товары и услуги" at bounding box center [85, 390] width 84 height 13
